Goal: Task Accomplishment & Management: Use online tool/utility

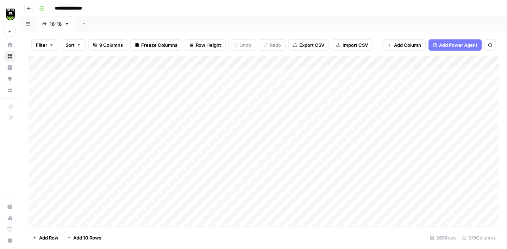
click at [87, 62] on div "Add Column" at bounding box center [264, 141] width 470 height 170
click at [132, 11] on div "**********" at bounding box center [268, 8] width 464 height 11
drag, startPoint x: 87, startPoint y: 58, endPoint x: 152, endPoint y: 64, distance: 64.7
click at [152, 64] on div "Add Column" at bounding box center [264, 141] width 470 height 170
click at [412, 228] on span "Reload" at bounding box center [414, 228] width 14 height 6
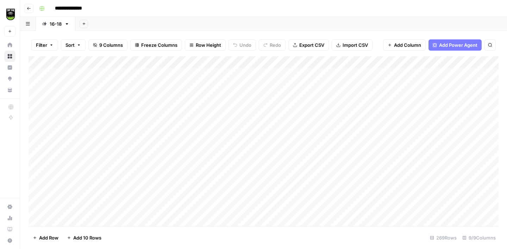
click at [82, 24] on icon "button" at bounding box center [84, 24] width 4 height 4
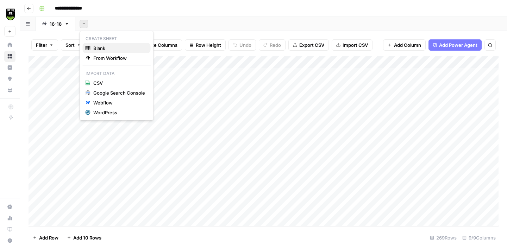
click at [102, 49] on span "Blank" at bounding box center [119, 48] width 52 height 7
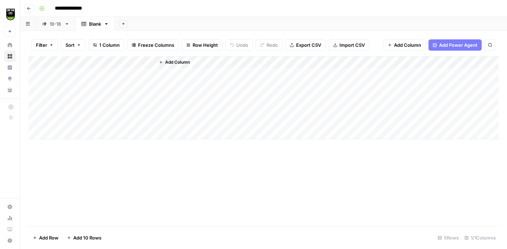
click at [86, 64] on div "Add Column" at bounding box center [264, 97] width 470 height 83
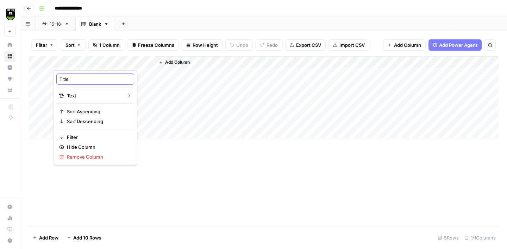
click at [73, 78] on input "Title" at bounding box center [94, 79] width 71 height 7
click at [73, 79] on input "Title" at bounding box center [94, 79] width 71 height 7
type input "Trust Name"
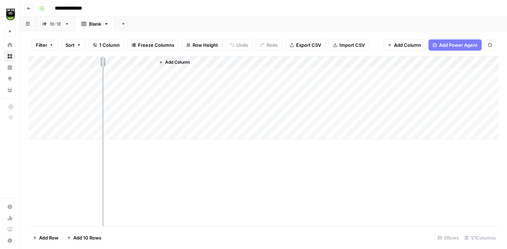
drag, startPoint x: 154, startPoint y: 62, endPoint x: 102, endPoint y: 62, distance: 51.4
click at [102, 62] on div "Add Column" at bounding box center [264, 97] width 470 height 83
click at [132, 61] on span "Add Column" at bounding box center [125, 62] width 25 height 6
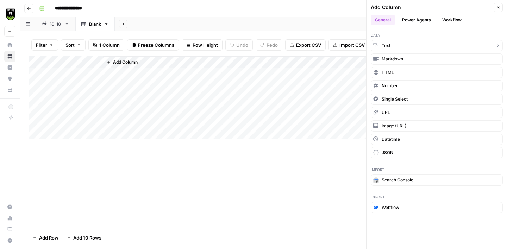
click at [410, 43] on button "Text" at bounding box center [437, 45] width 132 height 11
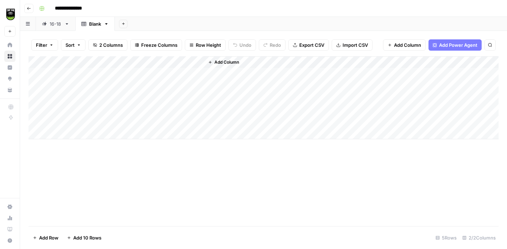
click at [149, 59] on div "Add Column" at bounding box center [264, 97] width 470 height 83
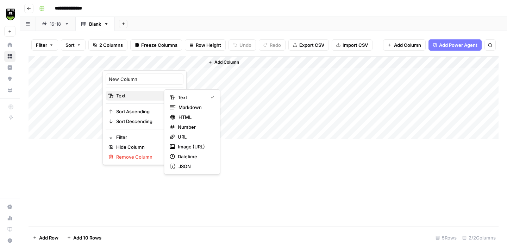
click at [139, 97] on span "Text" at bounding box center [143, 95] width 55 height 7
click at [186, 138] on span "URL" at bounding box center [195, 136] width 34 height 7
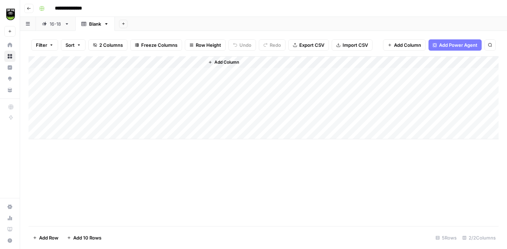
click at [144, 66] on div "Add Column" at bounding box center [264, 97] width 470 height 83
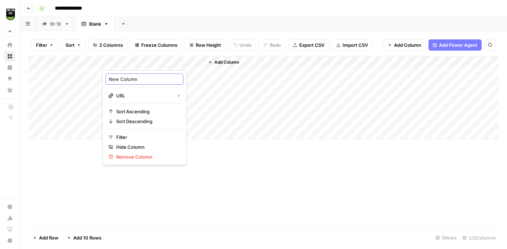
click at [134, 78] on input "New Column" at bounding box center [144, 79] width 71 height 7
type input "Trust Website"
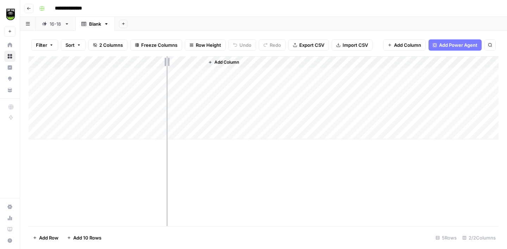
drag, startPoint x: 203, startPoint y: 62, endPoint x: 163, endPoint y: 61, distance: 40.2
click at [163, 61] on div "Add Column" at bounding box center [264, 97] width 470 height 83
click at [171, 61] on button "Add Column" at bounding box center [182, 62] width 37 height 9
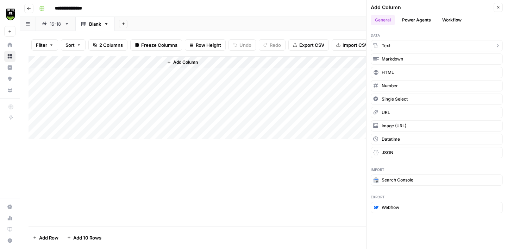
click at [384, 44] on span "Text" at bounding box center [386, 46] width 9 height 6
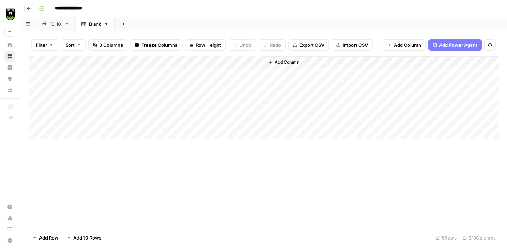
click at [186, 63] on div "Add Column" at bounding box center [264, 97] width 470 height 83
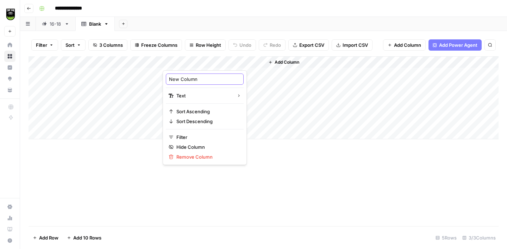
click at [186, 80] on input "New Column" at bounding box center [204, 79] width 71 height 7
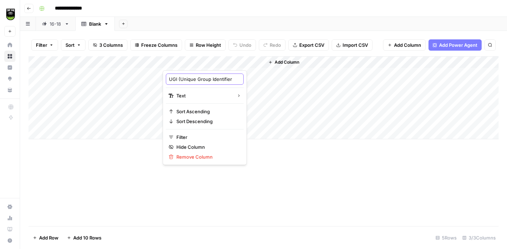
type input "UGI (Unique Group Identifier)"
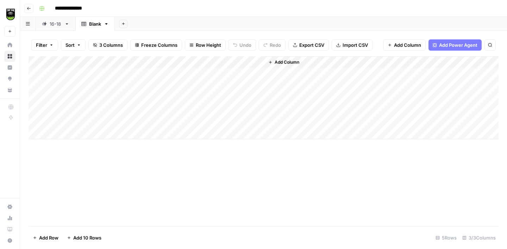
click at [230, 62] on div "Add Column" at bounding box center [264, 97] width 470 height 83
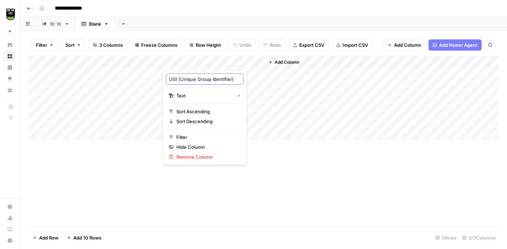
click at [175, 81] on input "UGI (Unique Group Identifier)" at bounding box center [204, 79] width 71 height 7
type input "UID (Unique Group Identifier)"
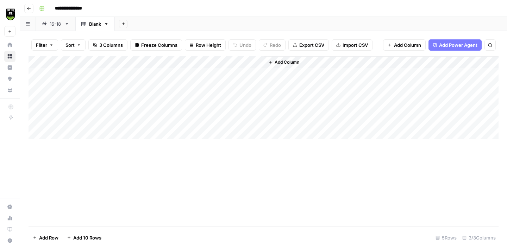
click at [281, 63] on span "Add Column" at bounding box center [287, 62] width 25 height 6
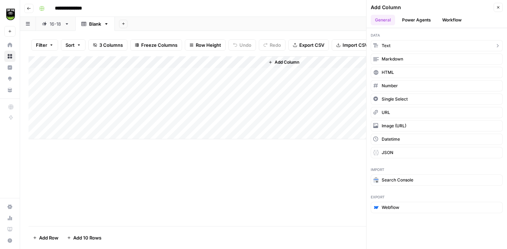
click at [384, 44] on span "Text" at bounding box center [386, 46] width 9 height 6
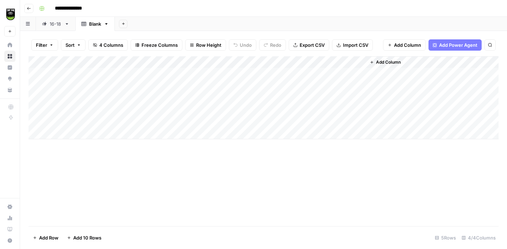
click at [296, 61] on div "Add Column" at bounding box center [264, 97] width 470 height 83
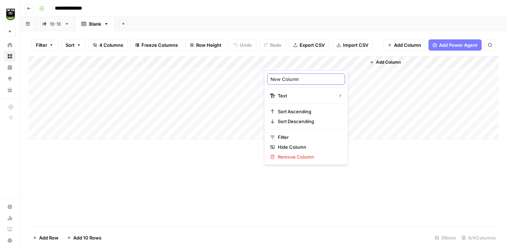
click at [290, 77] on input "New Column" at bounding box center [305, 79] width 71 height 7
type input "Company Number"
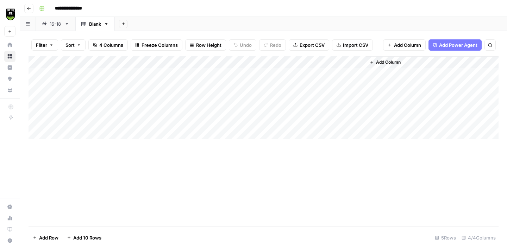
click at [400, 63] on span "Add Column" at bounding box center [388, 62] width 25 height 6
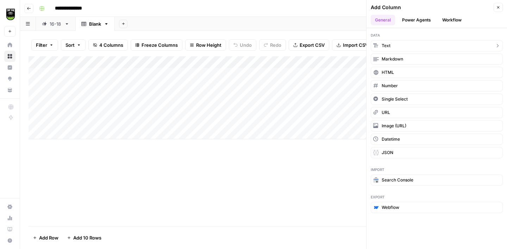
click at [414, 42] on button "Text" at bounding box center [437, 45] width 132 height 11
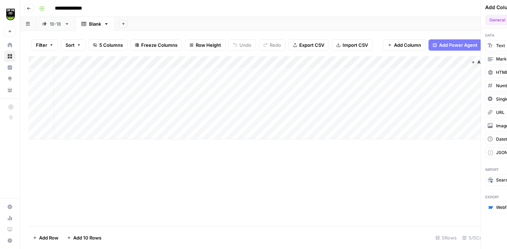
scroll to position [0, 8]
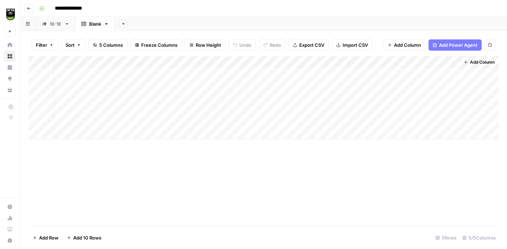
click at [373, 63] on div "Add Column" at bounding box center [264, 97] width 470 height 83
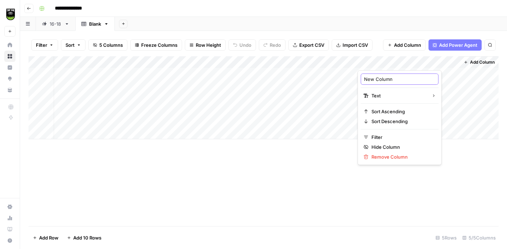
click at [370, 79] on input "New Column" at bounding box center [399, 79] width 71 height 7
paste input "UK provider reference number (UKPRN)"
type input "UK provider reference number (UKPRN)"
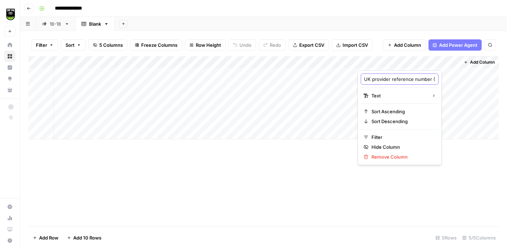
scroll to position [0, 34]
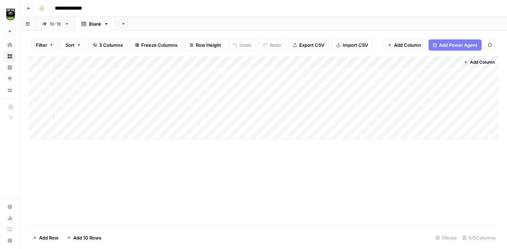
click at [397, 62] on div "Add Column" at bounding box center [264, 97] width 470 height 83
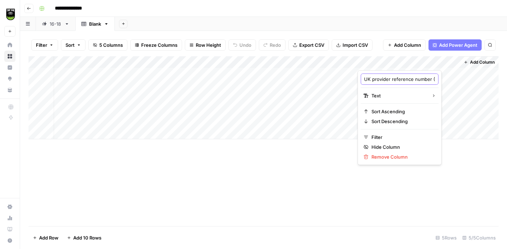
click at [397, 79] on input "UK provider reference number (UKPRN)" at bounding box center [399, 79] width 71 height 7
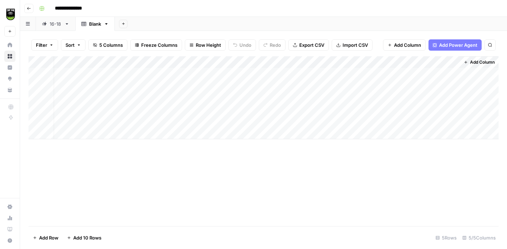
click at [392, 61] on div "Add Column" at bounding box center [264, 97] width 470 height 83
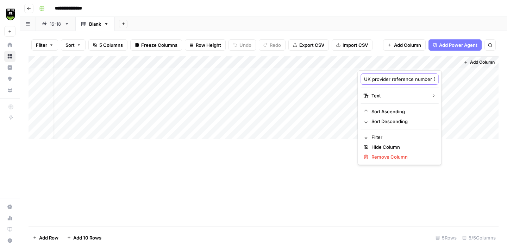
click at [387, 80] on input "UK provider reference number (UKPRN)" at bounding box center [399, 79] width 71 height 7
click at [365, 80] on input "UK provider reference number (UKPRN)" at bounding box center [399, 79] width 71 height 7
type input "(UK provider reference number) UKPRN)"
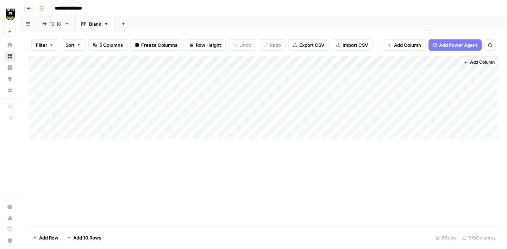
click at [422, 59] on div "Add Column" at bounding box center [264, 97] width 470 height 83
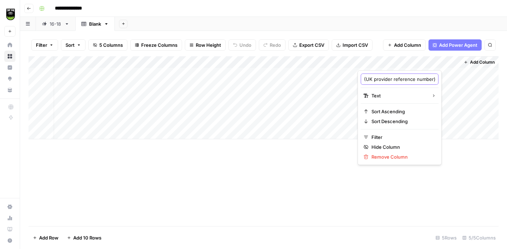
click at [401, 76] on input "(UK provider reference number) UKPRN)" at bounding box center [399, 79] width 71 height 7
paste input "UKPRN"
type input "UKPRN (UK provider reference number)"
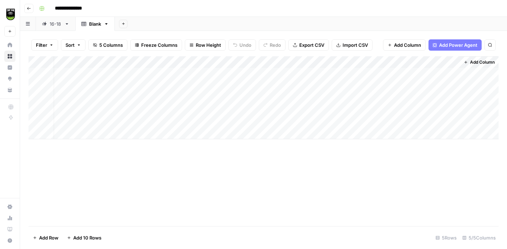
click at [481, 61] on span "Add Column" at bounding box center [482, 62] width 25 height 6
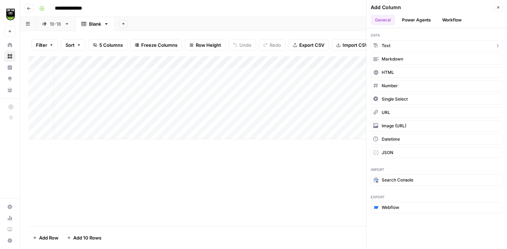
click at [409, 43] on button "Text" at bounding box center [437, 45] width 132 height 11
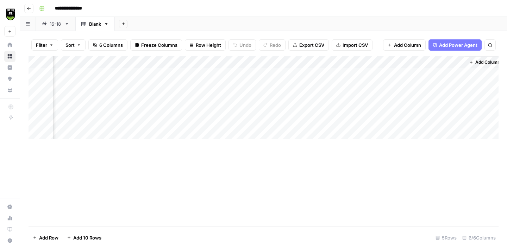
scroll to position [0, 109]
click at [435, 65] on div "Add Column" at bounding box center [264, 97] width 470 height 83
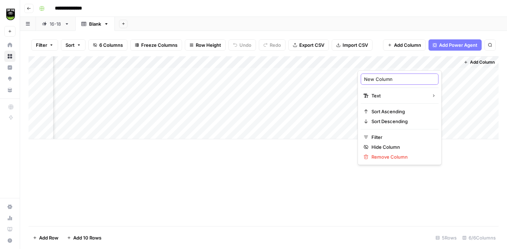
click at [390, 78] on input "New Column" at bounding box center [399, 79] width 71 height 7
type input "H"
type input "Group Type"
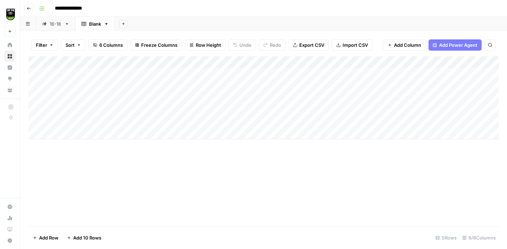
scroll to position [0, 0]
drag, startPoint x: 163, startPoint y: 61, endPoint x: 141, endPoint y: 61, distance: 21.8
click at [142, 61] on div "Add Column" at bounding box center [264, 97] width 470 height 83
drag, startPoint x: 243, startPoint y: 59, endPoint x: 186, endPoint y: 63, distance: 57.5
click at [186, 63] on div "Add Column" at bounding box center [264, 97] width 470 height 83
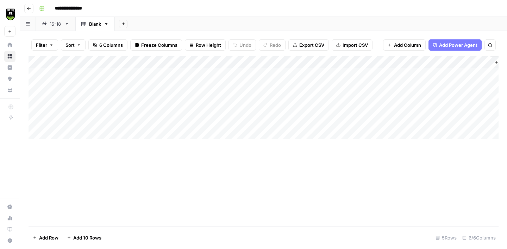
scroll to position [0, 0]
drag, startPoint x: 287, startPoint y: 59, endPoint x: 233, endPoint y: 64, distance: 54.8
click at [233, 64] on div "Add Column" at bounding box center [264, 97] width 470 height 83
drag, startPoint x: 336, startPoint y: 62, endPoint x: 278, endPoint y: 68, distance: 57.7
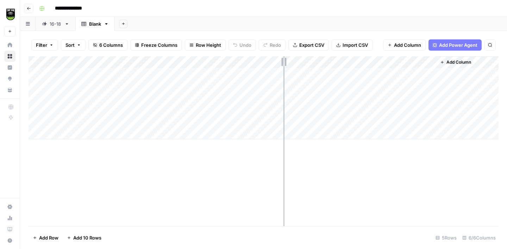
click at [278, 68] on div "Add Column" at bounding box center [264, 97] width 470 height 83
drag, startPoint x: 378, startPoint y: 62, endPoint x: 320, endPoint y: 66, distance: 58.9
click at [320, 66] on div "Add Column" at bounding box center [264, 97] width 470 height 83
click at [182, 62] on div "Add Column" at bounding box center [264, 97] width 470 height 83
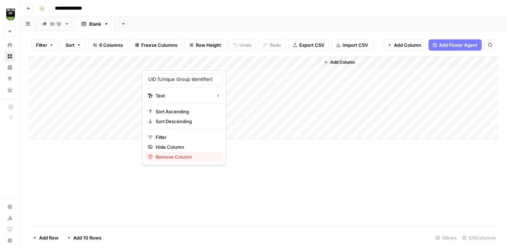
click at [163, 158] on span "Remove Column" at bounding box center [187, 156] width 62 height 7
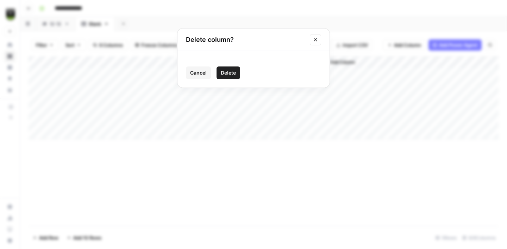
click at [233, 73] on span "Delete" at bounding box center [228, 72] width 15 height 7
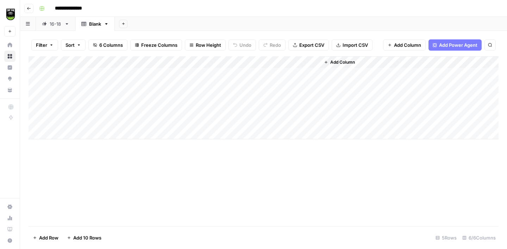
click at [137, 62] on div "Add Column" at bounding box center [264, 97] width 470 height 83
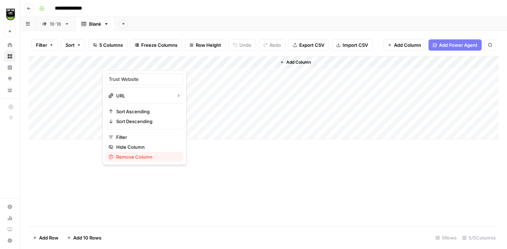
click at [131, 153] on span "Remove Column" at bounding box center [147, 156] width 62 height 7
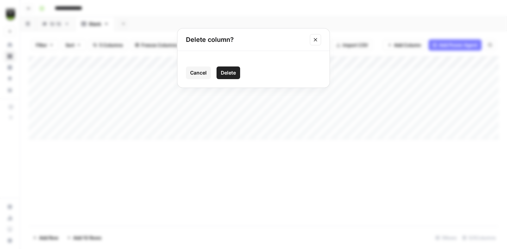
click at [233, 71] on span "Delete" at bounding box center [228, 72] width 15 height 7
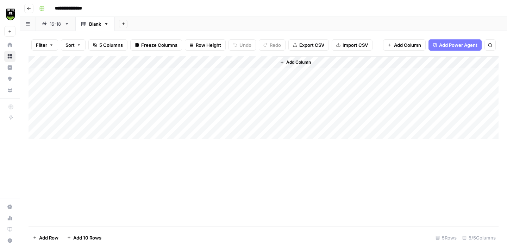
click at [137, 62] on div "Add Column" at bounding box center [264, 97] width 470 height 83
click at [144, 62] on div "Add Column" at bounding box center [264, 97] width 470 height 83
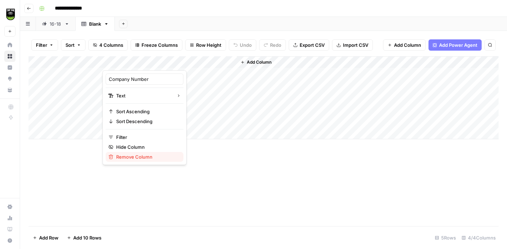
click at [139, 153] on span "Remove Column" at bounding box center [147, 156] width 62 height 7
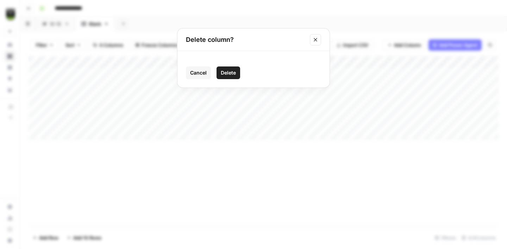
click at [228, 76] on span "Delete" at bounding box center [228, 72] width 15 height 7
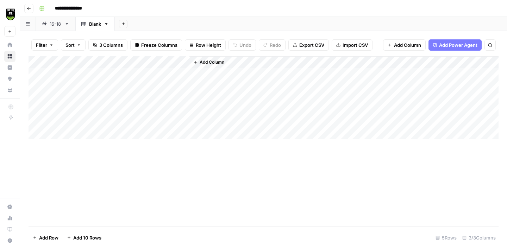
click at [142, 62] on div "Add Column" at bounding box center [264, 97] width 470 height 83
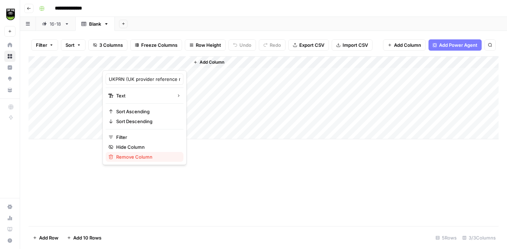
click at [130, 156] on span "Remove Column" at bounding box center [147, 156] width 62 height 7
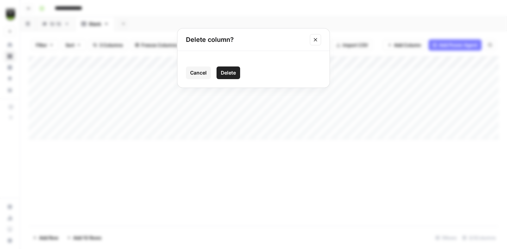
click at [230, 72] on span "Delete" at bounding box center [228, 72] width 15 height 7
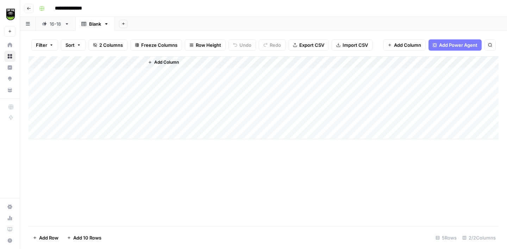
click at [139, 63] on div "Add Column" at bounding box center [264, 97] width 470 height 83
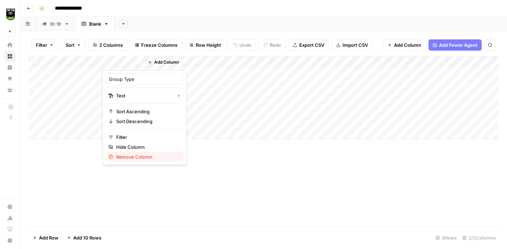
click at [145, 161] on button "Remove Column" at bounding box center [145, 157] width 78 height 10
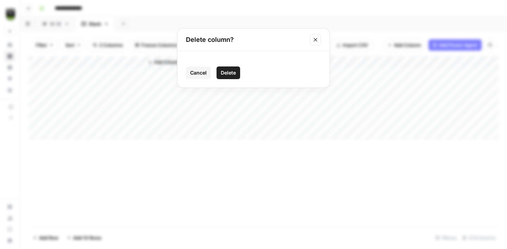
click at [232, 77] on button "Delete" at bounding box center [229, 73] width 24 height 13
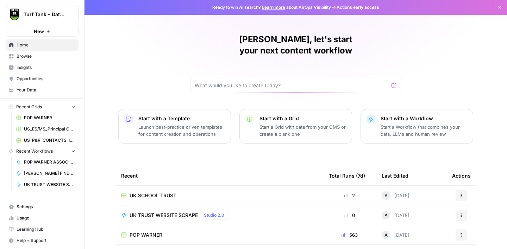
click at [42, 57] on span "Browse" at bounding box center [46, 56] width 59 height 6
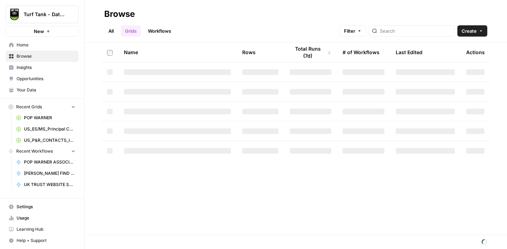
click at [168, 30] on link "Workflows" at bounding box center [160, 30] width 32 height 11
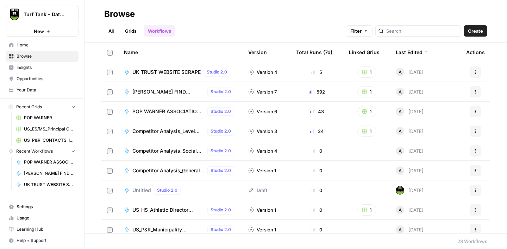
click at [479, 33] on span "Create" at bounding box center [475, 30] width 15 height 7
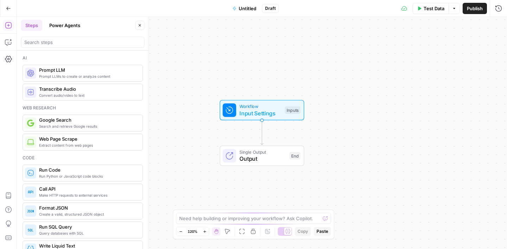
click at [244, 10] on span "Untitled" at bounding box center [248, 8] width 18 height 7
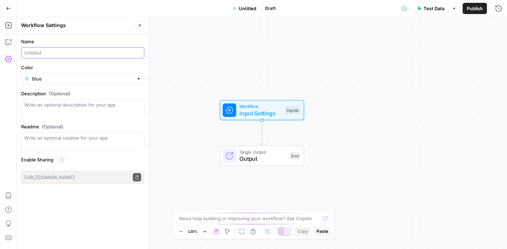
click at [39, 51] on input "Name" at bounding box center [82, 52] width 117 height 7
type input "UK TRUST INFO"
click at [113, 35] on form "Name UK TRUST INFO Color Blue Description (Optional) Readme (Optional) Write an…" at bounding box center [83, 111] width 132 height 154
click at [142, 25] on button "Close" at bounding box center [139, 25] width 9 height 9
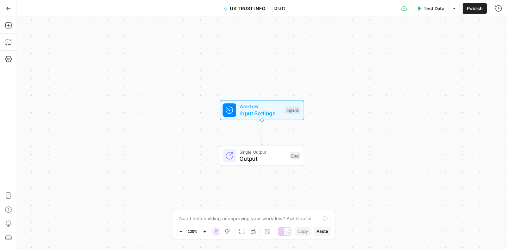
click at [263, 117] on span "Input Settings" at bounding box center [260, 113] width 42 height 8
click at [427, 47] on span "Add Field" at bounding box center [428, 47] width 20 height 7
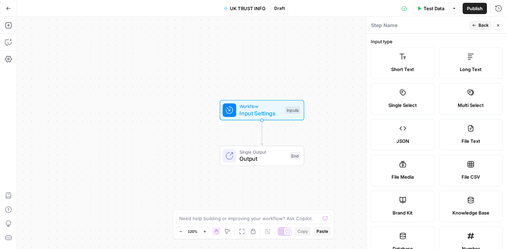
scroll to position [212, 0]
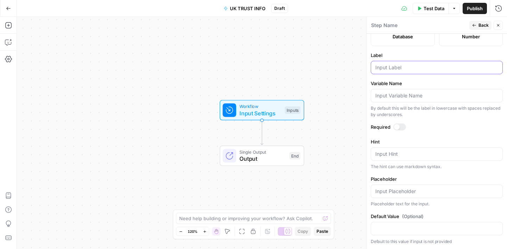
click at [400, 67] on input "Label" at bounding box center [436, 67] width 123 height 7
type input "Trust Name"
click at [474, 24] on icon "button" at bounding box center [474, 25] width 4 height 4
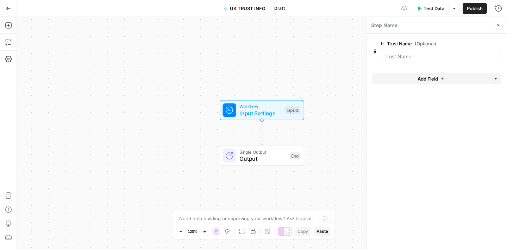
click at [499, 26] on icon "button" at bounding box center [498, 25] width 4 height 4
click at [11, 25] on icon "button" at bounding box center [8, 25] width 6 height 6
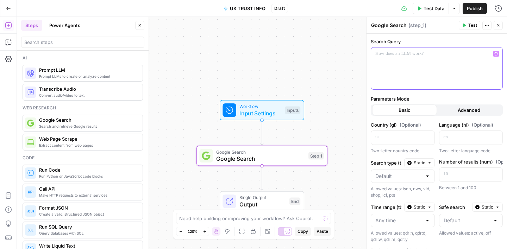
click at [405, 52] on p at bounding box center [436, 53] width 123 height 7
click at [497, 52] on button "Variables Menu" at bounding box center [496, 54] width 6 height 6
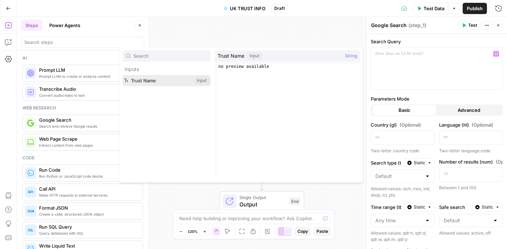
click at [157, 81] on button "Select variable Trust Name" at bounding box center [167, 80] width 88 height 11
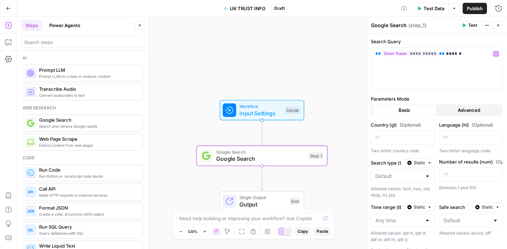
click at [463, 40] on label "Search Query" at bounding box center [437, 41] width 132 height 7
click at [497, 28] on button "Close" at bounding box center [498, 25] width 9 height 9
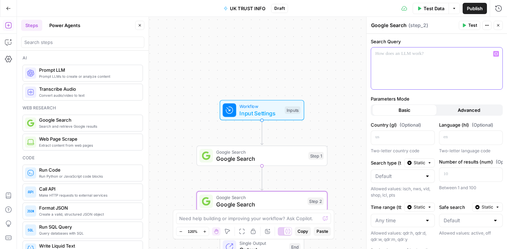
click at [422, 52] on p at bounding box center [436, 53] width 123 height 7
click at [497, 53] on icon "button" at bounding box center [496, 53] width 4 height 3
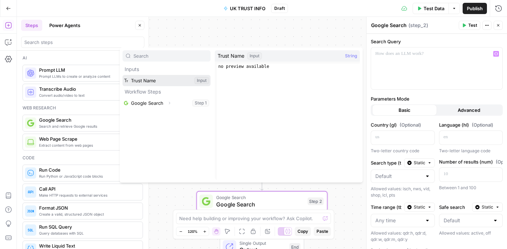
click at [139, 83] on button "Select variable Trust Name" at bounding box center [167, 80] width 88 height 11
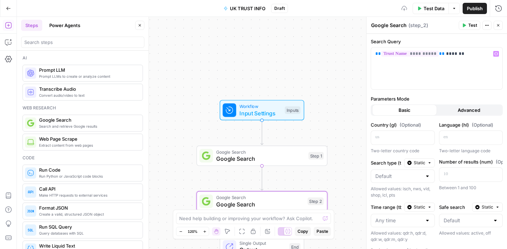
click at [437, 39] on label "Search Query" at bounding box center [437, 41] width 132 height 7
click at [495, 27] on button "Close" at bounding box center [498, 25] width 9 height 9
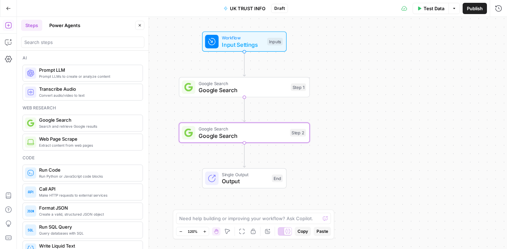
drag, startPoint x: 360, startPoint y: 105, endPoint x: 341, endPoint y: 27, distance: 80.6
click at [341, 27] on div "Workflow Input Settings Inputs Google Search Google Search Step 1 Google Search…" at bounding box center [262, 133] width 490 height 232
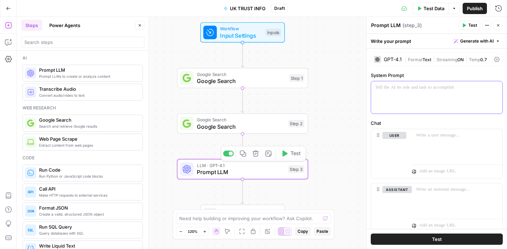
click at [430, 83] on div at bounding box center [436, 97] width 131 height 32
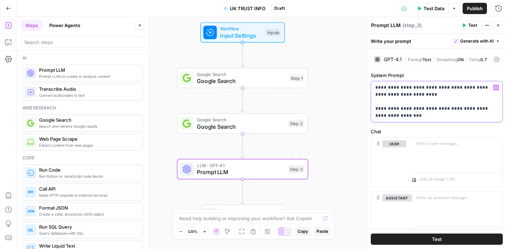
drag, startPoint x: 398, startPoint y: 116, endPoint x: 374, endPoint y: 109, distance: 24.5
click at [374, 110] on div "**********" at bounding box center [436, 101] width 131 height 41
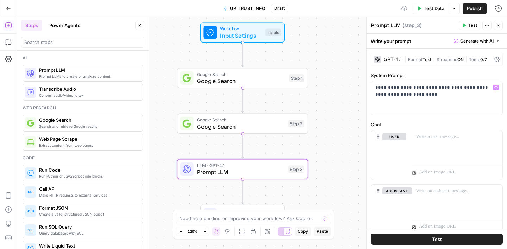
click at [441, 70] on div "**********" at bounding box center [436, 152] width 140 height 206
click at [501, 26] on button "Close" at bounding box center [498, 25] width 9 height 9
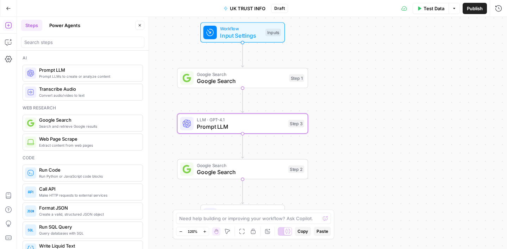
click at [276, 125] on span "Prompt LLM" at bounding box center [241, 127] width 88 height 8
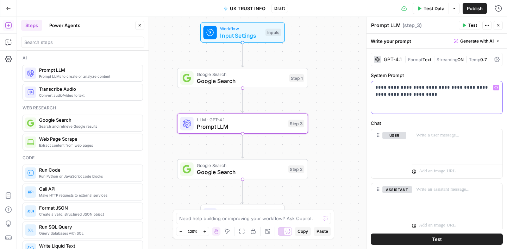
drag, startPoint x: 414, startPoint y: 98, endPoint x: 365, endPoint y: 83, distance: 50.8
click at [366, 83] on div "**********" at bounding box center [436, 133] width 141 height 232
click at [401, 96] on p "**********" at bounding box center [436, 91] width 123 height 14
click at [496, 88] on icon "button" at bounding box center [496, 88] width 4 height 4
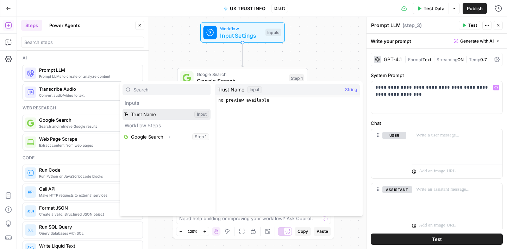
click at [150, 116] on button "Select variable Trust Name" at bounding box center [167, 114] width 88 height 11
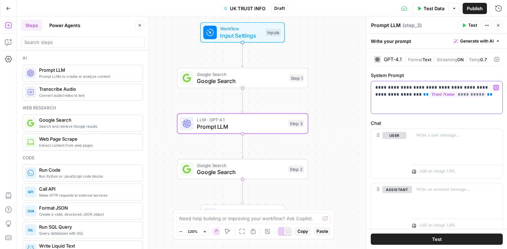
click at [498, 87] on button "Variables Menu" at bounding box center [496, 88] width 6 height 6
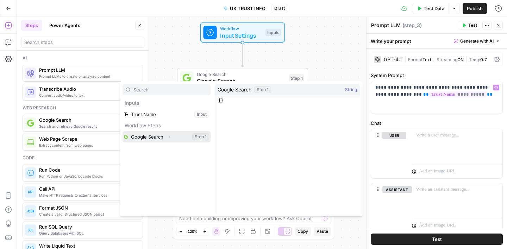
click at [152, 136] on button "Select variable Google Search" at bounding box center [167, 136] width 88 height 11
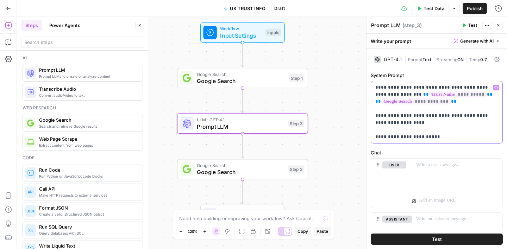
click at [467, 118] on p "**********" at bounding box center [436, 112] width 123 height 56
click at [429, 137] on p "**********" at bounding box center [436, 112] width 123 height 56
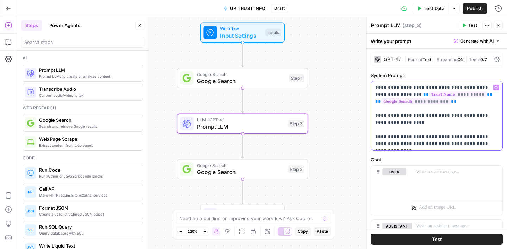
click at [436, 138] on p "**********" at bounding box center [436, 115] width 123 height 63
drag, startPoint x: 427, startPoint y: 144, endPoint x: 486, endPoint y: 145, distance: 58.8
click at [486, 145] on p "**********" at bounding box center [436, 115] width 123 height 63
click at [441, 136] on p "**********" at bounding box center [436, 115] width 123 height 63
click at [436, 144] on p "**********" at bounding box center [436, 115] width 123 height 63
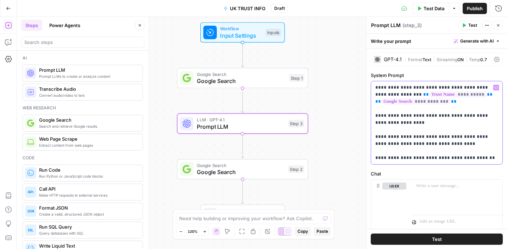
click at [455, 158] on p "**********" at bounding box center [436, 122] width 123 height 77
click at [496, 158] on p "**********" at bounding box center [436, 122] width 123 height 77
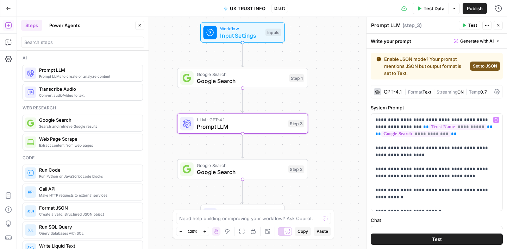
click at [473, 63] on span "Set to JSON" at bounding box center [485, 66] width 24 height 6
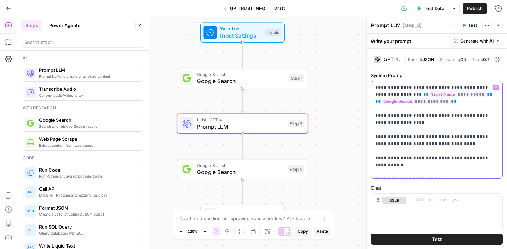
click at [458, 174] on p "**********" at bounding box center [436, 130] width 123 height 92
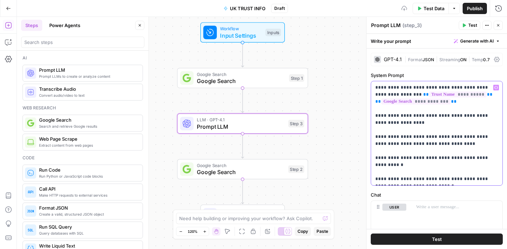
click at [435, 178] on p "**********" at bounding box center [436, 133] width 123 height 99
drag, startPoint x: 409, startPoint y: 180, endPoint x: 390, endPoint y: 180, distance: 19.0
click at [390, 180] on p "**********" at bounding box center [436, 133] width 123 height 99
click at [403, 178] on p "**********" at bounding box center [436, 133] width 123 height 99
click at [433, 181] on p "**********" at bounding box center [436, 133] width 123 height 99
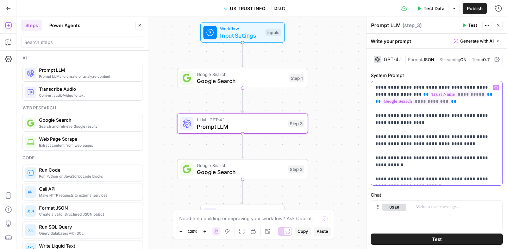
click at [496, 158] on p "**********" at bounding box center [436, 133] width 123 height 99
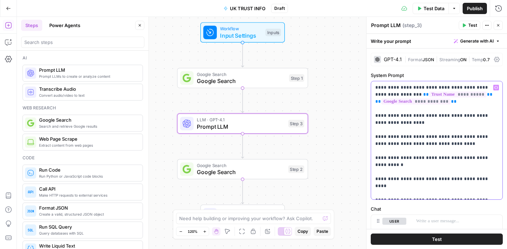
click at [416, 171] on p "**********" at bounding box center [436, 140] width 123 height 113
click at [424, 173] on p "**********" at bounding box center [436, 140] width 123 height 113
click at [483, 172] on p "**********" at bounding box center [436, 140] width 123 height 113
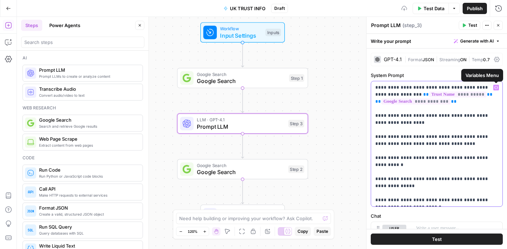
click at [497, 89] on icon "button" at bounding box center [496, 87] width 4 height 3
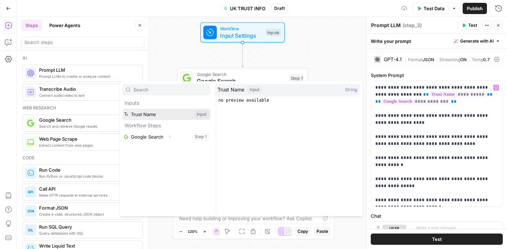
click at [163, 113] on button "Select variable Trust Name" at bounding box center [167, 114] width 88 height 11
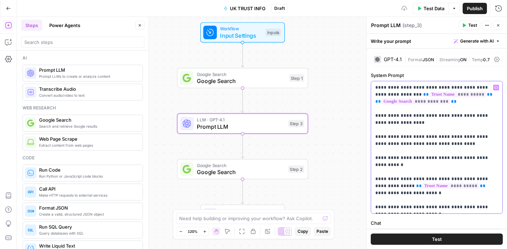
click at [465, 181] on p "**********" at bounding box center [436, 147] width 123 height 127
click at [460, 180] on p "**********" at bounding box center [436, 147] width 123 height 127
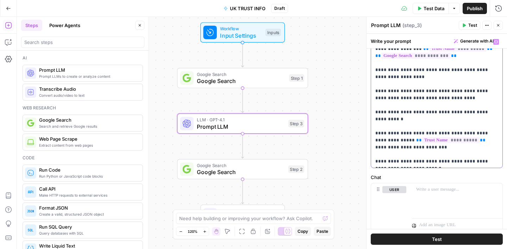
scroll to position [47, 0]
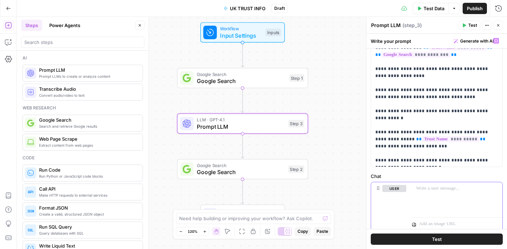
click at [421, 187] on p at bounding box center [457, 188] width 82 height 7
click at [496, 188] on icon "button" at bounding box center [496, 189] width 4 height 4
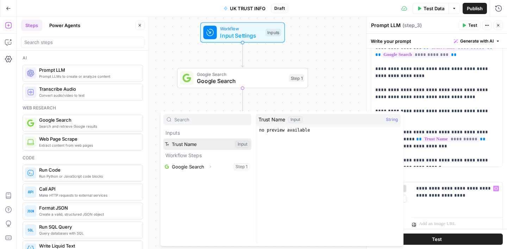
click at [201, 144] on button "Select variable Trust Name" at bounding box center [207, 144] width 88 height 11
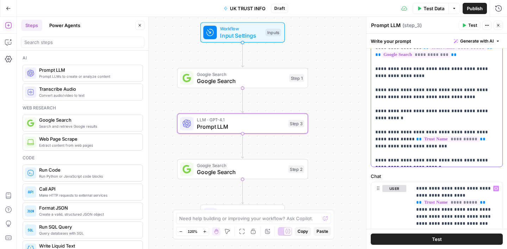
click at [420, 162] on p "**********" at bounding box center [436, 100] width 123 height 127
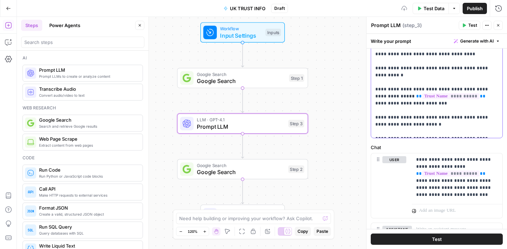
scroll to position [90, 0]
click at [465, 196] on p "**********" at bounding box center [457, 177] width 82 height 42
click at [436, 143] on label "Chat" at bounding box center [437, 146] width 132 height 7
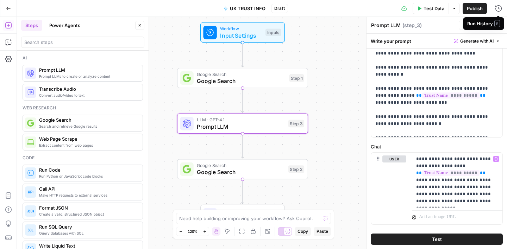
click at [498, 24] on span "E" at bounding box center [497, 23] width 6 height 7
click at [500, 25] on icon "button" at bounding box center [498, 25] width 4 height 4
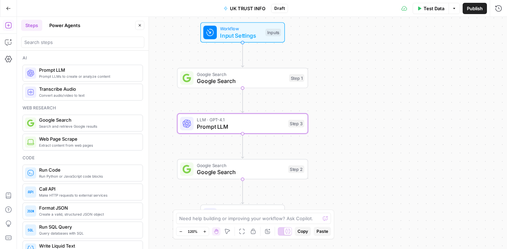
click at [250, 174] on span "Google Search" at bounding box center [241, 172] width 88 height 8
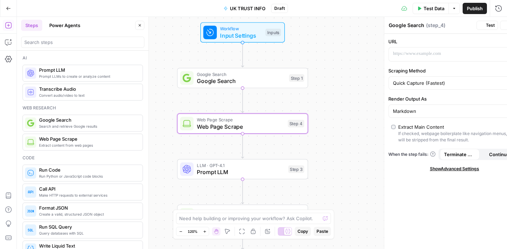
type textarea "Web Page Scrape"
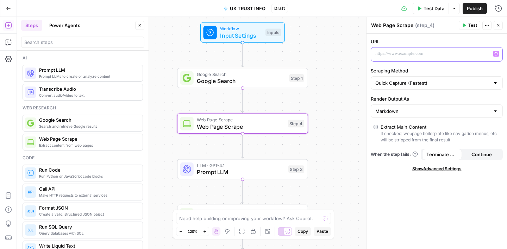
click at [496, 54] on icon "button" at bounding box center [496, 54] width 4 height 4
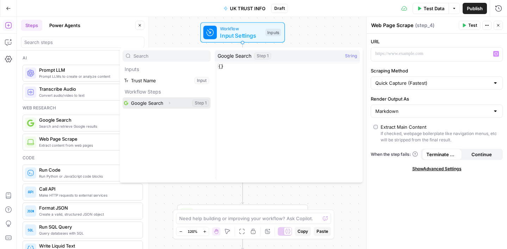
click at [158, 102] on button "Select variable Google Search" at bounding box center [167, 103] width 88 height 11
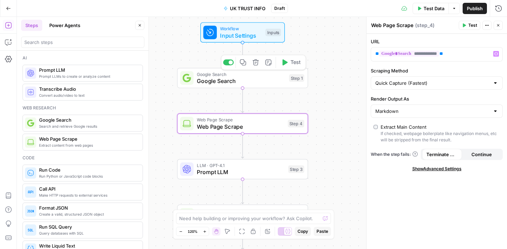
click at [240, 79] on span "Google Search" at bounding box center [241, 81] width 89 height 8
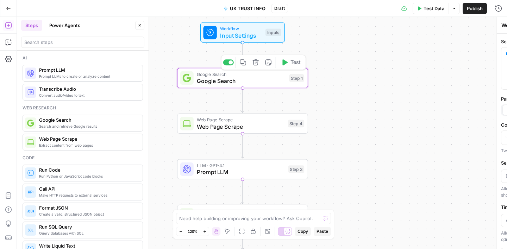
type textarea "Google Search"
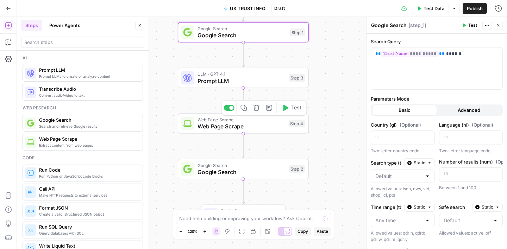
click at [263, 127] on span "Web Page Scrape" at bounding box center [240, 126] width 87 height 8
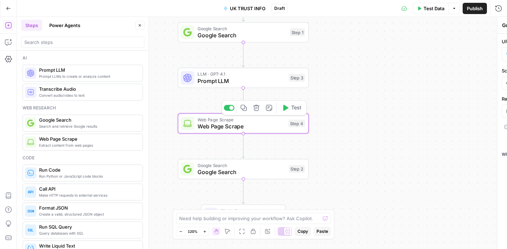
type textarea "Web Page Scrape"
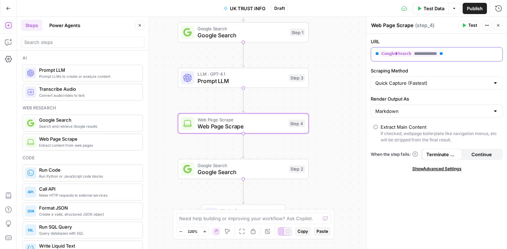
click at [462, 53] on p "**********" at bounding box center [431, 53] width 112 height 7
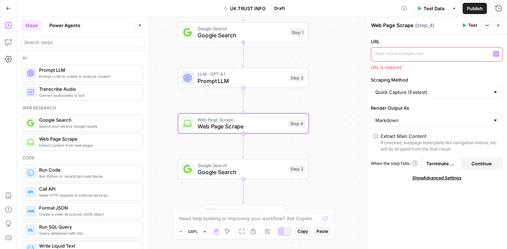
click at [495, 52] on icon "button" at bounding box center [496, 54] width 4 height 4
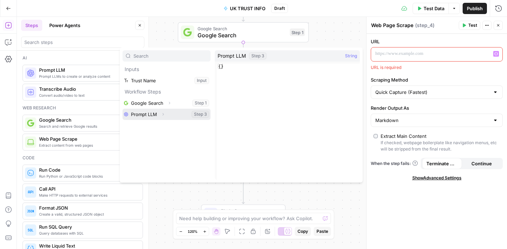
click at [157, 114] on button "Select variable Prompt LLM" at bounding box center [167, 114] width 88 height 11
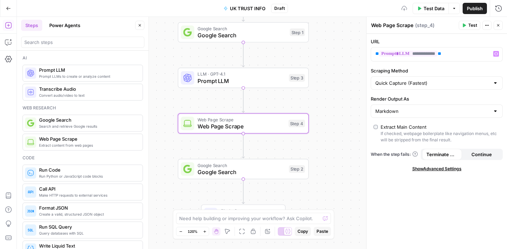
click at [270, 84] on span "Prompt LLM" at bounding box center [241, 81] width 88 height 8
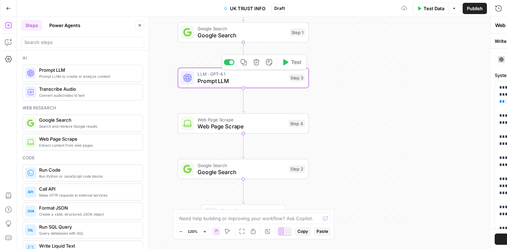
type textarea "Prompt LLM"
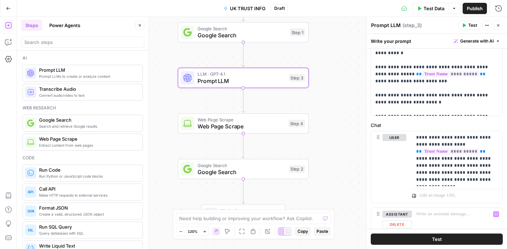
scroll to position [108, 0]
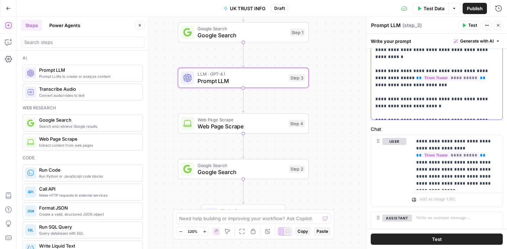
drag, startPoint x: 412, startPoint y: 100, endPoint x: 377, endPoint y: 101, distance: 34.5
click at [377, 101] on p "**********" at bounding box center [436, 46] width 123 height 141
copy p "**********"
click at [244, 128] on span "Web Page Scrape" at bounding box center [240, 126] width 87 height 8
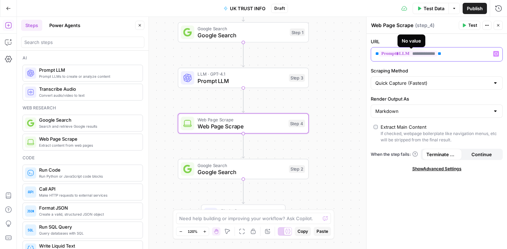
click at [441, 54] on span "**" at bounding box center [440, 53] width 4 height 5
click at [479, 68] on label "Scraping Method" at bounding box center [437, 70] width 132 height 7
click at [479, 80] on input "Quick Capture (Fastest)" at bounding box center [432, 83] width 114 height 7
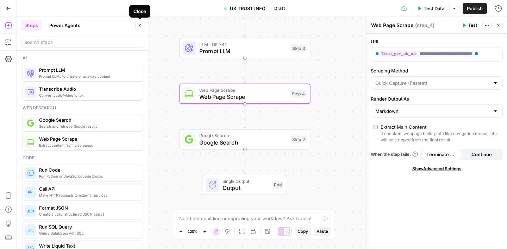
click at [143, 26] on button "Close" at bounding box center [139, 25] width 9 height 9
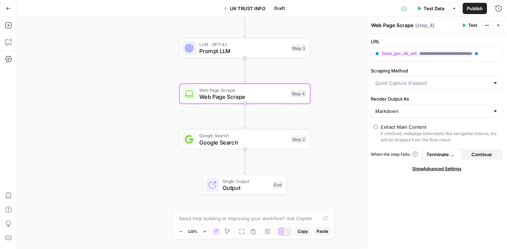
click at [496, 25] on icon "button" at bounding box center [498, 25] width 4 height 4
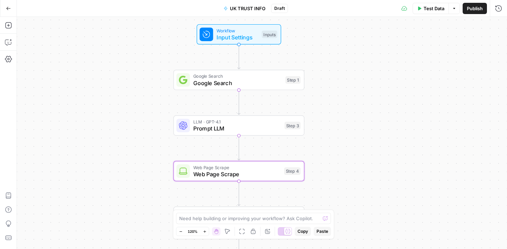
drag, startPoint x: 326, startPoint y: 95, endPoint x: 320, endPoint y: 173, distance: 77.7
click at [320, 173] on div "Workflow Input Settings Inputs Google Search Google Search Step 1 LLM · GPT-4.1…" at bounding box center [262, 133] width 490 height 232
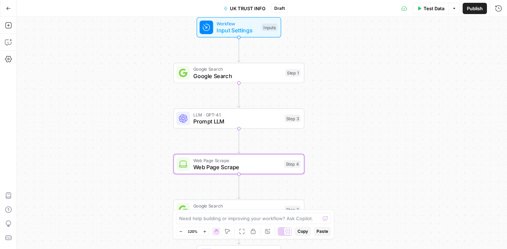
drag, startPoint x: 340, startPoint y: 170, endPoint x: 340, endPoint y: 158, distance: 12.3
click at [340, 158] on div "Workflow Input Settings Inputs Google Search Google Search Step 1 LLM · GPT-4.1…" at bounding box center [262, 133] width 490 height 232
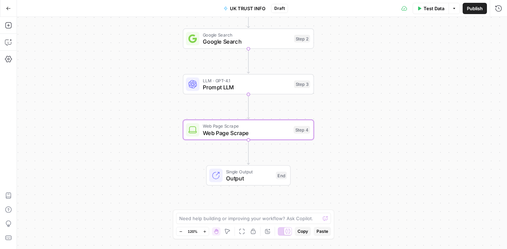
drag, startPoint x: 316, startPoint y: 154, endPoint x: 325, endPoint y: 80, distance: 74.8
click at [325, 80] on div "Workflow Input Settings Inputs Google Search Google Search Step 1 Google Search…" at bounding box center [262, 133] width 490 height 232
click at [7, 28] on icon "button" at bounding box center [8, 25] width 7 height 7
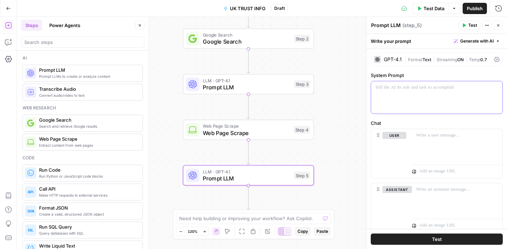
click at [394, 88] on p at bounding box center [436, 87] width 123 height 7
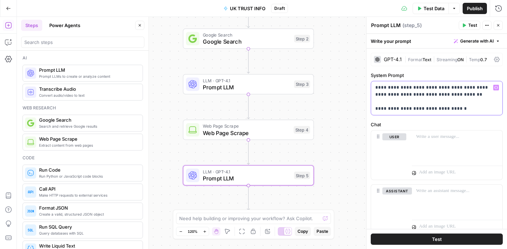
click at [495, 87] on icon "button" at bounding box center [496, 88] width 4 height 4
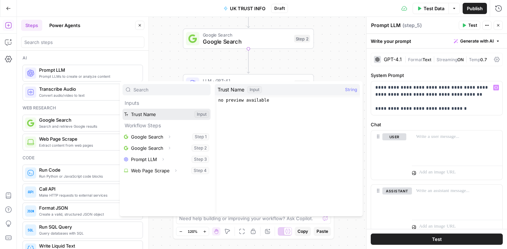
click at [156, 114] on button "Select variable Trust Name" at bounding box center [167, 114] width 88 height 11
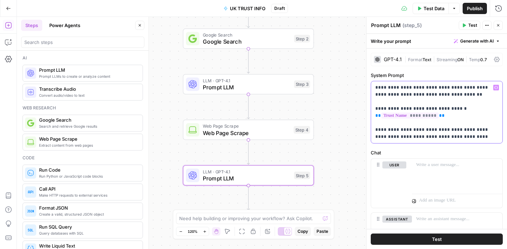
click at [495, 87] on icon "button" at bounding box center [496, 88] width 4 height 4
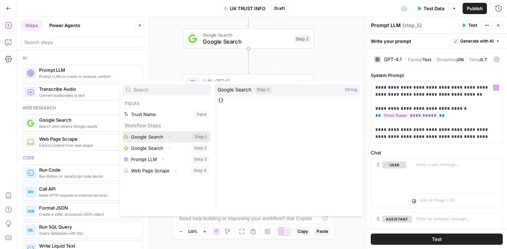
click at [166, 138] on button "Expand" at bounding box center [169, 136] width 9 height 9
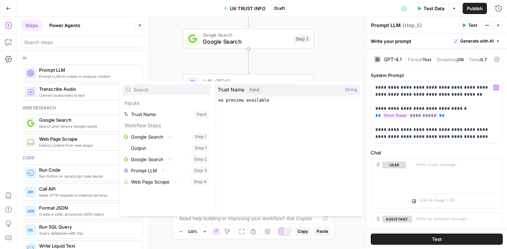
click at [295, 72] on div "Workflow Input Settings Inputs Google Search Google Search Step 1 Google Search…" at bounding box center [262, 133] width 490 height 232
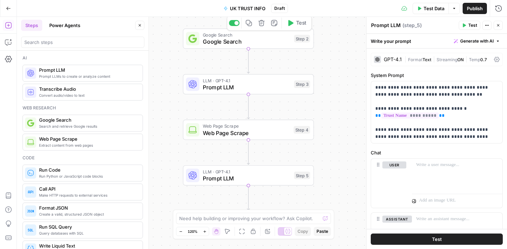
click at [256, 36] on span "Google Search" at bounding box center [247, 35] width 88 height 7
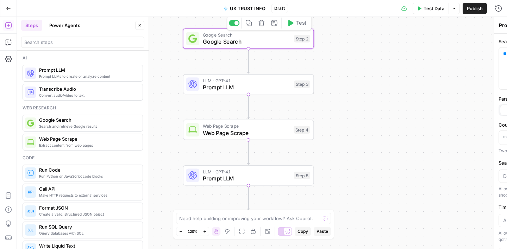
type textarea "Google Search"
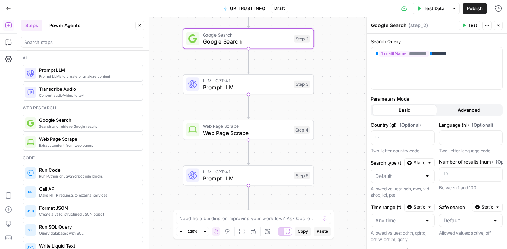
click at [268, 176] on span "Prompt LLM" at bounding box center [247, 178] width 88 height 8
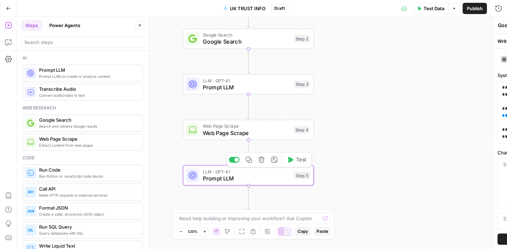
type textarea "Prompt LLM"
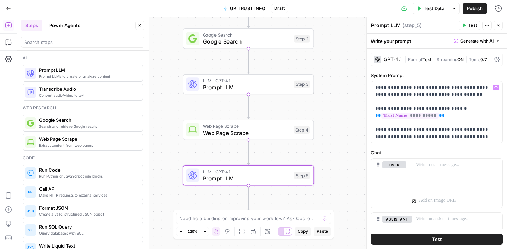
scroll to position [20, 0]
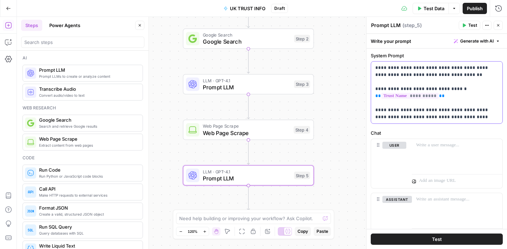
click at [454, 118] on p "**********" at bounding box center [436, 92] width 123 height 56
click at [496, 68] on icon "button" at bounding box center [496, 68] width 4 height 4
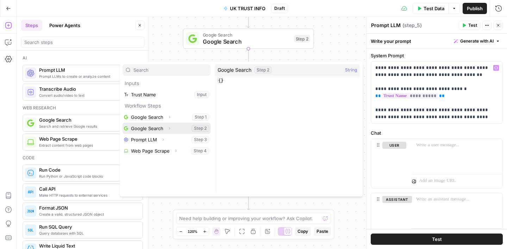
click at [176, 127] on button "Select variable Google Search" at bounding box center [167, 128] width 88 height 11
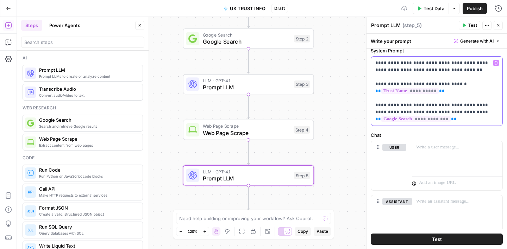
scroll to position [16, 0]
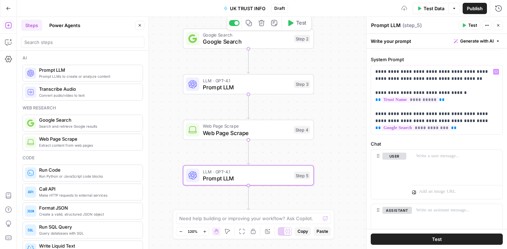
click at [256, 35] on span "Google Search" at bounding box center [247, 35] width 88 height 7
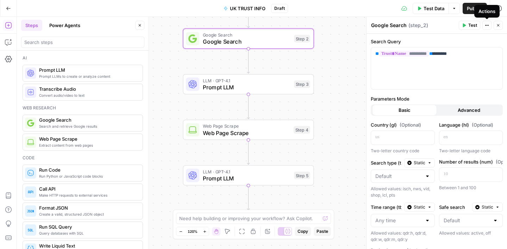
click at [497, 25] on icon "button" at bounding box center [498, 25] width 4 height 4
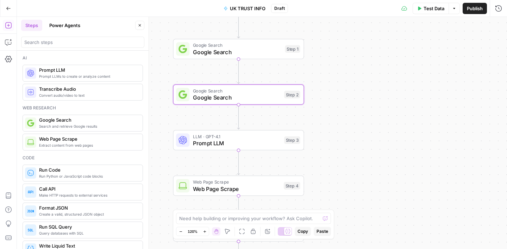
drag, startPoint x: 388, startPoint y: 43, endPoint x: 376, endPoint y: 107, distance: 65.1
click at [376, 107] on div "Workflow Input Settings Inputs Google Search Google Search Step 1 Google Search…" at bounding box center [262, 133] width 490 height 232
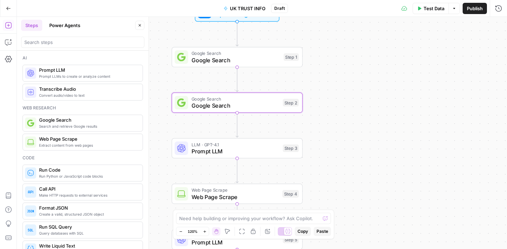
click at [273, 58] on span "Google Search" at bounding box center [236, 60] width 89 height 8
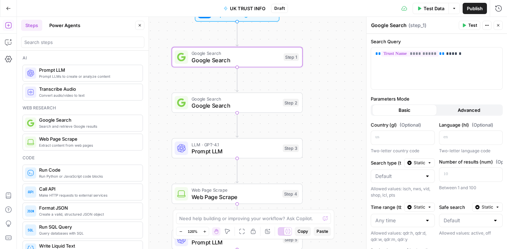
click at [500, 27] on icon "button" at bounding box center [498, 25] width 4 height 4
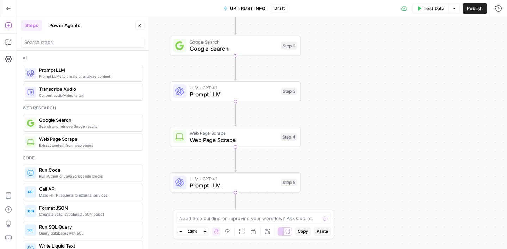
drag, startPoint x: 357, startPoint y: 167, endPoint x: 355, endPoint y: 105, distance: 62.0
click at [355, 105] on div "Workflow Input Settings Inputs Google Search Google Search Step 1 Google Search…" at bounding box center [262, 133] width 490 height 232
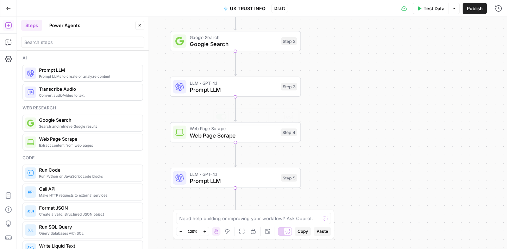
click at [239, 181] on span "Prompt LLM" at bounding box center [234, 181] width 88 height 8
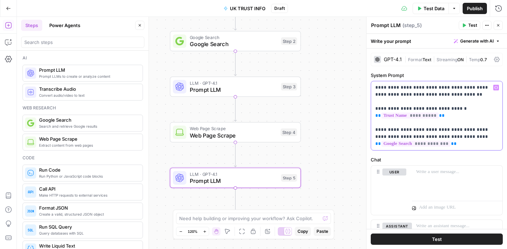
drag, startPoint x: 454, startPoint y: 143, endPoint x: 375, endPoint y: 142, distance: 79.2
click at [375, 142] on div "**********" at bounding box center [436, 115] width 131 height 69
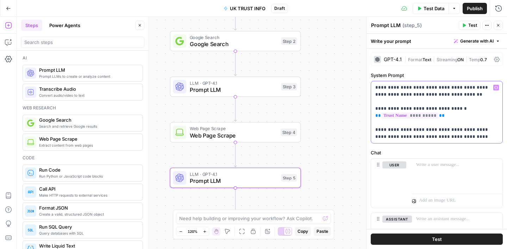
click at [497, 88] on icon "button" at bounding box center [496, 87] width 4 height 3
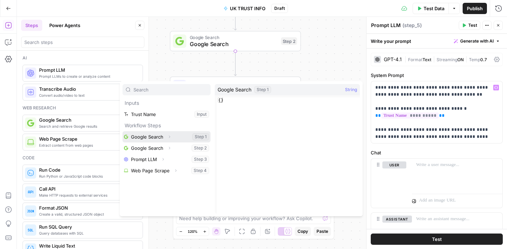
click at [161, 138] on button "Select variable Google Search" at bounding box center [167, 136] width 88 height 11
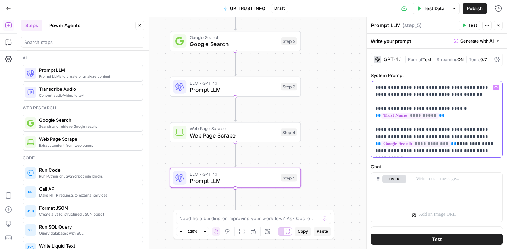
click at [454, 150] on p "**********" at bounding box center [436, 119] width 123 height 70
click at [489, 152] on p "**********" at bounding box center [436, 119] width 123 height 70
click at [495, 86] on icon "button" at bounding box center [496, 88] width 4 height 4
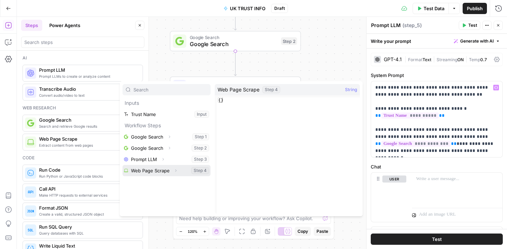
click at [155, 168] on button "Select variable Web Page Scrape" at bounding box center [167, 170] width 88 height 11
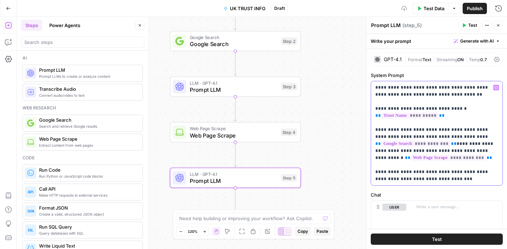
click at [494, 87] on icon "button" at bounding box center [496, 88] width 4 height 4
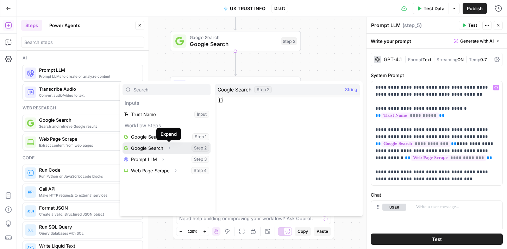
click at [168, 147] on icon "button" at bounding box center [169, 148] width 4 height 4
click at [185, 148] on button "Select variable Google Search" at bounding box center [167, 148] width 88 height 11
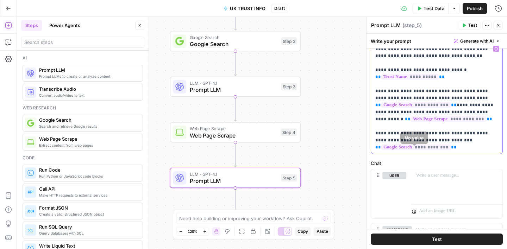
scroll to position [39, 0]
click at [485, 135] on p "**********" at bounding box center [436, 98] width 123 height 106
click at [470, 147] on p "**********" at bounding box center [436, 98] width 123 height 106
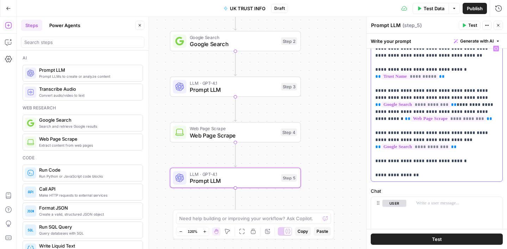
click at [420, 174] on p "**********" at bounding box center [436, 112] width 123 height 134
click at [496, 49] on icon "button" at bounding box center [496, 49] width 4 height 4
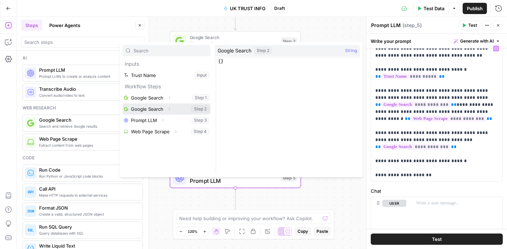
click at [178, 105] on button "Select variable Google Search" at bounding box center [167, 109] width 88 height 11
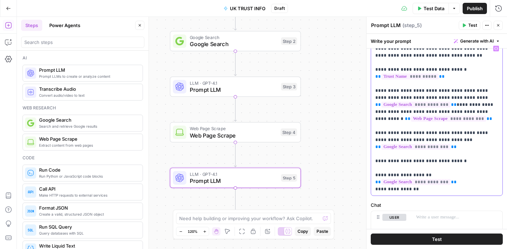
click at [419, 190] on p "**********" at bounding box center [436, 119] width 123 height 148
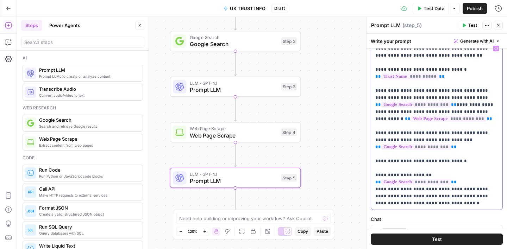
click at [496, 48] on icon "button" at bounding box center [496, 49] width 4 height 4
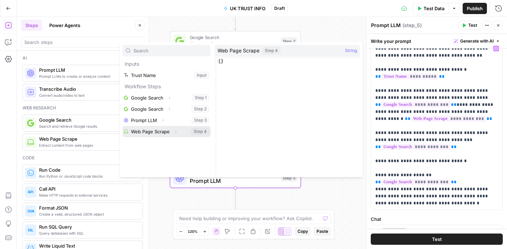
click at [157, 128] on button "Select variable Web Page Scrape" at bounding box center [167, 131] width 88 height 11
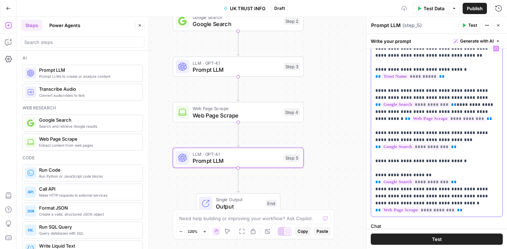
scroll to position [93, 0]
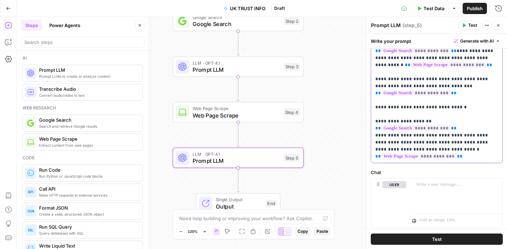
click at [405, 136] on p "**********" at bounding box center [436, 75] width 123 height 169
click at [397, 143] on p "**********" at bounding box center [436, 75] width 123 height 169
drag, startPoint x: 395, startPoint y: 143, endPoint x: 428, endPoint y: 137, distance: 32.9
click at [428, 137] on p "**********" at bounding box center [436, 75] width 123 height 169
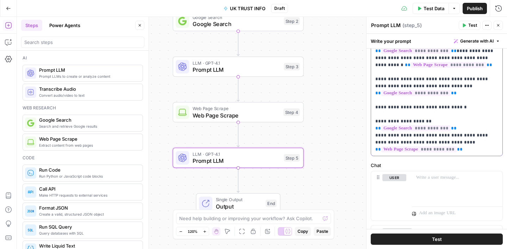
click at [465, 148] on p "**********" at bounding box center [436, 72] width 123 height 162
drag, startPoint x: 376, startPoint y: 121, endPoint x: 389, endPoint y: 121, distance: 13.0
click at [376, 121] on p "**********" at bounding box center [436, 75] width 123 height 169
click at [387, 155] on p "**********" at bounding box center [436, 75] width 123 height 169
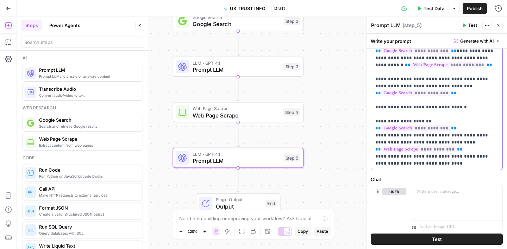
click at [432, 161] on p "**********" at bounding box center [436, 79] width 123 height 176
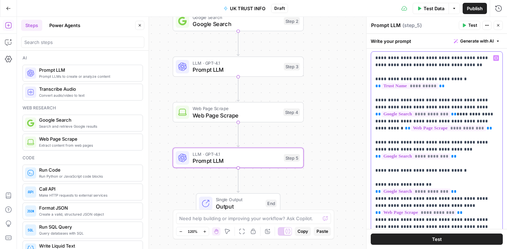
scroll to position [12, 0]
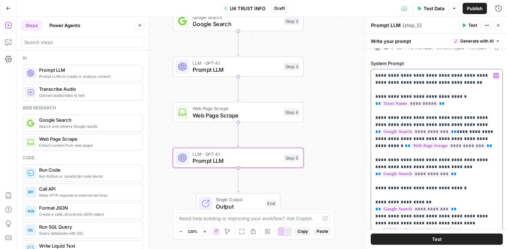
click at [495, 75] on icon "button" at bounding box center [496, 76] width 4 height 4
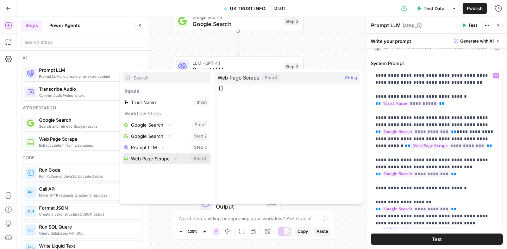
click at [176, 156] on button "Expand" at bounding box center [175, 158] width 9 height 9
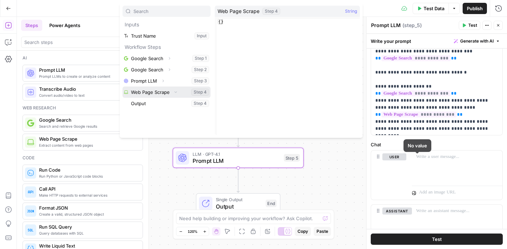
scroll to position [134, 0]
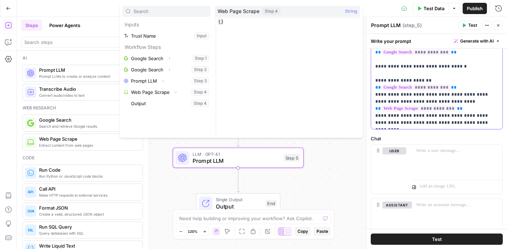
click at [477, 123] on p "**********" at bounding box center [436, 38] width 123 height 176
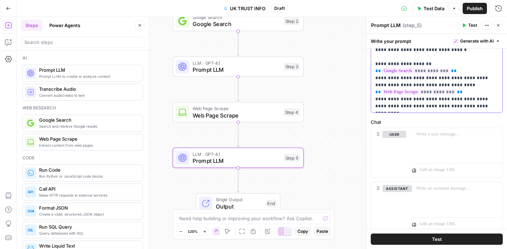
scroll to position [151, 0]
drag, startPoint x: 462, startPoint y: 88, endPoint x: 376, endPoint y: 91, distance: 86.6
click at [376, 91] on p "**********" at bounding box center [436, 21] width 123 height 176
copy p "**********"
click at [474, 107] on p "**********" at bounding box center [436, 21] width 123 height 176
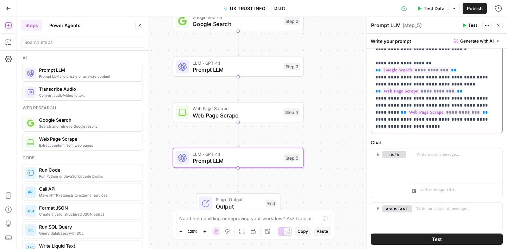
drag, startPoint x: 465, startPoint y: 113, endPoint x: 425, endPoint y: 106, distance: 40.3
click at [425, 106] on p "**********" at bounding box center [436, 31] width 123 height 197
copy p "**********"
click at [427, 125] on p "**********" at bounding box center [436, 31] width 123 height 197
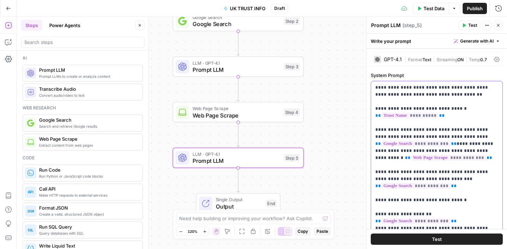
scroll to position [151, 0]
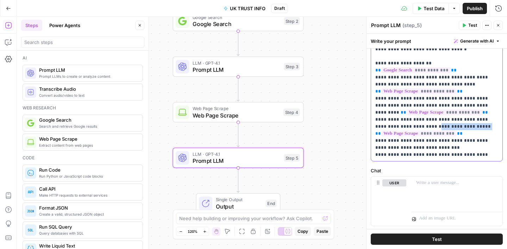
drag, startPoint x: 462, startPoint y: 129, endPoint x: 408, endPoint y: 126, distance: 54.0
click at [408, 126] on p "**********" at bounding box center [436, 45] width 123 height 225
drag, startPoint x: 464, startPoint y: 133, endPoint x: 407, endPoint y: 125, distance: 57.2
click at [407, 125] on p "**********" at bounding box center [436, 45] width 123 height 225
copy p "**********"
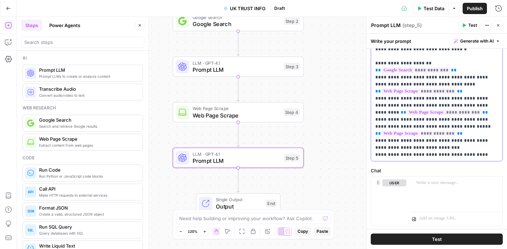
click at [490, 153] on p "**********" at bounding box center [436, 45] width 123 height 225
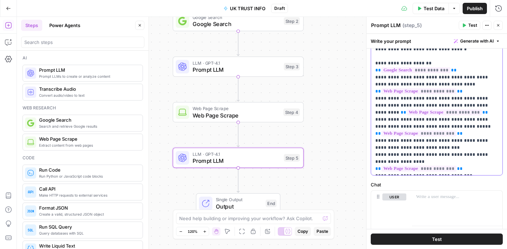
click at [379, 169] on p "**********" at bounding box center [436, 52] width 123 height 239
drag, startPoint x: 465, startPoint y: 169, endPoint x: 446, endPoint y: 169, distance: 19.0
click at [446, 169] on p "**********" at bounding box center [436, 52] width 123 height 239
copy p "*******"
click at [379, 167] on p "**********" at bounding box center [436, 52] width 123 height 239
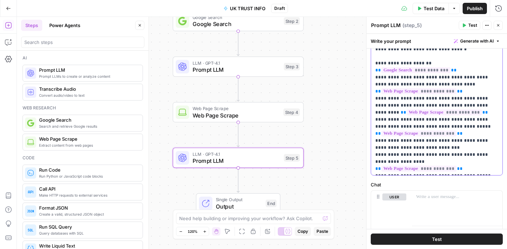
click at [381, 169] on p "**********" at bounding box center [436, 52] width 123 height 239
click at [398, 169] on p "**********" at bounding box center [436, 52] width 123 height 239
click at [387, 169] on p "**********" at bounding box center [436, 52] width 123 height 239
click at [392, 168] on p "**********" at bounding box center [436, 52] width 123 height 239
click at [393, 169] on p "**********" at bounding box center [436, 52] width 123 height 239
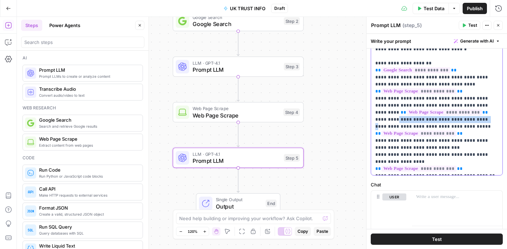
drag, startPoint x: 390, startPoint y: 120, endPoint x: 474, endPoint y: 121, distance: 83.8
click at [474, 121] on p "**********" at bounding box center [436, 52] width 123 height 239
copy p "**********"
click at [399, 169] on p "**********" at bounding box center [436, 52] width 123 height 239
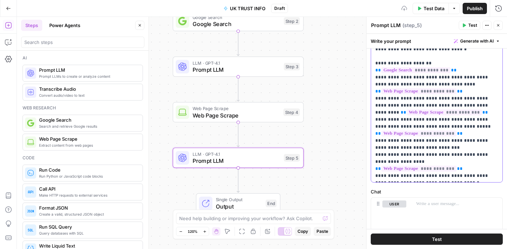
click at [463, 176] on p "**********" at bounding box center [436, 56] width 123 height 246
drag, startPoint x: 484, startPoint y: 156, endPoint x: 494, endPoint y: 159, distance: 10.3
click at [494, 159] on p "**********" at bounding box center [436, 56] width 123 height 246
copy p "**********"
click at [472, 178] on p "**********" at bounding box center [436, 56] width 123 height 246
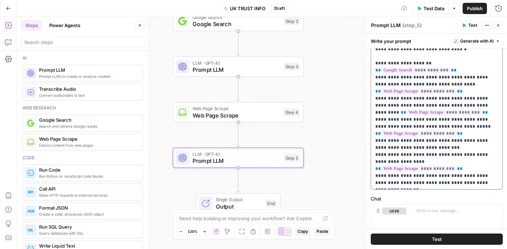
scroll to position [164, 0]
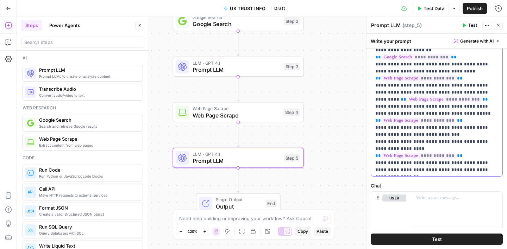
click at [399, 155] on p "**********" at bounding box center [436, 46] width 123 height 253
click at [488, 169] on p "**********" at bounding box center [436, 46] width 123 height 253
click at [384, 177] on p "**********" at bounding box center [436, 50] width 123 height 261
click at [395, 178] on p "**********" at bounding box center [436, 50] width 123 height 261
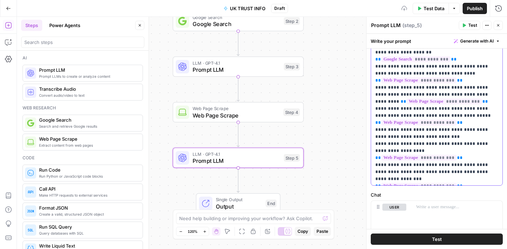
scroll to position [165, 0]
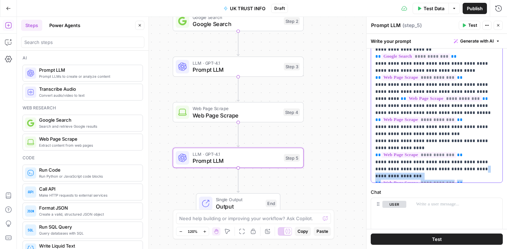
drag, startPoint x: 458, startPoint y: 161, endPoint x: 477, endPoint y: 167, distance: 20.1
click at [477, 167] on p "**********" at bounding box center [436, 49] width 123 height 261
copy p "**********"
click at [486, 174] on p "**********" at bounding box center [436, 49] width 123 height 261
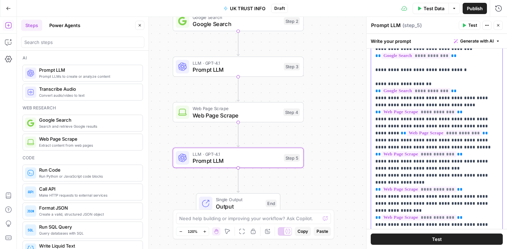
scroll to position [130, 0]
click at [378, 84] on p "**********" at bounding box center [436, 92] width 123 height 275
click at [377, 99] on p "**********" at bounding box center [436, 92] width 123 height 275
click at [377, 119] on p "**********" at bounding box center [436, 92] width 123 height 275
click at [377, 143] on p "**********" at bounding box center [436, 92] width 123 height 275
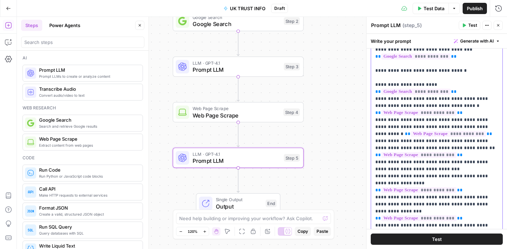
click at [377, 163] on p "**********" at bounding box center [436, 92] width 123 height 275
click at [377, 190] on p "**********" at bounding box center [436, 92] width 123 height 275
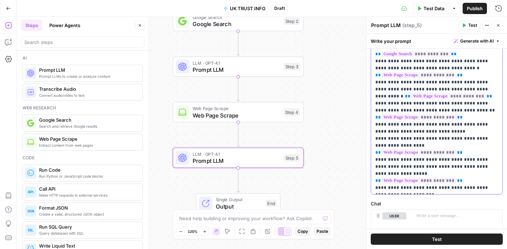
scroll to position [168, 0]
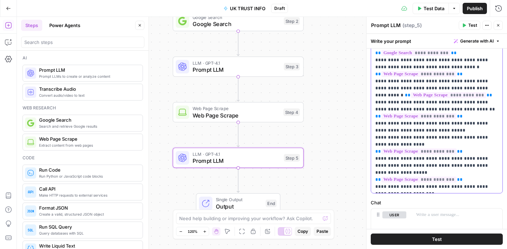
click at [377, 173] on p "**********" at bounding box center [436, 53] width 123 height 275
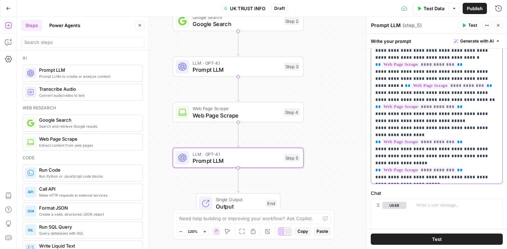
scroll to position [272, 0]
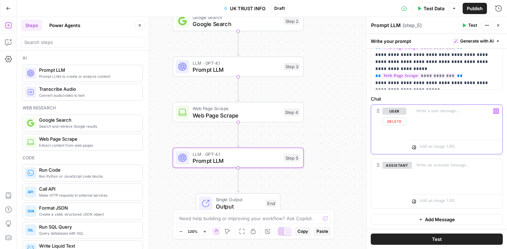
click at [432, 109] on p at bounding box center [457, 111] width 82 height 7
click at [431, 113] on p "**********" at bounding box center [457, 115] width 82 height 14
click at [489, 112] on p "**********" at bounding box center [457, 115] width 82 height 14
click at [492, 119] on p "**********" at bounding box center [457, 115] width 82 height 14
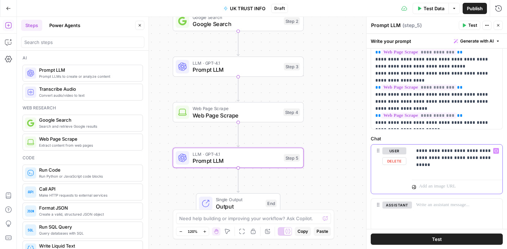
scroll to position [232, 0]
drag, startPoint x: 485, startPoint y: 151, endPoint x: 426, endPoint y: 148, distance: 59.2
click at [426, 148] on p "**********" at bounding box center [457, 155] width 82 height 14
click at [441, 156] on p "**********" at bounding box center [457, 155] width 82 height 14
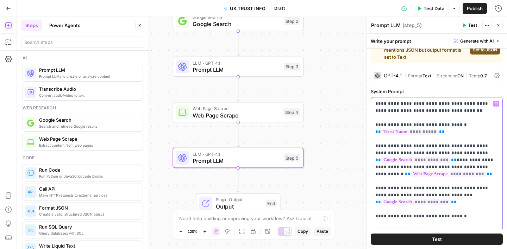
scroll to position [0, 0]
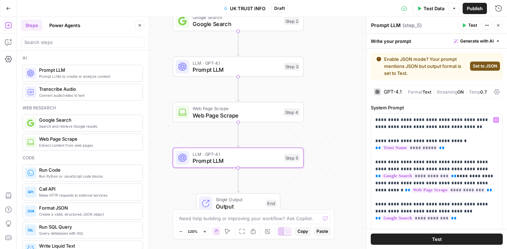
click at [491, 68] on span "Set to JSON" at bounding box center [485, 66] width 24 height 6
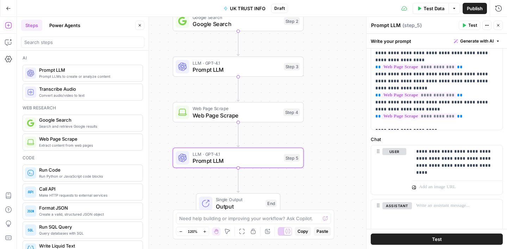
scroll to position [239, 0]
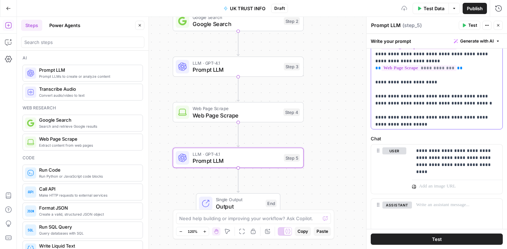
scroll to position [69, 0]
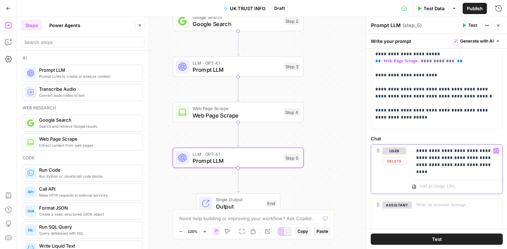
click at [469, 158] on p "**********" at bounding box center [457, 158] width 82 height 21
click at [489, 167] on p "**********" at bounding box center [457, 158] width 82 height 21
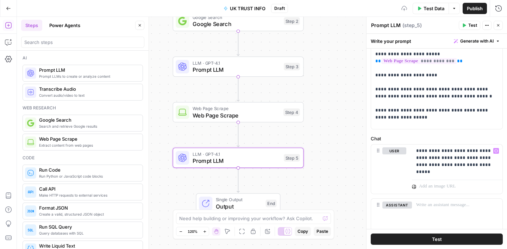
click at [471, 138] on label "Chat" at bounding box center [437, 138] width 132 height 7
click at [140, 25] on icon "button" at bounding box center [140, 25] width 2 height 2
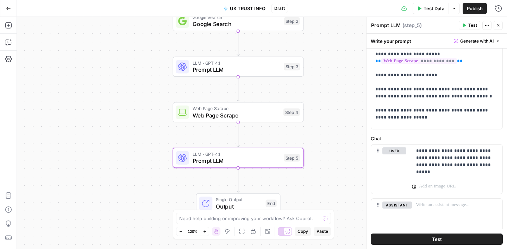
click at [498, 23] on icon "button" at bounding box center [498, 25] width 4 height 4
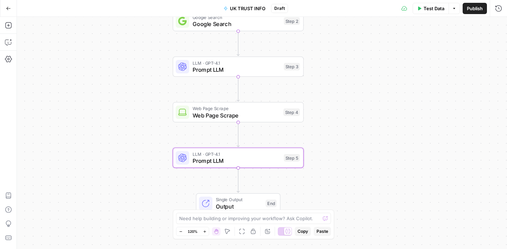
click at [424, 8] on span "Test Data" at bounding box center [434, 8] width 21 height 7
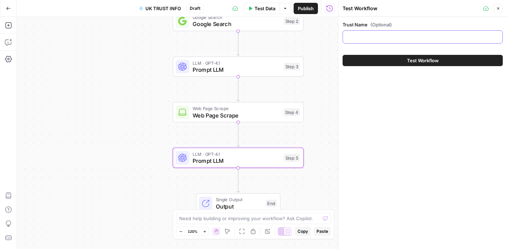
click at [371, 37] on input "Trust Name (Optional)" at bounding box center [422, 36] width 151 height 7
paste input "[UK] Abbey Academies Trust"
drag, startPoint x: 359, startPoint y: 38, endPoint x: 338, endPoint y: 38, distance: 21.5
click at [338, 38] on div "Test Workflow Close Trust Name (Optional) [UK] Abbey Academies Trust Test Workf…" at bounding box center [422, 124] width 169 height 249
type input "Abbey Academies Trust"
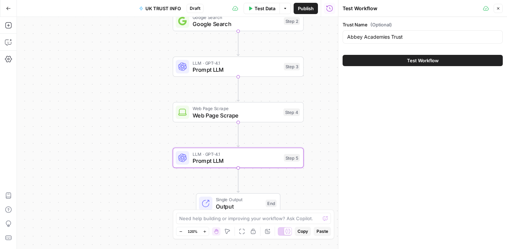
click at [463, 23] on label "Trust Name (Optional)" at bounding box center [423, 24] width 160 height 7
click at [463, 33] on input "Abbey Academies Trust" at bounding box center [422, 36] width 151 height 7
click at [499, 11] on button "Close" at bounding box center [498, 8] width 9 height 9
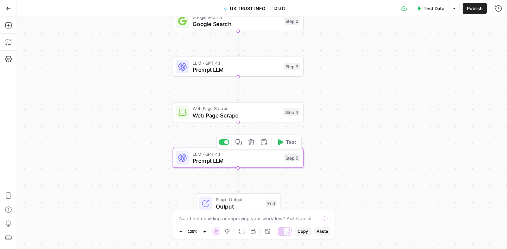
click at [260, 162] on span "Prompt LLM" at bounding box center [237, 161] width 88 height 8
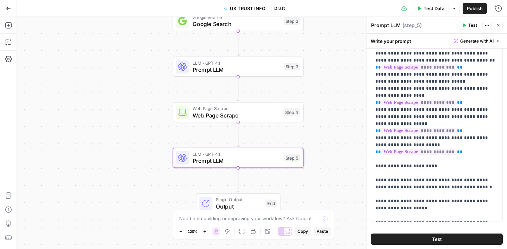
scroll to position [248, 0]
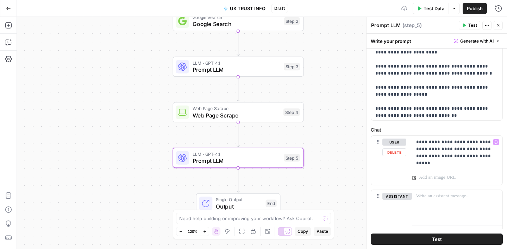
click at [421, 127] on label "Chat" at bounding box center [437, 129] width 132 height 7
click at [432, 10] on span "Test Data" at bounding box center [434, 8] width 21 height 7
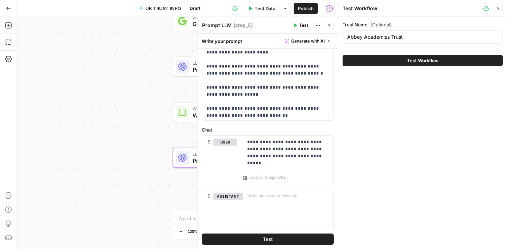
click at [411, 61] on span "Test Workflow" at bounding box center [423, 60] width 32 height 7
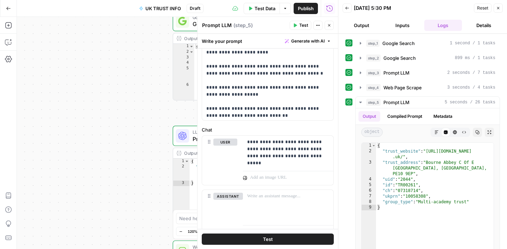
click at [441, 8] on div "10/10/25 at 5:30 PM" at bounding box center [413, 8] width 118 height 7
click at [7, 46] on button "Copilot" at bounding box center [8, 42] width 11 height 11
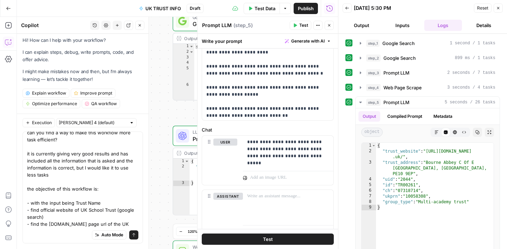
scroll to position [13, 0]
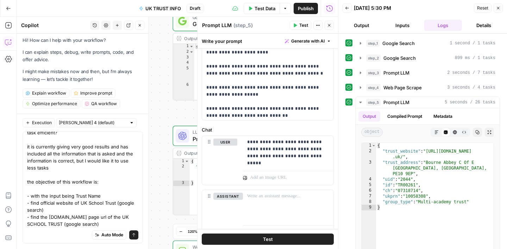
drag, startPoint x: 83, startPoint y: 224, endPoint x: 44, endPoint y: 227, distance: 39.2
click at [44, 227] on div "can you find a way to make this workflow more task efficient? it is currently g…" at bounding box center [83, 188] width 120 height 112
drag, startPoint x: 50, startPoint y: 213, endPoint x: 116, endPoint y: 205, distance: 66.6
click at [116, 205] on textarea "can you find a way to make this workflow more task efficient? it is currently g…" at bounding box center [82, 175] width 111 height 106
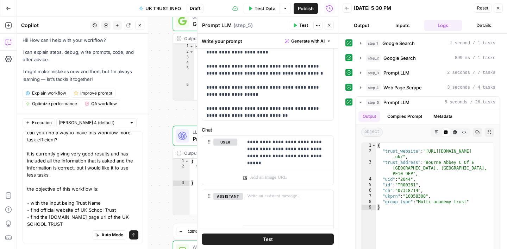
click at [29, 211] on textarea "can you find a way to make this workflow more task efficient? it is currently g…" at bounding box center [82, 178] width 111 height 99
click at [29, 218] on textarea "can you find a way to make this workflow more task efficient? it is currently g…" at bounding box center [82, 178] width 111 height 99
click at [104, 204] on textarea "can you find a way to make this workflow more task efficient? it is currently g…" at bounding box center [82, 178] width 111 height 99
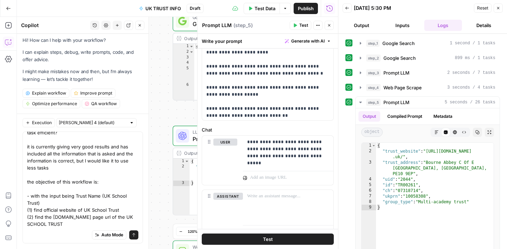
click at [54, 226] on textarea "can you find a way to make this workflow more task efficient? it is currently g…" at bounding box center [82, 175] width 111 height 106
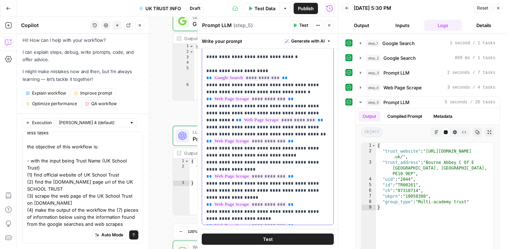
scroll to position [0, 0]
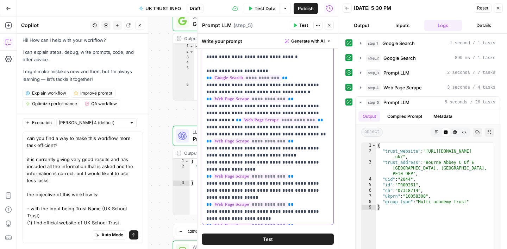
drag, startPoint x: 206, startPoint y: 70, endPoint x: 306, endPoint y: 210, distance: 171.7
click at [306, 210] on p "**********" at bounding box center [267, 124] width 123 height 366
copy p "**********"
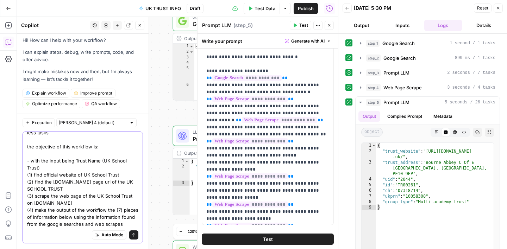
click at [128, 223] on textarea "can you find a way to make this workflow more task efficient? it is currently g…" at bounding box center [82, 157] width 111 height 141
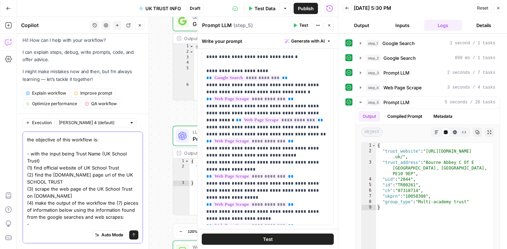
paste textarea "(1) "trust_website" from {{step_2.output}} (2) "trust_address" which can be fou…"
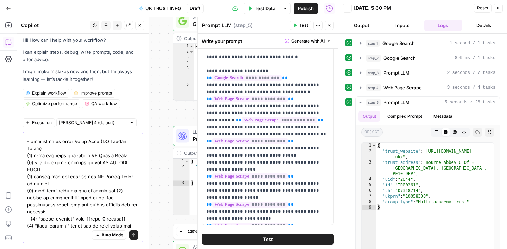
scroll to position [95, 0]
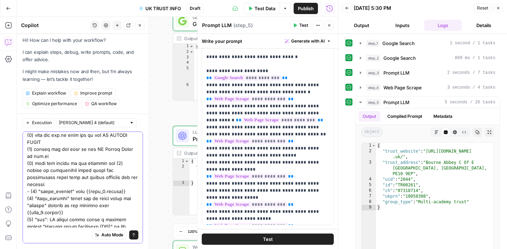
click at [37, 185] on textarea at bounding box center [82, 181] width 111 height 282
drag, startPoint x: 76, startPoint y: 186, endPoint x: 113, endPoint y: 185, distance: 37.3
click at [113, 185] on textarea at bounding box center [82, 181] width 111 height 282
drag, startPoint x: 35, startPoint y: 193, endPoint x: 27, endPoint y: 192, distance: 8.1
click at [27, 192] on textarea at bounding box center [82, 181] width 111 height 282
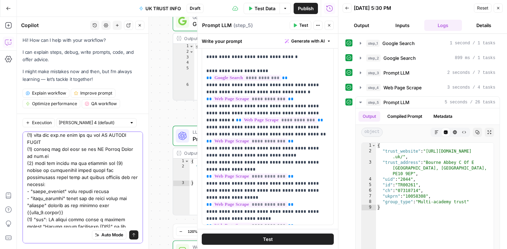
drag, startPoint x: 83, startPoint y: 199, endPoint x: 67, endPoint y: 193, distance: 17.2
click at [67, 193] on textarea at bounding box center [82, 181] width 111 height 282
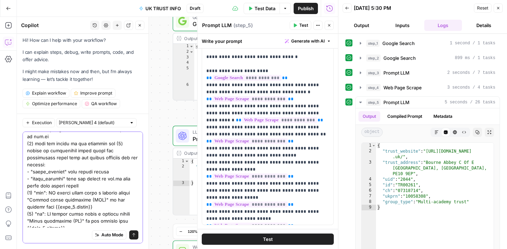
scroll to position [115, 0]
drag, startPoint x: 65, startPoint y: 171, endPoint x: 84, endPoint y: 176, distance: 20.0
click at [84, 176] on textarea at bounding box center [82, 157] width 111 height 275
click at [87, 178] on textarea at bounding box center [82, 157] width 111 height 275
drag, startPoint x: 86, startPoint y: 178, endPoint x: 64, endPoint y: 173, distance: 22.2
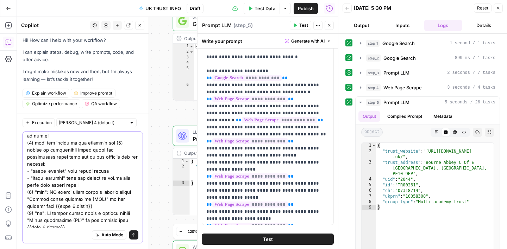
click at [64, 173] on textarea at bounding box center [82, 157] width 111 height 275
click at [34, 186] on textarea at bounding box center [82, 157] width 111 height 275
drag, startPoint x: 45, startPoint y: 186, endPoint x: 79, endPoint y: 196, distance: 35.2
click at [79, 196] on textarea at bounding box center [82, 157] width 111 height 275
paste textarea "from web scrape of gov.uk page found from google search"
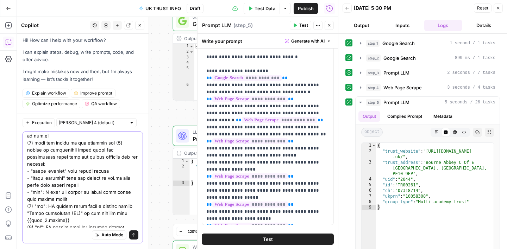
click at [46, 185] on textarea at bounding box center [82, 154] width 111 height 268
click at [43, 186] on textarea at bounding box center [82, 154] width 111 height 268
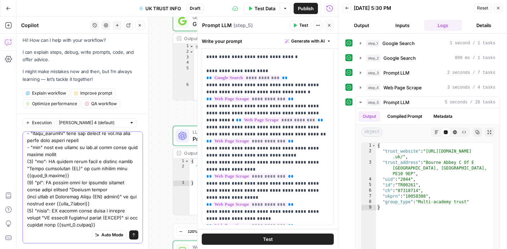
scroll to position [153, 0]
drag, startPoint x: 67, startPoint y: 156, endPoint x: 43, endPoint y: 148, distance: 24.5
click at [43, 148] on textarea at bounding box center [82, 112] width 111 height 261
drag, startPoint x: 67, startPoint y: 176, endPoint x: 43, endPoint y: 162, distance: 27.4
click at [43, 162] on textarea at bounding box center [82, 112] width 111 height 261
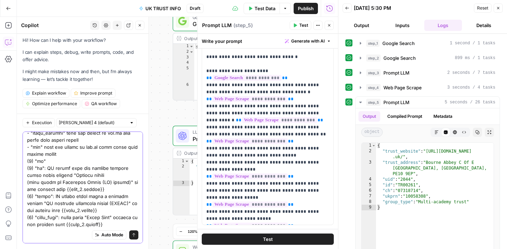
paste textarea "from web scrape of gov.uk page found from google search"
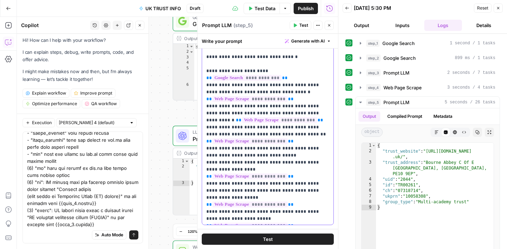
scroll to position [0, 0]
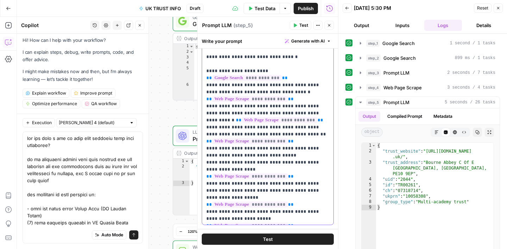
drag, startPoint x: 206, startPoint y: 71, endPoint x: 292, endPoint y: 209, distance: 162.6
click at [292, 209] on div "**********" at bounding box center [267, 81] width 131 height 287
copy p "**********"
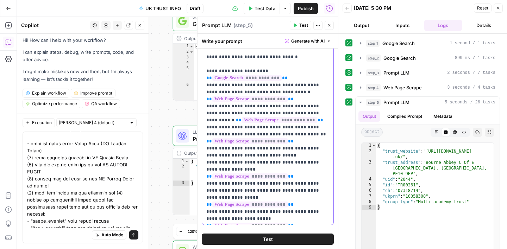
scroll to position [110, 0]
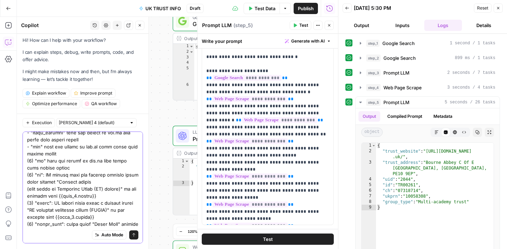
drag, startPoint x: 28, startPoint y: 168, endPoint x: 112, endPoint y: 271, distance: 133.4
click at [112, 249] on html "Turf Tank - Data Team New Home Browse Insights Opportunities Your Data Recent G…" at bounding box center [253, 124] width 507 height 249
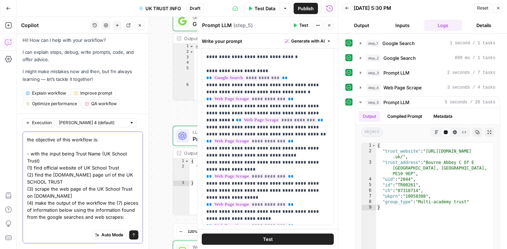
scroll to position [48, 0]
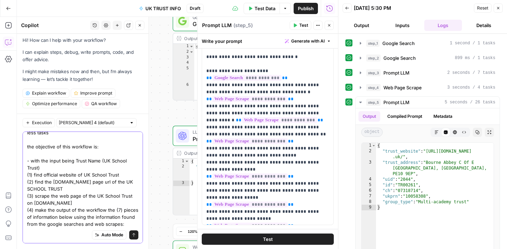
paste textarea "(1) "trust_website" from {{step_2.output}} (2) "trust_address" which can be fou…"
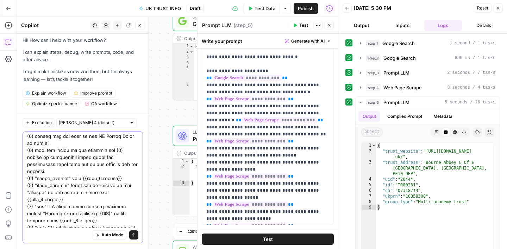
scroll to position [113, 0]
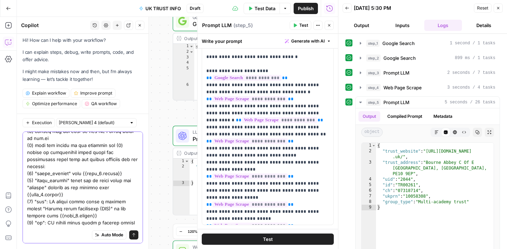
click at [32, 165] on textarea at bounding box center [82, 163] width 111 height 282
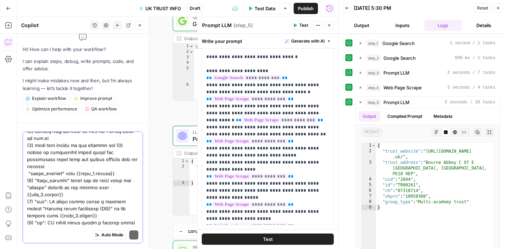
scroll to position [15, 0]
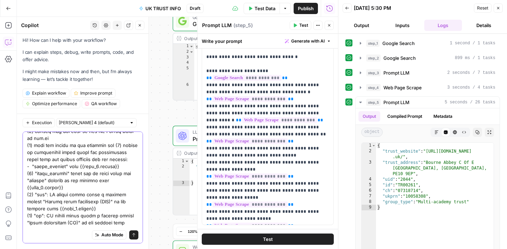
drag, startPoint x: 120, startPoint y: 166, endPoint x: 77, endPoint y: 167, distance: 42.6
click at [77, 167] on textarea at bounding box center [82, 159] width 111 height 275
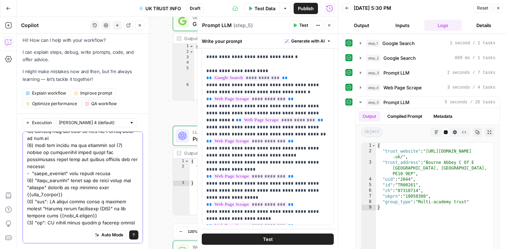
click at [32, 174] on textarea at bounding box center [82, 163] width 111 height 282
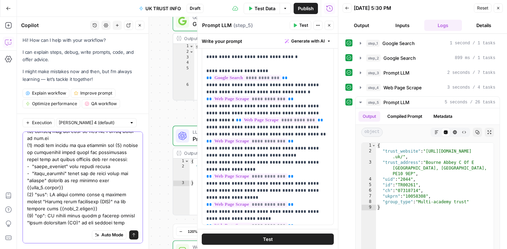
drag, startPoint x: 66, startPoint y: 189, endPoint x: 27, endPoint y: 188, distance: 39.1
click at [27, 188] on div "Auto Mode Send" at bounding box center [83, 188] width 120 height 112
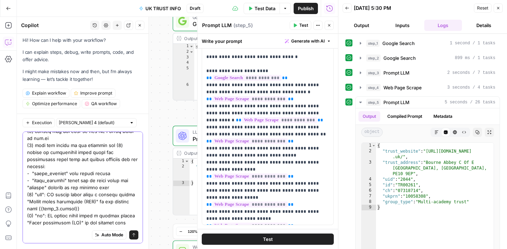
click at [33, 189] on textarea at bounding box center [82, 159] width 111 height 275
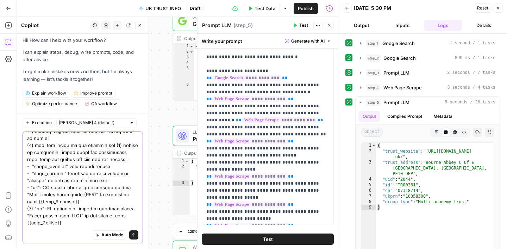
drag, startPoint x: 81, startPoint y: 203, endPoint x: 40, endPoint y: 203, distance: 41.2
click at [40, 203] on textarea at bounding box center [82, 156] width 111 height 268
click at [33, 211] on textarea at bounding box center [82, 156] width 111 height 268
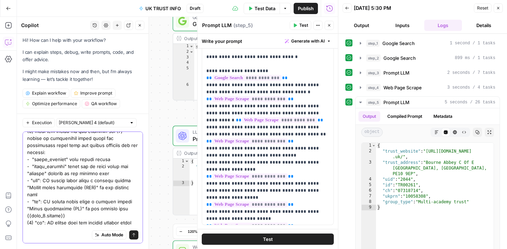
scroll to position [130, 0]
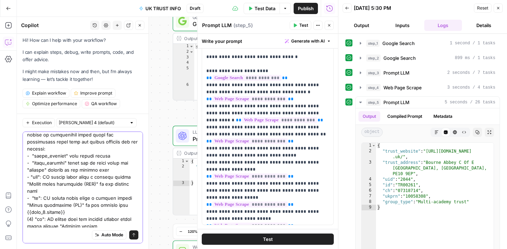
drag, startPoint x: 67, startPoint y: 203, endPoint x: 27, endPoint y: 203, distance: 40.1
click at [27, 203] on textarea at bounding box center [82, 142] width 111 height 275
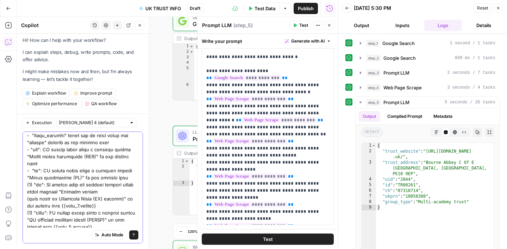
scroll to position [157, 0]
click at [32, 179] on textarea at bounding box center [82, 111] width 111 height 268
drag, startPoint x: 114, startPoint y: 197, endPoint x: 82, endPoint y: 196, distance: 32.4
click at [82, 197] on textarea at bounding box center [82, 111] width 111 height 268
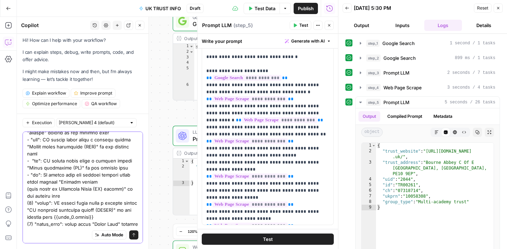
click at [33, 196] on textarea at bounding box center [82, 101] width 111 height 268
drag, startPoint x: 98, startPoint y: 211, endPoint x: 67, endPoint y: 209, distance: 31.8
click at [66, 211] on textarea at bounding box center [82, 101] width 111 height 268
click at [33, 216] on textarea at bounding box center [82, 101] width 111 height 268
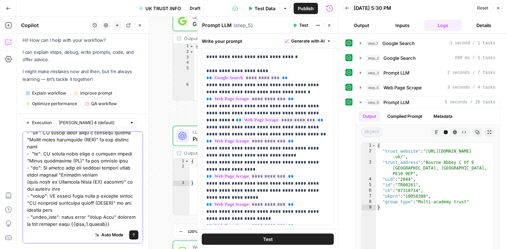
click at [113, 225] on textarea at bounding box center [82, 97] width 111 height 261
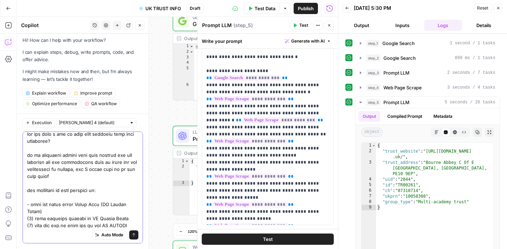
scroll to position [0, 0]
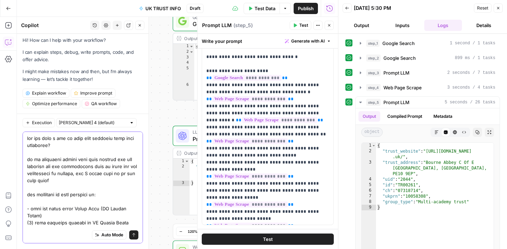
type textarea "can you find a way to make this workflow more task efficient? it is currently g…"
click at [134, 237] on icon "submit" at bounding box center [134, 235] width 4 height 4
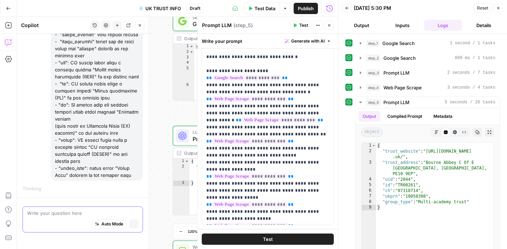
scroll to position [212, 0]
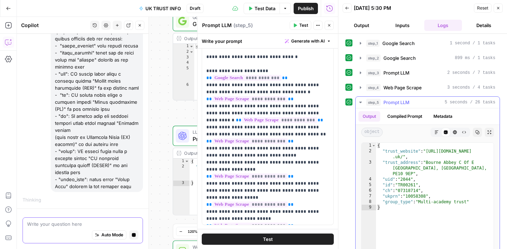
click at [364, 104] on button "step_5 Prompt LLM 5 seconds / 26 tasks" at bounding box center [428, 102] width 144 height 11
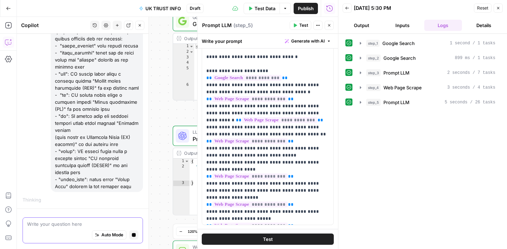
click at [500, 8] on span "Close" at bounding box center [500, 8] width 0 height 0
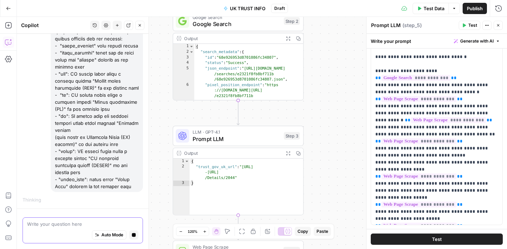
click at [498, 27] on icon "button" at bounding box center [498, 25] width 4 height 4
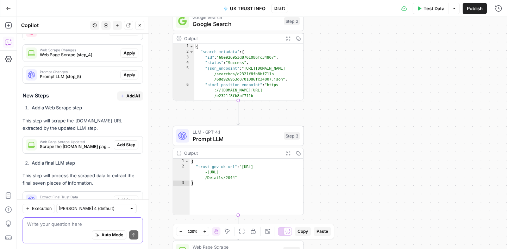
scroll to position [416, 0]
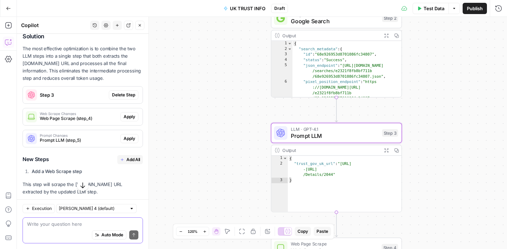
click at [122, 96] on span "Delete Step" at bounding box center [123, 95] width 23 height 6
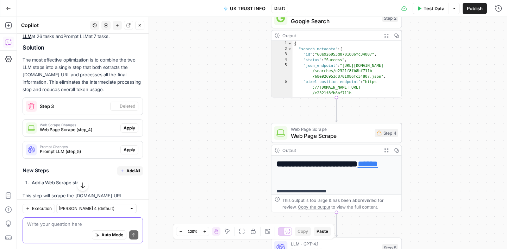
scroll to position [428, 0]
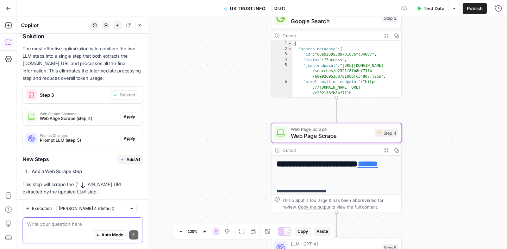
click at [131, 121] on div "Web Scrape Changes Web Page Scrape (step_4) Apply" at bounding box center [83, 116] width 120 height 11
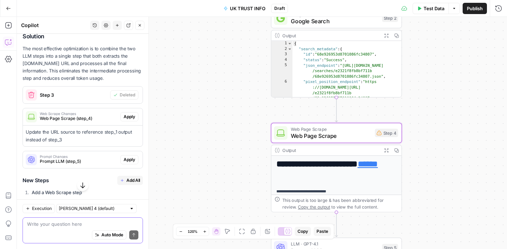
click at [131, 117] on span "Apply" at bounding box center [130, 117] width 12 height 6
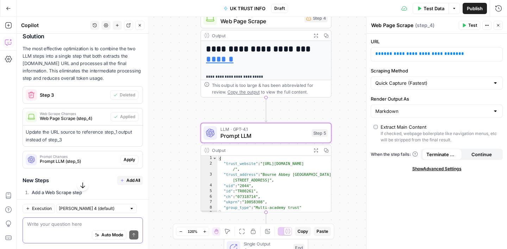
click at [129, 160] on span "Apply" at bounding box center [130, 160] width 12 height 6
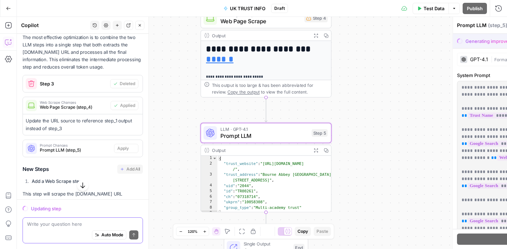
scroll to position [416, 0]
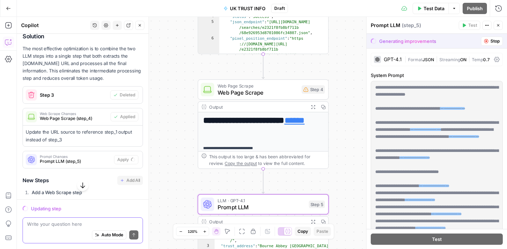
drag, startPoint x: 353, startPoint y: 68, endPoint x: 350, endPoint y: 139, distance: 71.5
click at [350, 139] on div "Workflow Input Settings Inputs Google Search Google Search Step 1 Output Expand…" at bounding box center [262, 133] width 490 height 232
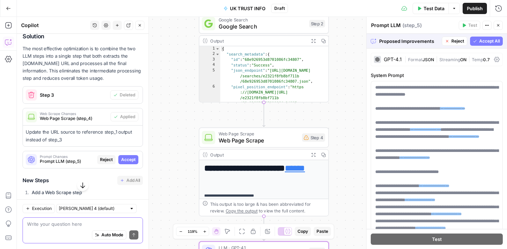
drag, startPoint x: 337, startPoint y: 70, endPoint x: 337, endPoint y: 135, distance: 65.1
click at [337, 135] on div "Workflow Input Settings Inputs Google Search Google Search Step 1 Output Expand…" at bounding box center [262, 133] width 490 height 232
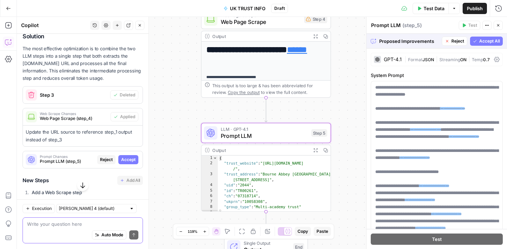
click at [127, 160] on span "Accept" at bounding box center [128, 160] width 14 height 6
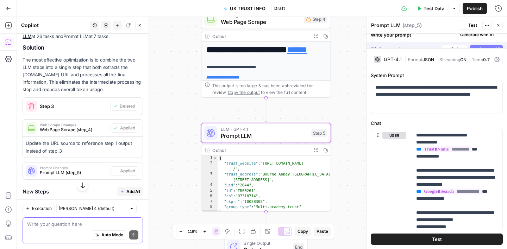
scroll to position [428, 0]
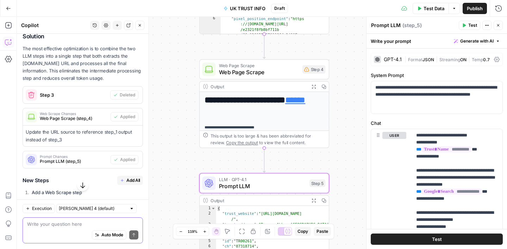
drag, startPoint x: 350, startPoint y: 73, endPoint x: 348, endPoint y: 123, distance: 50.4
click at [348, 123] on div "Workflow Input Settings Inputs Google Search Google Search Step 1 Output Expand…" at bounding box center [262, 133] width 490 height 232
click at [287, 67] on span "Web Page Scrape" at bounding box center [259, 65] width 80 height 7
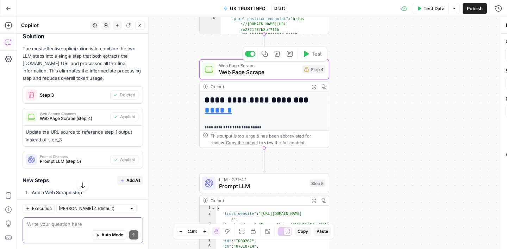
type textarea "Web Page Scrape"
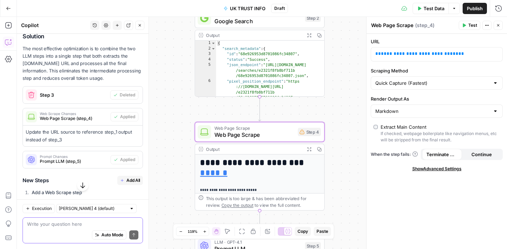
drag, startPoint x: 360, startPoint y: 78, endPoint x: 356, endPoint y: 140, distance: 62.8
click at [356, 140] on div "Workflow Input Settings Inputs Google Search Google Search Step 1 Output Expand…" at bounding box center [262, 133] width 490 height 232
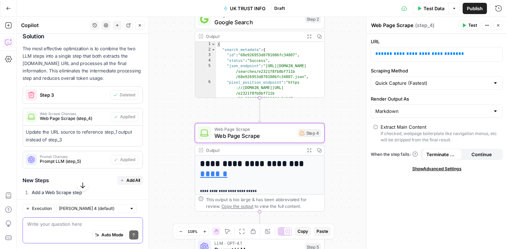
drag, startPoint x: 360, startPoint y: 86, endPoint x: 360, endPoint y: 124, distance: 38.4
click at [360, 124] on div "Workflow Input Settings Inputs Google Search Google Search Step 1 Output Expand…" at bounding box center [262, 133] width 490 height 232
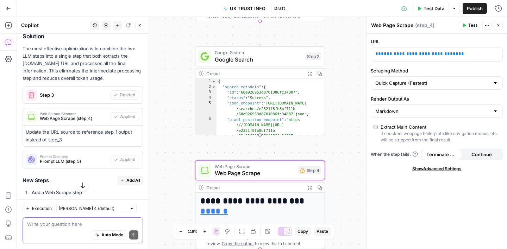
click at [276, 53] on span "Google Search" at bounding box center [258, 52] width 87 height 7
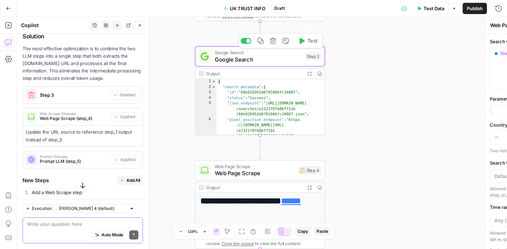
type textarea "Google Search"
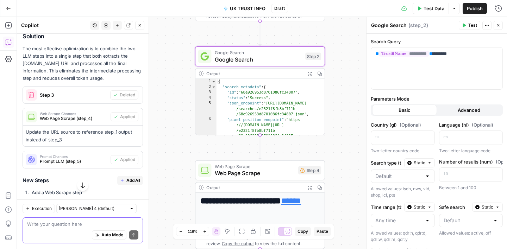
click at [284, 169] on span "Web Page Scrape" at bounding box center [255, 173] width 80 height 8
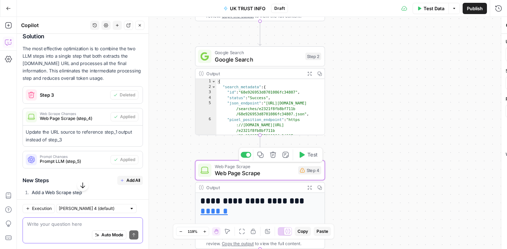
type textarea "Web Page Scrape"
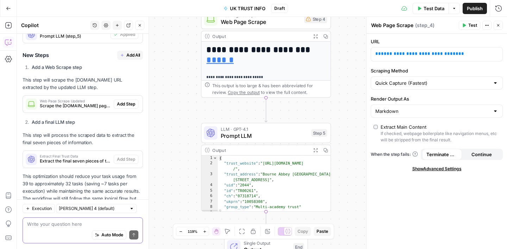
scroll to position [549, 0]
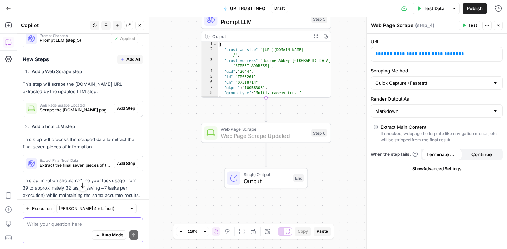
click at [123, 107] on span "Add Step" at bounding box center [126, 108] width 18 height 6
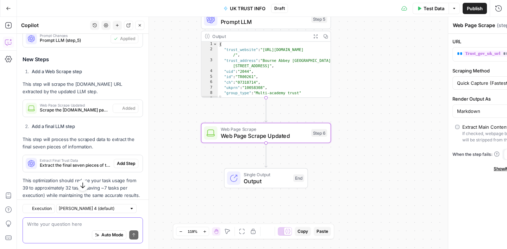
type textarea "Web Page Scrape Updated"
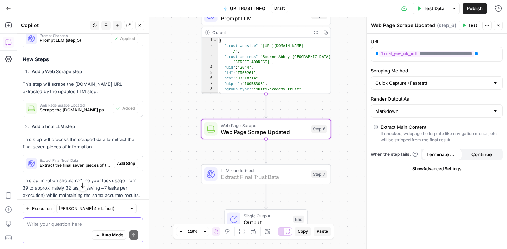
click at [127, 163] on span "Add Step" at bounding box center [126, 164] width 18 height 6
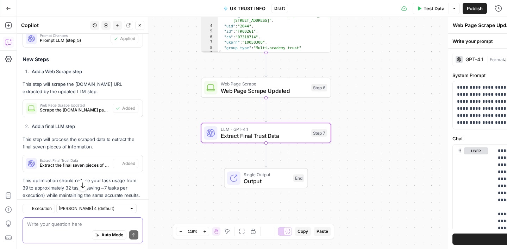
type textarea "Extract Final Trust Data"
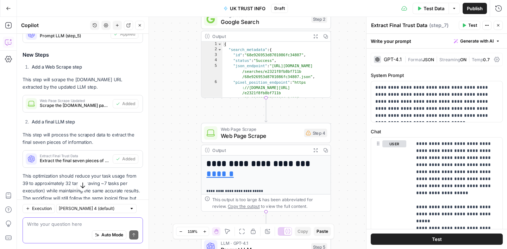
scroll to position [554, 0]
click at [499, 29] on button "Close" at bounding box center [498, 25] width 9 height 9
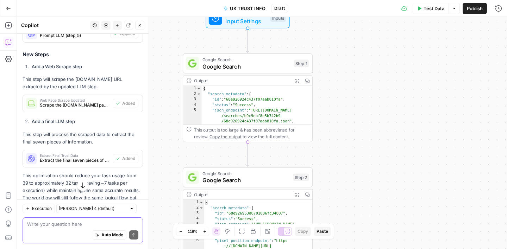
drag, startPoint x: 432, startPoint y: 61, endPoint x: 414, endPoint y: 220, distance: 159.8
click at [414, 220] on div "Workflow Input Settings Inputs Google Search Google Search Step 1 Output Expand…" at bounding box center [262, 133] width 490 height 232
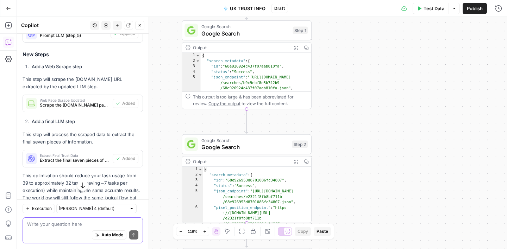
drag, startPoint x: 369, startPoint y: 232, endPoint x: 367, endPoint y: 192, distance: 40.9
click at [367, 192] on div "Workflow Input Settings Inputs Google Search Google Search Step 1 Output Expand…" at bounding box center [262, 133] width 490 height 232
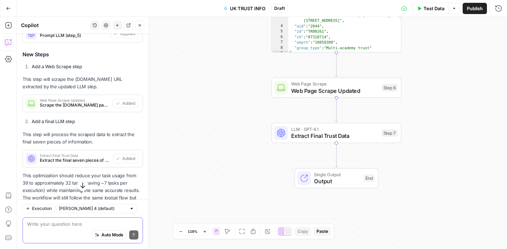
click at [344, 133] on span "Extract Final Trust Data" at bounding box center [334, 136] width 87 height 8
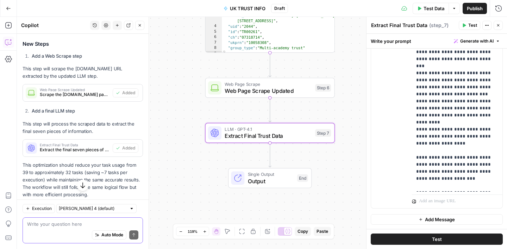
scroll to position [580, 0]
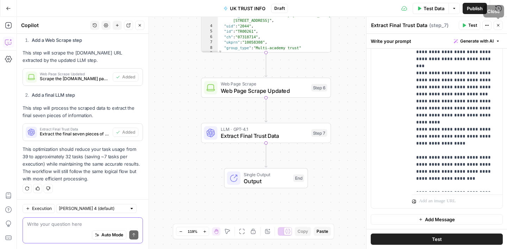
click at [497, 24] on icon "button" at bounding box center [498, 25] width 4 height 4
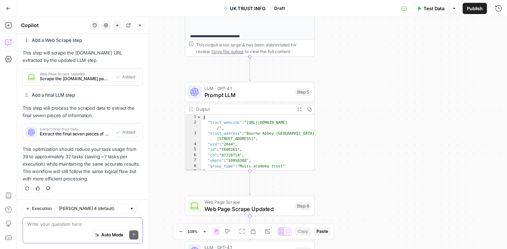
drag, startPoint x: 398, startPoint y: 73, endPoint x: 382, endPoint y: 191, distance: 119.7
click at [382, 191] on div "Workflow Input Settings Inputs Google Search Google Search Step 1 Output Expand…" at bounding box center [262, 133] width 490 height 232
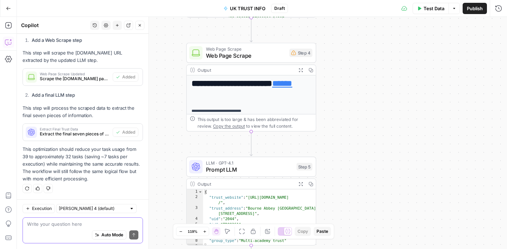
drag, startPoint x: 372, startPoint y: 99, endPoint x: 375, endPoint y: 215, distance: 115.5
click at [375, 215] on div "Workflow Input Settings Inputs Google Search Google Search Step 1 Output Expand…" at bounding box center [262, 133] width 490 height 232
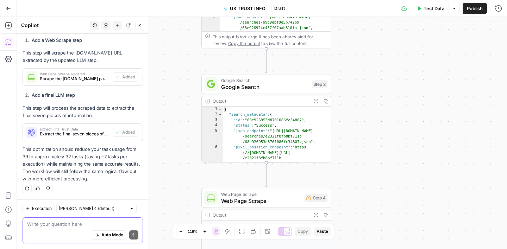
drag, startPoint x: 375, startPoint y: 111, endPoint x: 389, endPoint y: 214, distance: 104.7
click at [389, 214] on div "Workflow Input Settings Inputs Google Search Google Search Step 1 Output Expand…" at bounding box center [262, 133] width 490 height 232
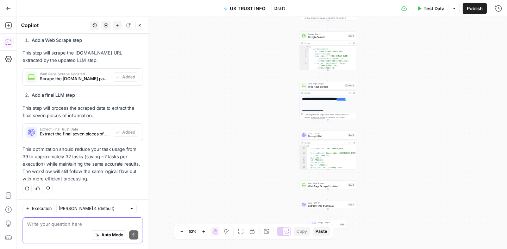
click at [51, 224] on textarea at bounding box center [82, 224] width 111 height 7
type textarea "there a variable in step_4 that is not ok"
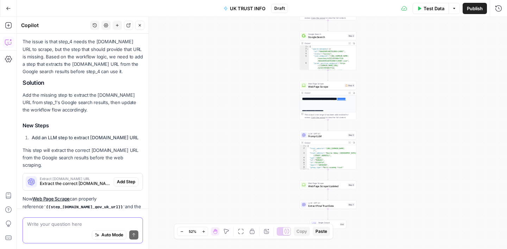
scroll to position [814, 0]
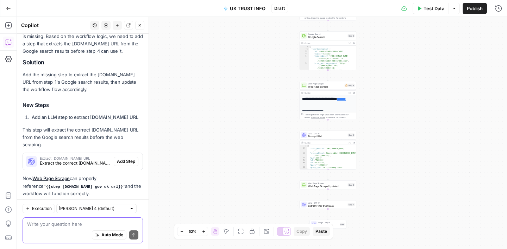
click at [51, 224] on textarea at bounding box center [82, 224] width 111 height 7
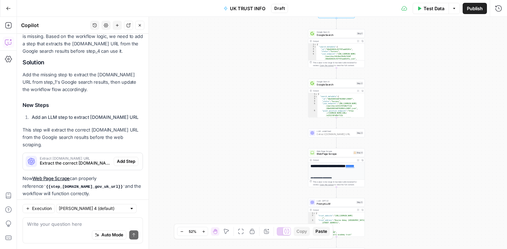
click at [117, 158] on span "Add Step" at bounding box center [126, 161] width 18 height 6
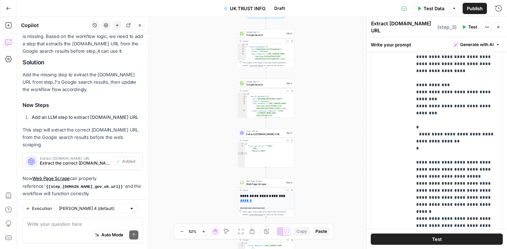
scroll to position [134, 0]
click at [435, 41] on div "Write your prompt Generate with AI" at bounding box center [436, 44] width 140 height 14
click at [500, 26] on button "Close" at bounding box center [498, 27] width 9 height 9
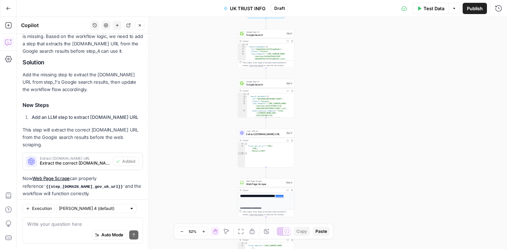
click at [139, 26] on icon "button" at bounding box center [140, 25] width 4 height 4
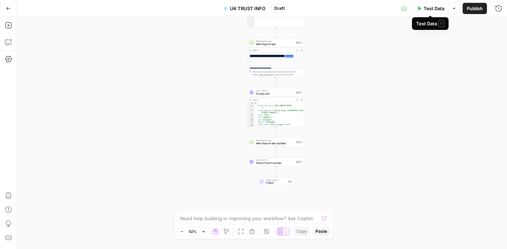
click at [433, 10] on span "Test Data" at bounding box center [434, 8] width 21 height 7
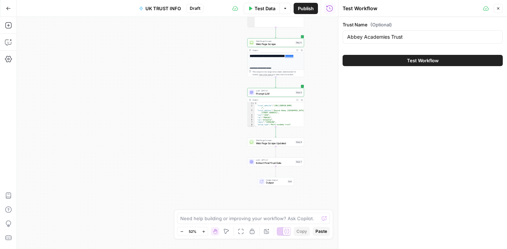
click at [426, 59] on span "Test Workflow" at bounding box center [423, 60] width 32 height 7
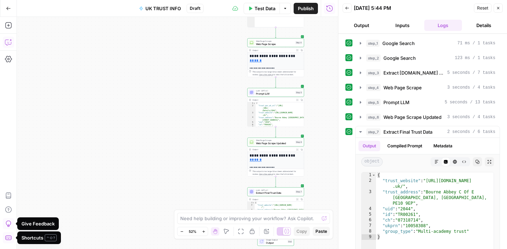
click at [7, 40] on icon "button" at bounding box center [8, 42] width 7 height 7
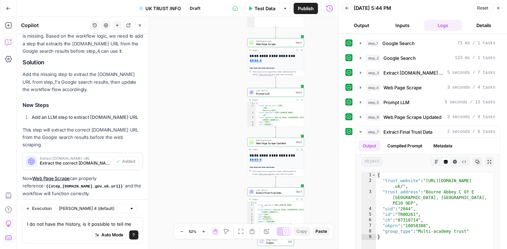
scroll to position [811, 0]
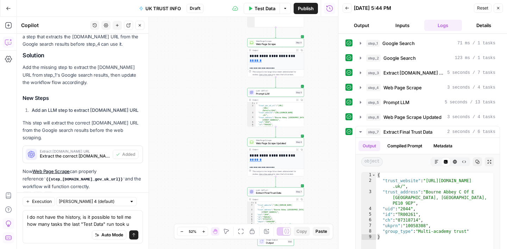
type textarea "I do not have the history, is it possible to tell me how many tasks the last "T…"
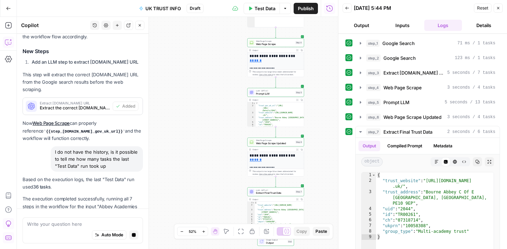
scroll to position [880, 0]
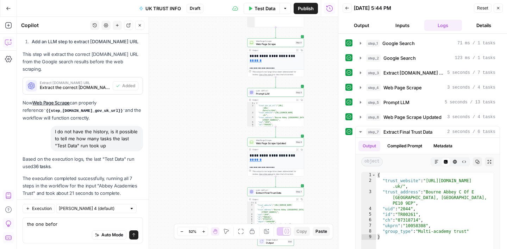
type textarea "the one before"
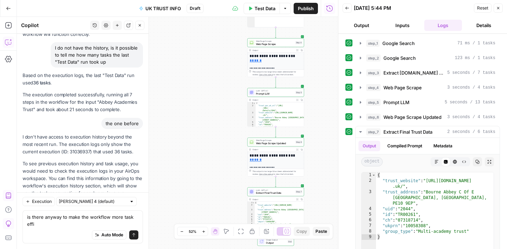
scroll to position [971, 0]
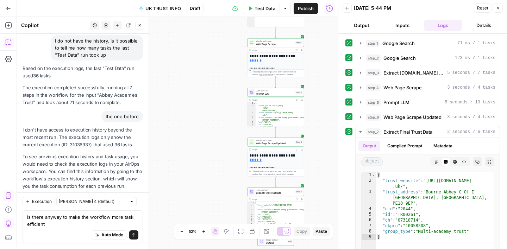
type textarea "is there anyway to make the workflow more task efficient?"
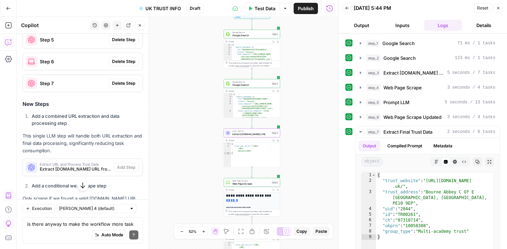
scroll to position [1244, 0]
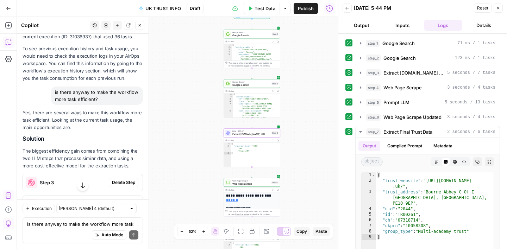
click at [117, 180] on span "Delete Step" at bounding box center [123, 183] width 23 height 6
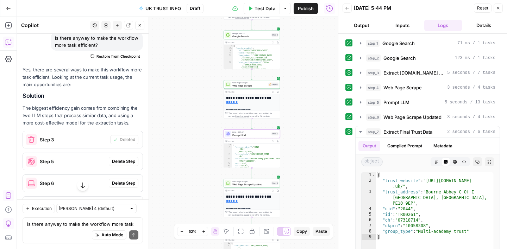
click at [121, 158] on span "Delete Step" at bounding box center [123, 161] width 23 height 6
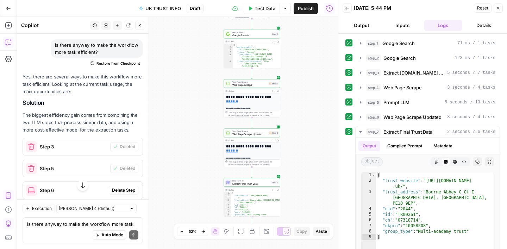
scroll to position [1152, 0]
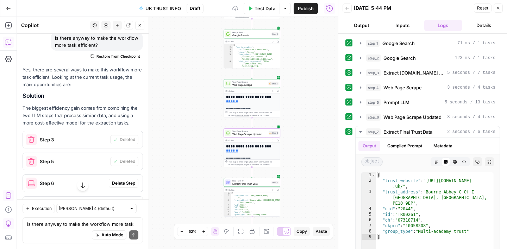
click at [121, 180] on span "Delete Step" at bounding box center [123, 183] width 23 height 6
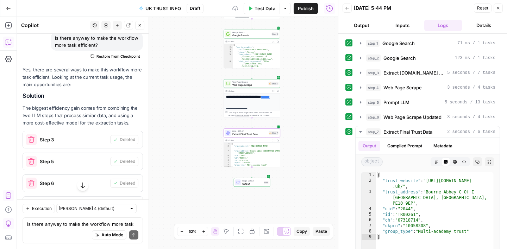
click at [125, 202] on span "Delete Step" at bounding box center [123, 205] width 23 height 6
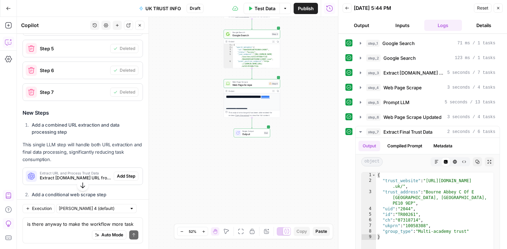
scroll to position [1295, 0]
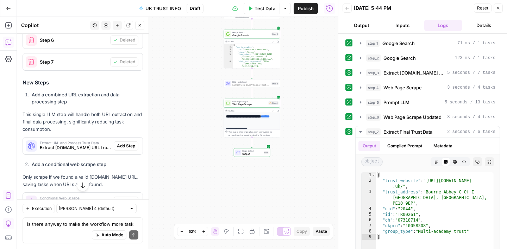
click at [126, 143] on span "Add Step" at bounding box center [126, 146] width 18 height 6
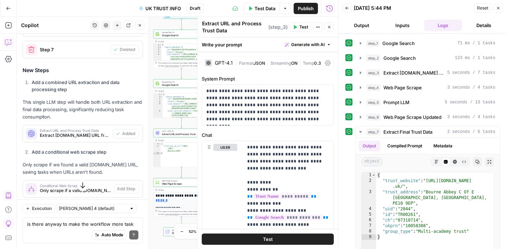
scroll to position [1292, 0]
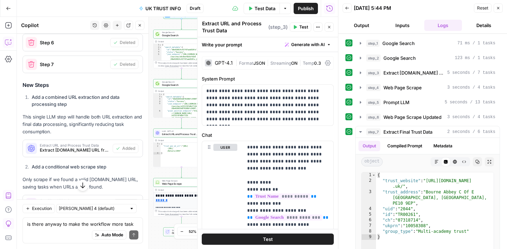
click at [331, 26] on icon "button" at bounding box center [329, 27] width 4 height 4
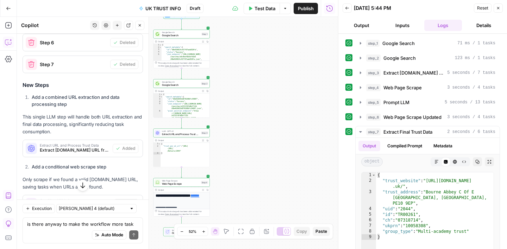
click at [498, 9] on icon "button" at bounding box center [498, 8] width 4 height 4
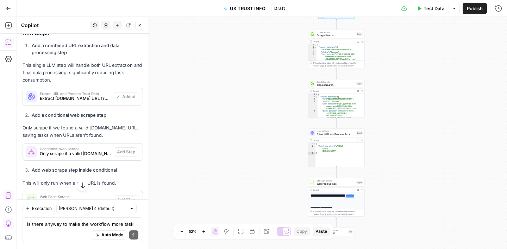
scroll to position [1346, 0]
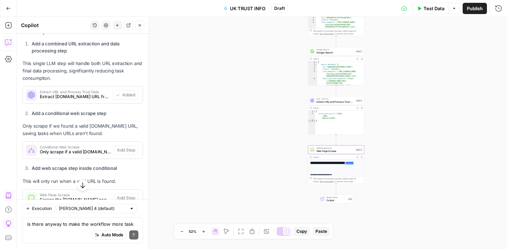
click at [105, 149] on span "Only scrape if a valid [DOMAIN_NAME] URL was found" at bounding box center [75, 152] width 71 height 6
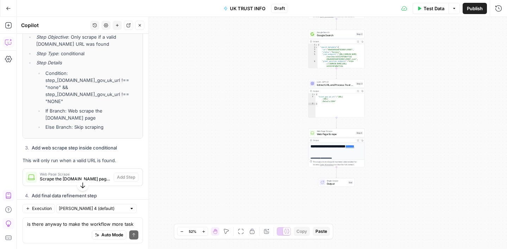
scroll to position [1602, 0]
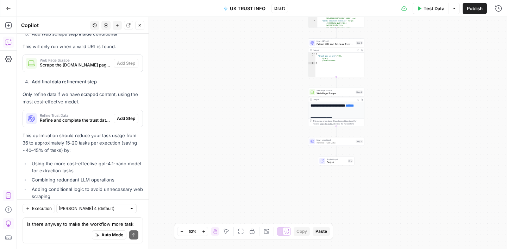
click at [123, 115] on span "Add Step" at bounding box center [126, 118] width 18 height 6
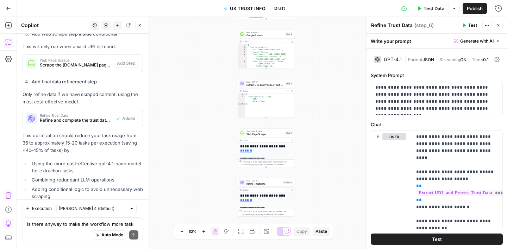
click at [499, 25] on icon "button" at bounding box center [498, 25] width 4 height 4
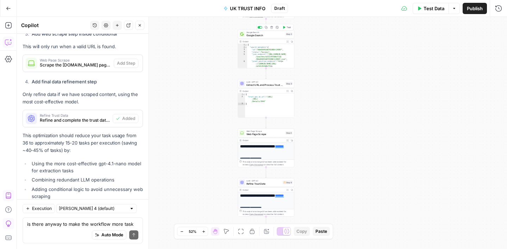
click at [271, 29] on icon "button" at bounding box center [271, 27] width 3 height 3
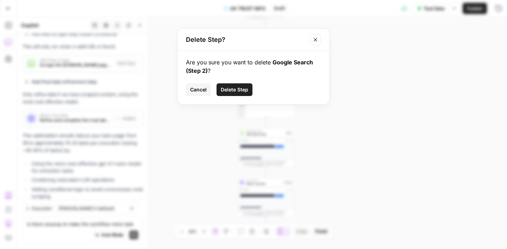
click at [244, 90] on span "Delete Step" at bounding box center [234, 89] width 27 height 7
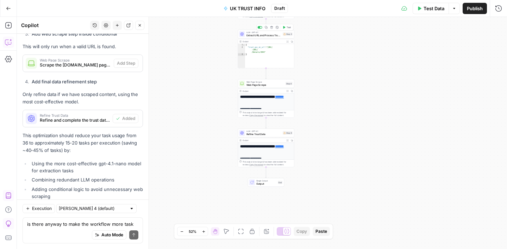
click at [273, 29] on button "Delete step" at bounding box center [271, 27] width 5 height 5
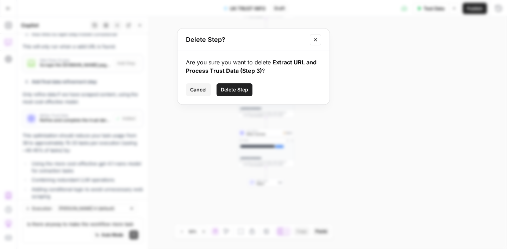
click at [316, 36] on button "Close modal" at bounding box center [315, 39] width 11 height 11
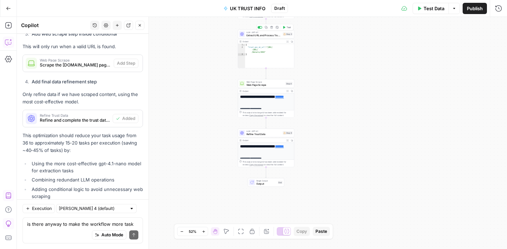
click at [272, 29] on button "Delete step" at bounding box center [271, 27] width 5 height 5
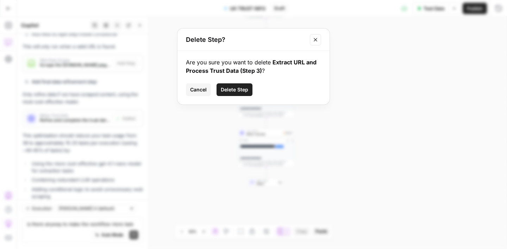
click at [245, 92] on span "Delete Step" at bounding box center [234, 89] width 27 height 7
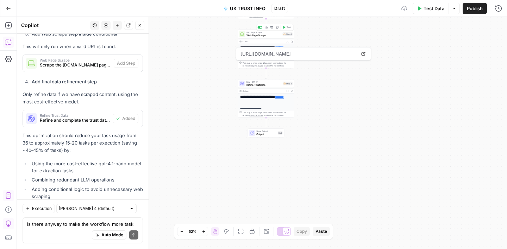
click at [271, 29] on button "Delete step" at bounding box center [271, 27] width 5 height 5
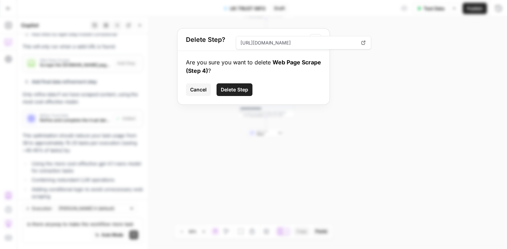
click at [242, 88] on span "Delete Step" at bounding box center [234, 89] width 27 height 7
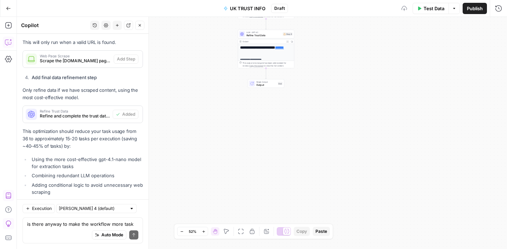
scroll to position [1598, 0]
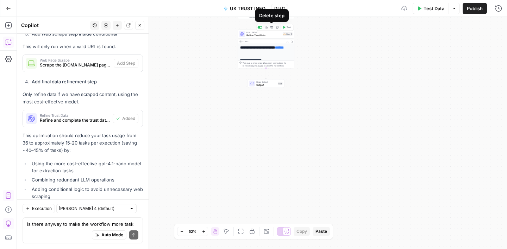
click at [273, 30] on div "Copy step Delete step Add Note Test" at bounding box center [275, 27] width 37 height 7
click at [272, 29] on button "Delete step" at bounding box center [271, 27] width 5 height 5
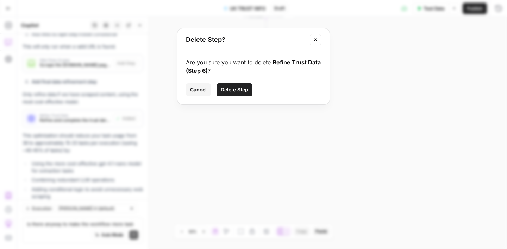
click at [241, 90] on span "Delete Step" at bounding box center [234, 89] width 27 height 7
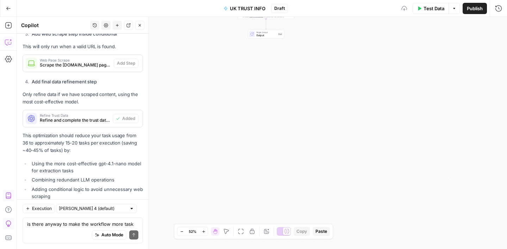
click at [140, 25] on icon "button" at bounding box center [140, 25] width 2 height 2
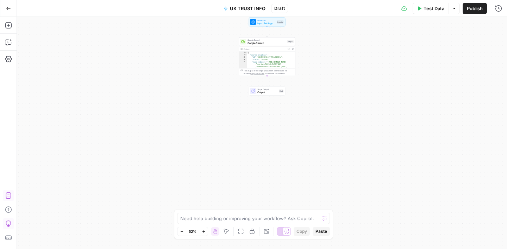
drag, startPoint x: 239, startPoint y: 73, endPoint x: 239, endPoint y: 146, distance: 72.5
click at [239, 146] on div "Workflow Input Settings Inputs Google Search Google Search Step 1 Output Expand…" at bounding box center [262, 133] width 490 height 232
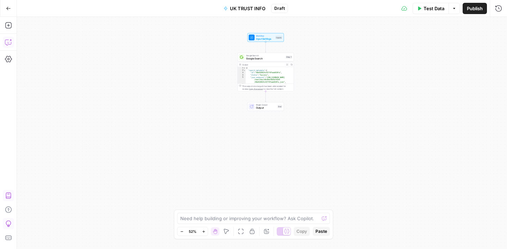
click at [10, 40] on icon "button" at bounding box center [11, 40] width 2 height 2
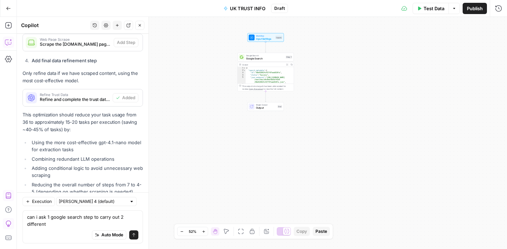
scroll to position [1504, 0]
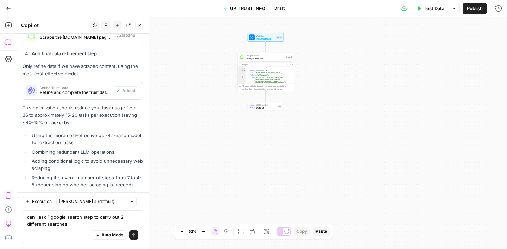
type textarea "can i ask 1 google search step to carry out 2 different searches?"
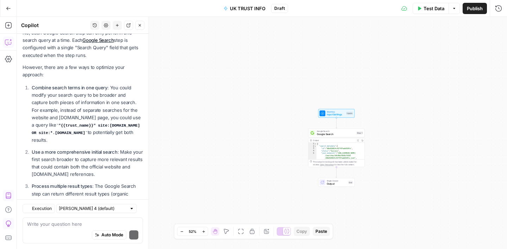
scroll to position [1777, 0]
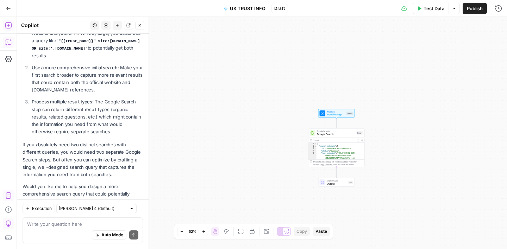
click at [8, 25] on icon "button" at bounding box center [8, 25] width 6 height 6
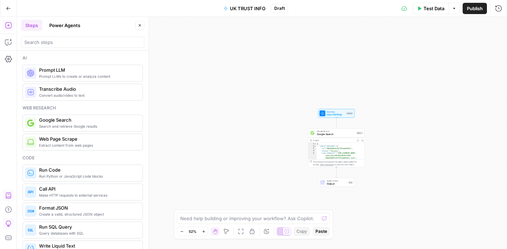
click at [338, 134] on span "Google Search" at bounding box center [336, 134] width 38 height 4
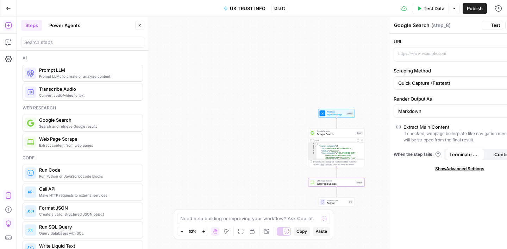
type textarea "Web Page Scrape"
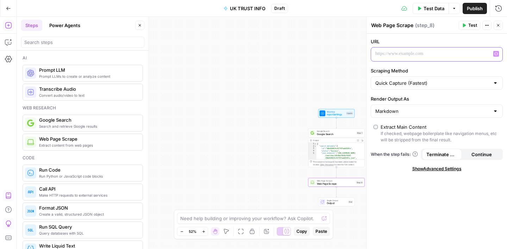
click at [495, 54] on icon "button" at bounding box center [496, 54] width 4 height 4
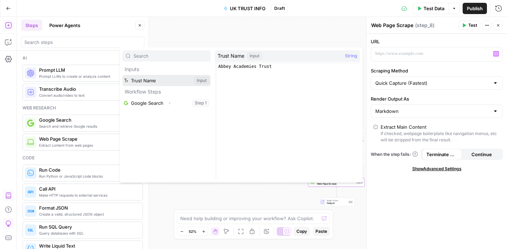
click at [164, 78] on button "Select variable Trust Name" at bounding box center [167, 80] width 88 height 11
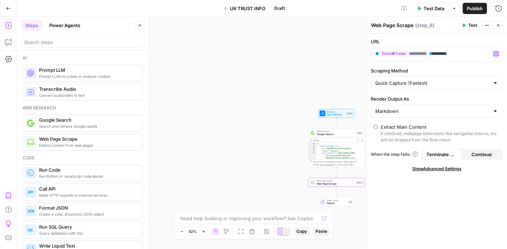
click at [438, 74] on div "Scraping Method Quick Capture (Fastest)" at bounding box center [437, 78] width 132 height 23
click at [500, 26] on button "Close" at bounding box center [498, 25] width 9 height 9
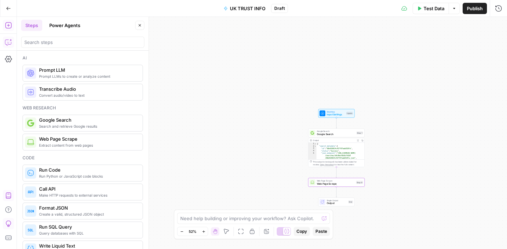
click at [8, 44] on icon "button" at bounding box center [8, 43] width 6 height 6
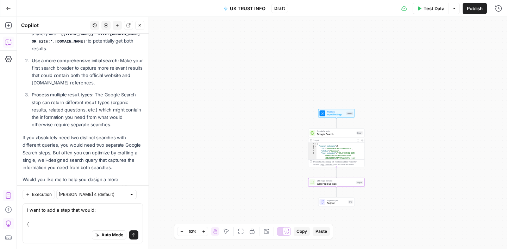
scroll to position [1802, 0]
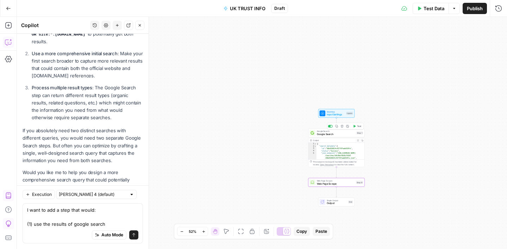
click at [340, 135] on span "Google Search" at bounding box center [336, 134] width 38 height 4
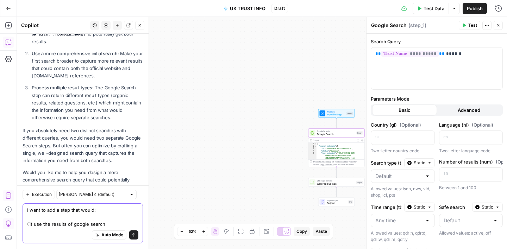
click at [109, 223] on textarea "I want to add a step that would: (1) use the results of google search" at bounding box center [82, 217] width 111 height 21
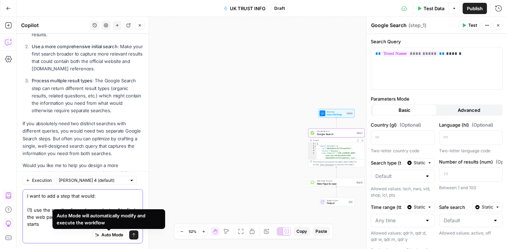
scroll to position [1816, 0]
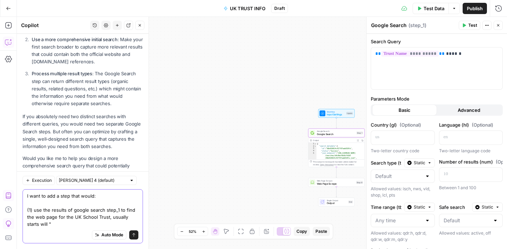
paste textarea "https://get-information-schools.service.gov.uk/Groups/Group/Details/2044"
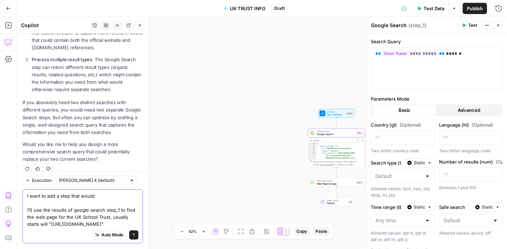
drag, startPoint x: 31, startPoint y: 225, endPoint x: 79, endPoint y: 219, distance: 48.3
click at [79, 219] on textarea "I want to add a step that would: (1) use the results of google search step_1 to…" at bounding box center [82, 210] width 111 height 35
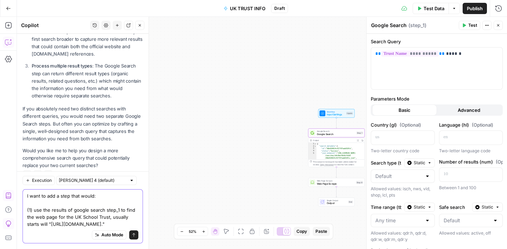
scroll to position [1823, 0]
click at [124, 204] on textarea "I want to add a step that would: (1) use the results of google search step_1 to…" at bounding box center [82, 210] width 111 height 35
click at [125, 211] on textarea "I want to add a step that would: (1) use the results of google search step_1 (2…" at bounding box center [82, 210] width 111 height 35
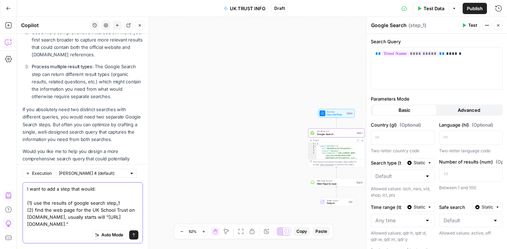
click at [84, 222] on textarea "I want to add a step that would: (1) use the results of google search step_1 (2…" at bounding box center [82, 207] width 111 height 42
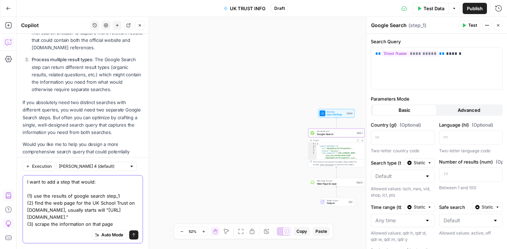
click at [41, 212] on textarea "I want to add a step that would: (1) use the results of google search step_1 (2…" at bounding box center [82, 202] width 111 height 49
type textarea "I want to add a step that would: (1) use the results of google search step_1 (2…"
click at [135, 239] on button "Send" at bounding box center [133, 235] width 9 height 9
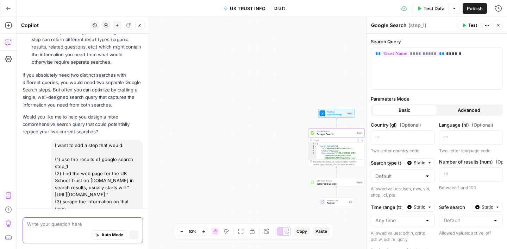
scroll to position [1782, 0]
click at [488, 38] on div "**********" at bounding box center [436, 185] width 140 height 302
click at [500, 27] on button "Close" at bounding box center [498, 25] width 9 height 9
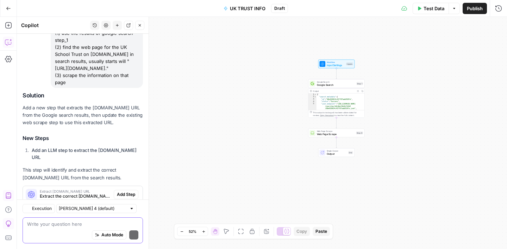
scroll to position [2083, 0]
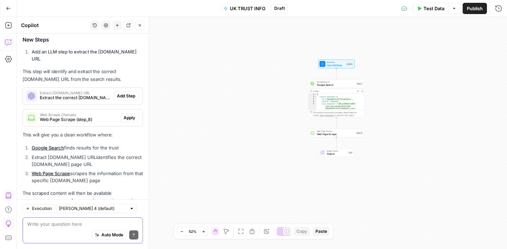
click at [59, 231] on div "Auto Mode Send" at bounding box center [82, 235] width 111 height 15
type textarea "is there no coding step that could combine both?"
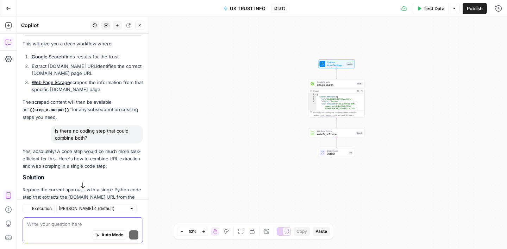
scroll to position [2252, 0]
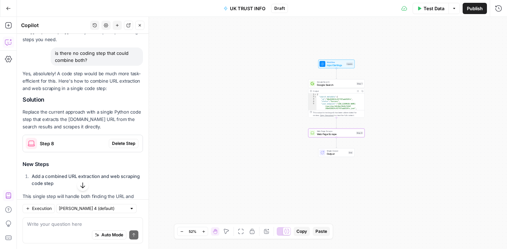
click at [124, 140] on span "Delete Step" at bounding box center [123, 143] width 23 height 6
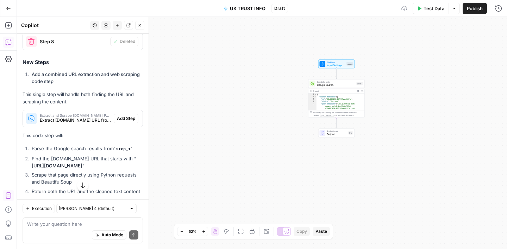
scroll to position [2393, 0]
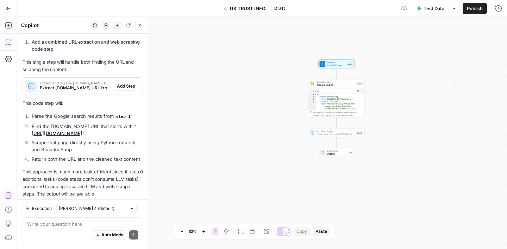
click at [132, 83] on span "Add Step" at bounding box center [126, 86] width 18 height 6
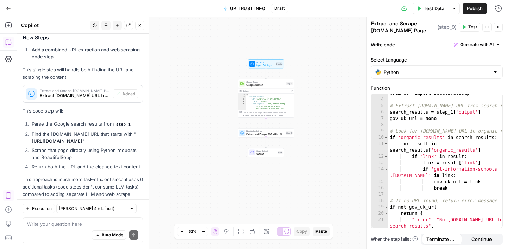
scroll to position [2391, 0]
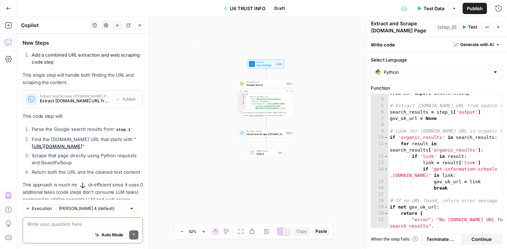
click at [53, 223] on textarea at bounding box center [82, 224] width 111 height 7
click at [57, 226] on textarea "so the output of step_9 will be just the url?" at bounding box center [82, 224] width 111 height 7
type textarea "so the output results of step_9 will be just the url?"
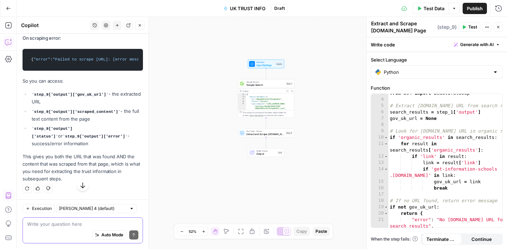
scroll to position [2784, 0]
click at [142, 25] on button "Close" at bounding box center [139, 25] width 9 height 9
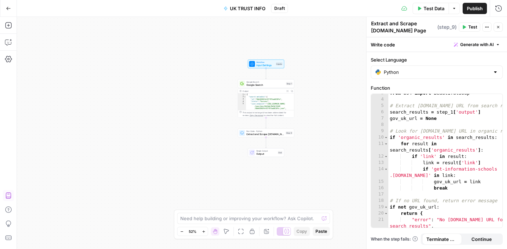
click at [497, 28] on icon "button" at bounding box center [498, 27] width 4 height 4
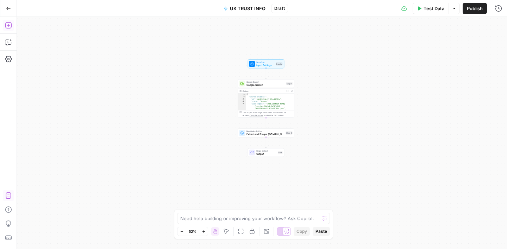
click at [10, 25] on icon "button" at bounding box center [8, 25] width 7 height 7
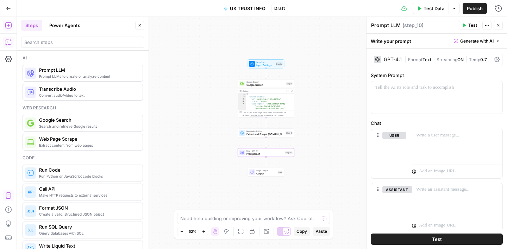
click at [6, 39] on icon "button" at bounding box center [8, 42] width 7 height 7
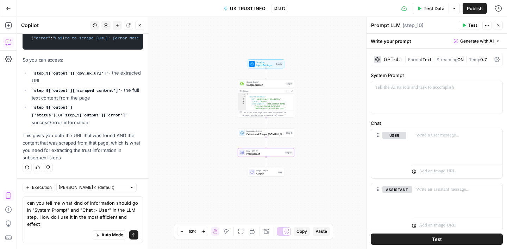
scroll to position [2817, 0]
type textarea "can you tell me what kind of information should go in "System Prompt" and "Chat…"
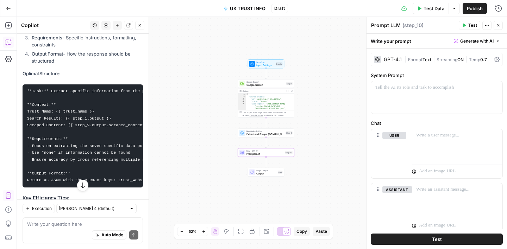
scroll to position [3219, 0]
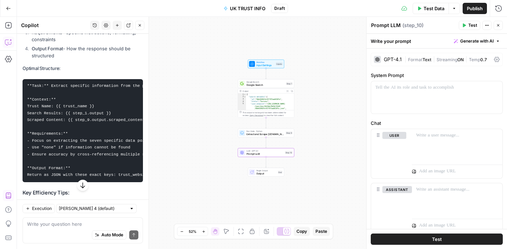
click at [141, 25] on icon "button" at bounding box center [140, 25] width 4 height 4
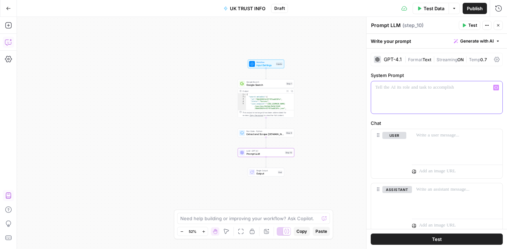
click at [397, 88] on p at bounding box center [436, 87] width 123 height 7
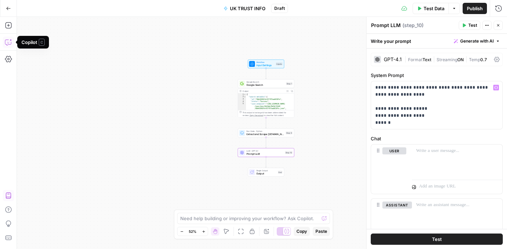
click at [7, 44] on icon "button" at bounding box center [8, 42] width 7 height 7
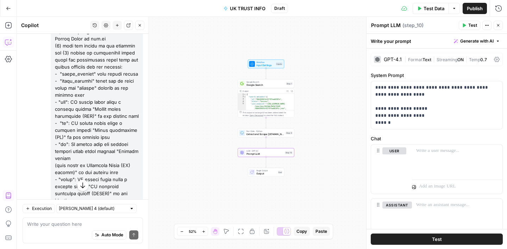
scroll to position [192, 0]
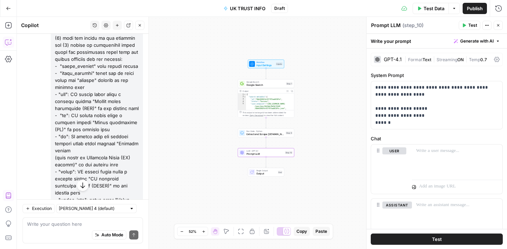
drag, startPoint x: 55, startPoint y: 65, endPoint x: 113, endPoint y: 185, distance: 133.2
click at [113, 185] on div at bounding box center [97, 56] width 92 height 314
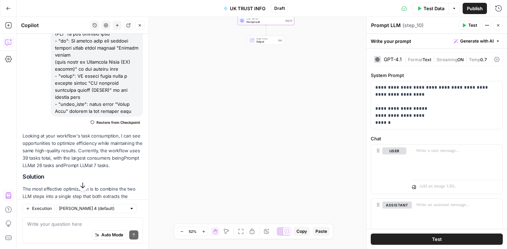
scroll to position [282, 0]
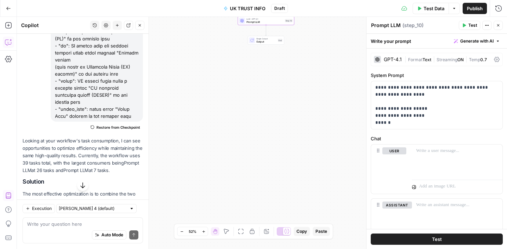
copy div "- "trust_website" from google search - "trust_address" which can be found under…"
drag, startPoint x: 392, startPoint y: 126, endPoint x: 374, endPoint y: 116, distance: 20.9
click at [374, 116] on div "**********" at bounding box center [436, 105] width 131 height 48
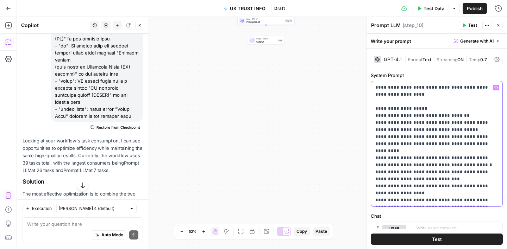
scroll to position [34, 0]
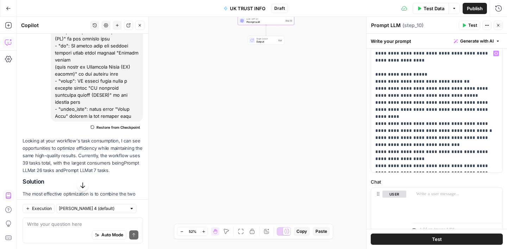
drag, startPoint x: 112, startPoint y: 95, endPoint x: 133, endPoint y: 115, distance: 28.9
copy div "craped page - "group_type": found under "Group Type" section on the scraped page"
click at [481, 166] on p "**********" at bounding box center [436, 110] width 123 height 120
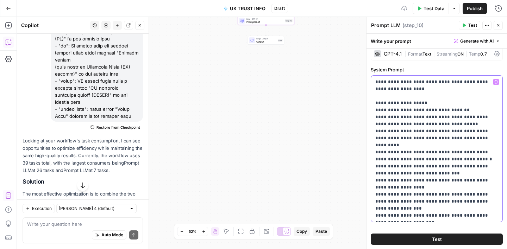
scroll to position [5, 0]
click at [414, 105] on p "**********" at bounding box center [436, 149] width 123 height 141
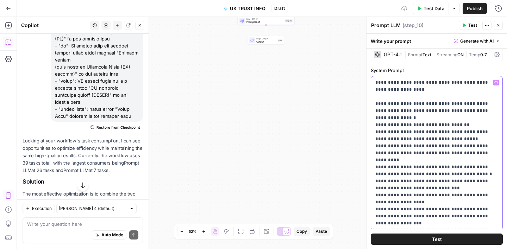
click at [486, 112] on p "**********" at bounding box center [436, 153] width 123 height 148
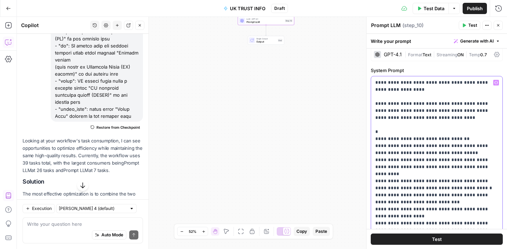
click at [490, 111] on p "**********" at bounding box center [436, 163] width 123 height 169
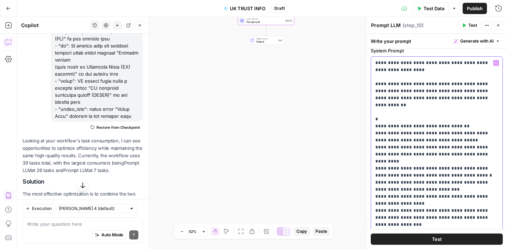
scroll to position [1, 0]
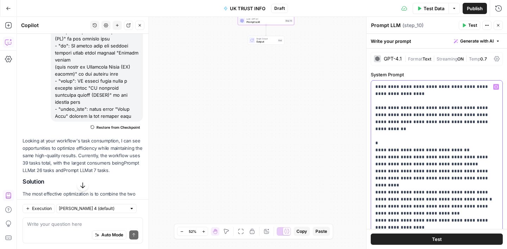
drag, startPoint x: 419, startPoint y: 113, endPoint x: 375, endPoint y: 141, distance: 52.5
click at [375, 141] on div "**********" at bounding box center [436, 168] width 131 height 175
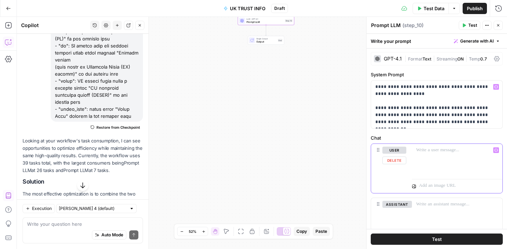
click at [434, 152] on p at bounding box center [457, 150] width 82 height 7
paste div
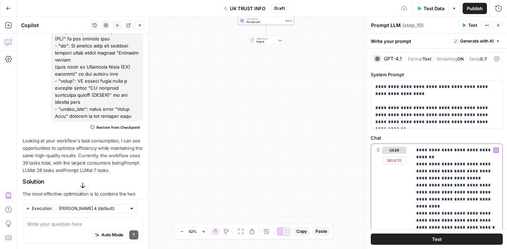
scroll to position [0, 0]
click at [416, 151] on p "**********" at bounding box center [457, 222] width 82 height 148
click at [417, 152] on p "**********" at bounding box center [457, 225] width 82 height 155
click at [497, 152] on icon "button" at bounding box center [496, 151] width 4 height 3
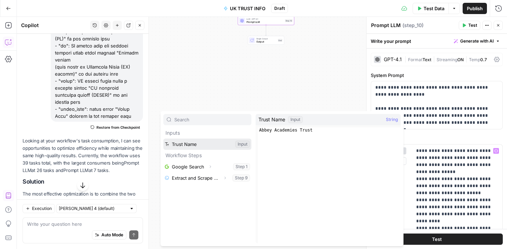
click at [195, 142] on button "Select variable Trust Name" at bounding box center [207, 144] width 88 height 11
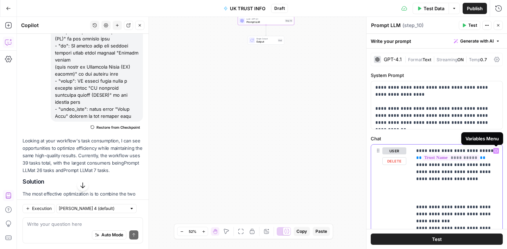
click at [498, 152] on button "Variables Menu" at bounding box center [496, 151] width 6 height 6
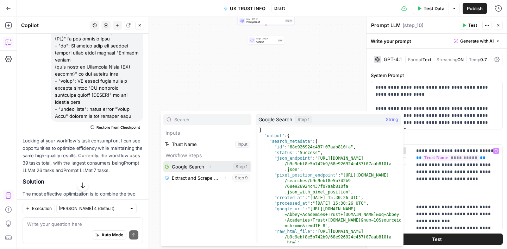
click at [201, 165] on button "Select variable Google Search" at bounding box center [207, 166] width 88 height 11
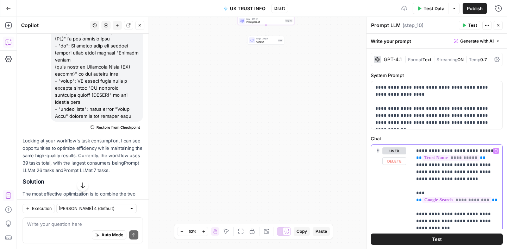
drag, startPoint x: 424, startPoint y: 213, endPoint x: 416, endPoint y: 187, distance: 26.8
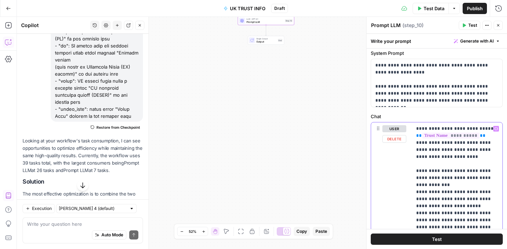
scroll to position [46, 0]
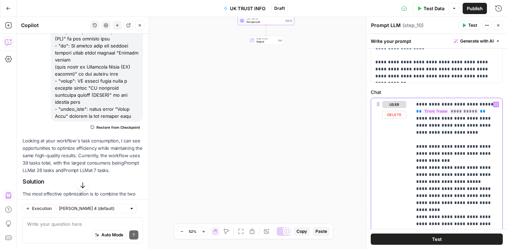
click at [493, 147] on p "**********" at bounding box center [457, 199] width 82 height 197
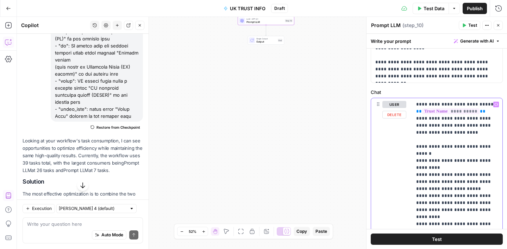
drag, startPoint x: 442, startPoint y: 161, endPoint x: 459, endPoint y: 155, distance: 18.3
click at [459, 155] on p "**********" at bounding box center [457, 203] width 82 height 204
click at [419, 162] on p "**********" at bounding box center [457, 199] width 82 height 197
drag, startPoint x: 466, startPoint y: 175, endPoint x: 431, endPoint y: 177, distance: 35.3
click at [431, 178] on p "**********" at bounding box center [457, 199] width 82 height 197
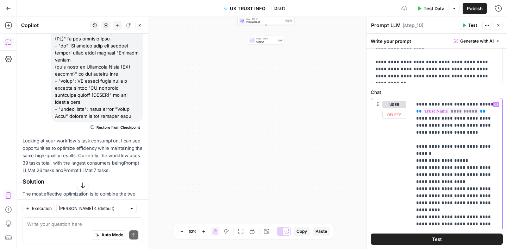
click at [438, 175] on p "**********" at bounding box center [457, 199] width 82 height 197
copy p "****"
click at [418, 181] on p "**********" at bounding box center [457, 199] width 82 height 197
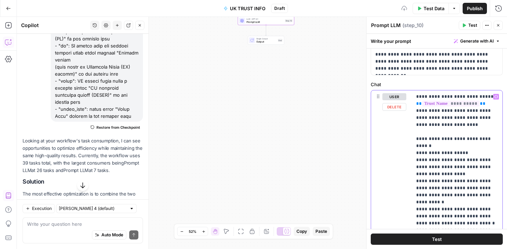
scroll to position [56, 0]
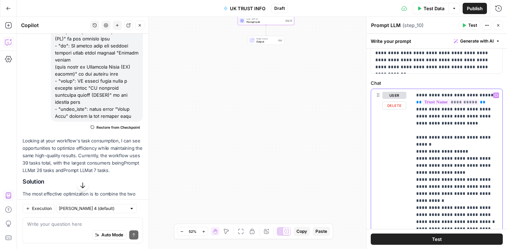
drag, startPoint x: 496, startPoint y: 188, endPoint x: 466, endPoint y: 189, distance: 29.3
click at [466, 189] on p "**********" at bounding box center [457, 190] width 82 height 197
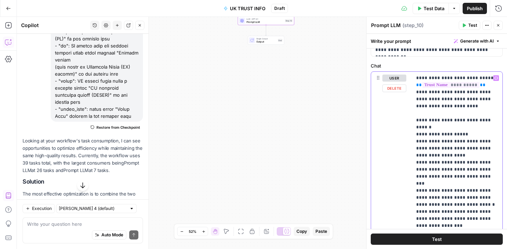
scroll to position [74, 0]
click at [418, 175] on p "**********" at bounding box center [457, 172] width 82 height 197
drag, startPoint x: 462, startPoint y: 188, endPoint x: 432, endPoint y: 188, distance: 30.3
click at [431, 188] on p "**********" at bounding box center [457, 172] width 82 height 197
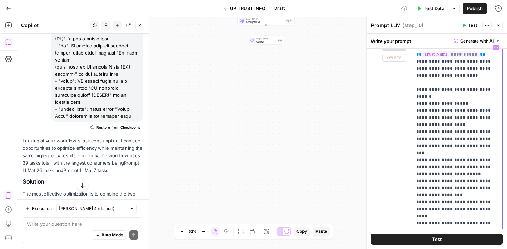
scroll to position [104, 0]
click at [419, 168] on p "**********" at bounding box center [457, 141] width 82 height 197
drag, startPoint x: 495, startPoint y: 195, endPoint x: 464, endPoint y: 195, distance: 31.3
click at [464, 195] on p "**********" at bounding box center [457, 141] width 82 height 197
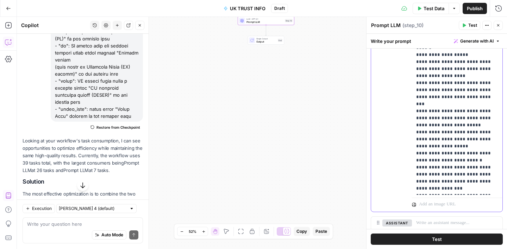
click at [419, 155] on p "**********" at bounding box center [457, 93] width 82 height 197
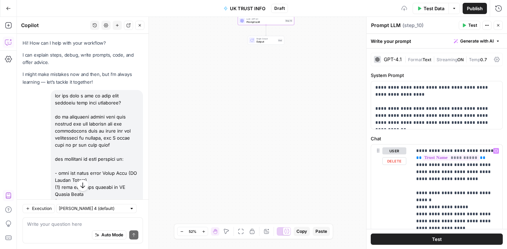
scroll to position [282, 0]
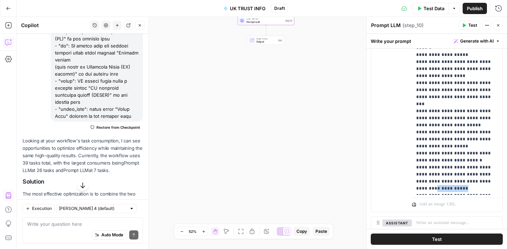
drag, startPoint x: 446, startPoint y: 176, endPoint x: 414, endPoint y: 176, distance: 32.4
click at [414, 176] on div "**********" at bounding box center [457, 93] width 90 height 203
click at [418, 181] on p "**********" at bounding box center [457, 93] width 82 height 197
click at [489, 188] on p "**********" at bounding box center [457, 97] width 82 height 204
click at [489, 189] on p "**********" at bounding box center [457, 97] width 82 height 204
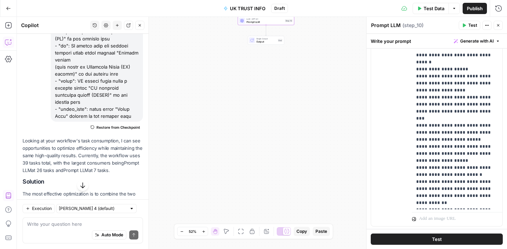
scroll to position [164, 0]
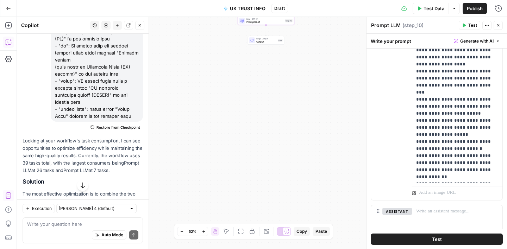
click at [494, 176] on p "**********" at bounding box center [457, 81] width 82 height 197
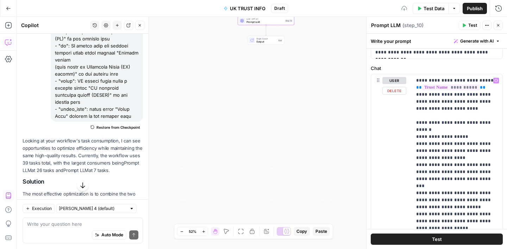
scroll to position [56, 0]
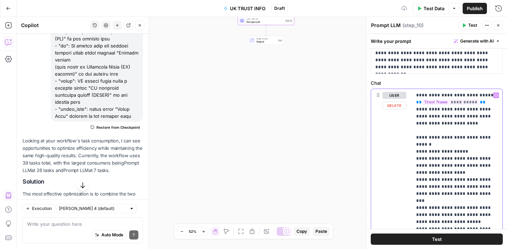
click at [495, 96] on icon "button" at bounding box center [496, 96] width 4 height 4
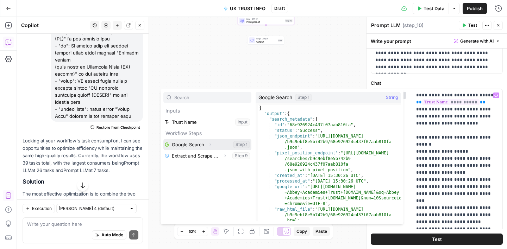
click at [212, 144] on button "Expand" at bounding box center [210, 144] width 9 height 9
click at [183, 146] on button "Select variable Google Search" at bounding box center [207, 144] width 88 height 11
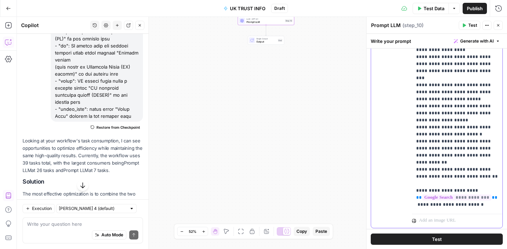
scroll to position [69, 0]
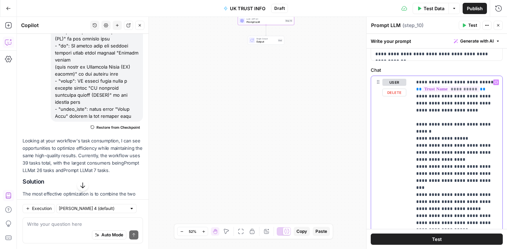
click at [498, 83] on button "Variables Menu" at bounding box center [496, 83] width 6 height 6
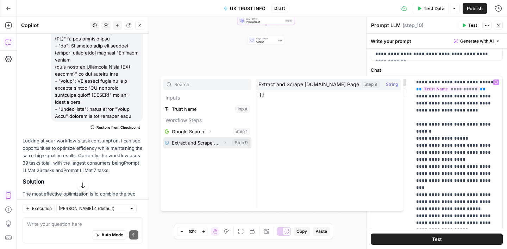
click at [206, 144] on button "Select variable Extract and Scrape Gov.uk Page" at bounding box center [207, 142] width 88 height 11
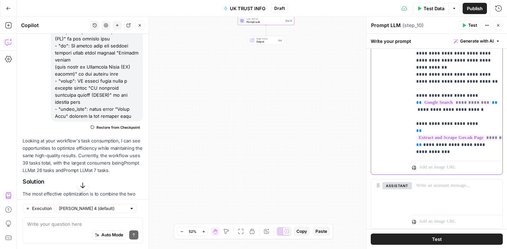
scroll to position [0, 0]
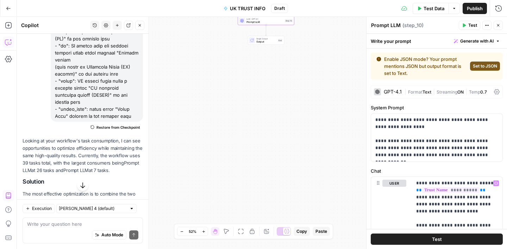
click at [482, 69] on span "Set to JSON" at bounding box center [485, 66] width 24 height 6
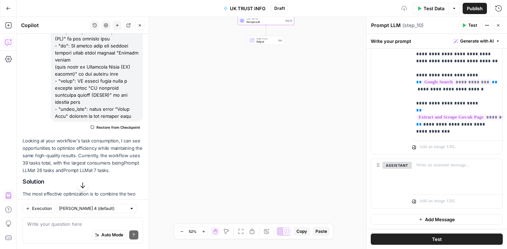
scroll to position [7, 0]
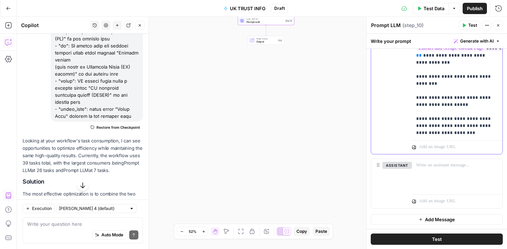
scroll to position [76, 0]
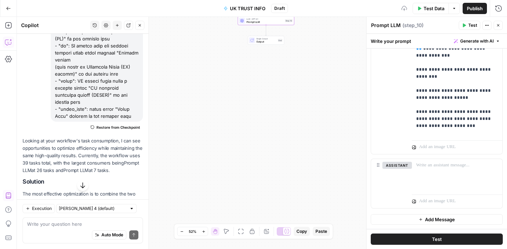
click at [429, 9] on span "Test Data" at bounding box center [434, 8] width 21 height 7
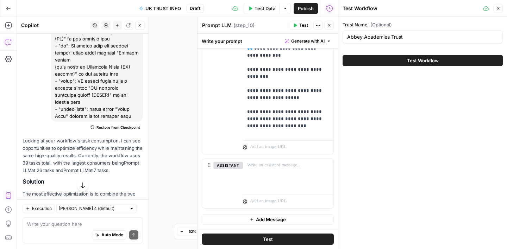
click at [398, 61] on button "Test Workflow" at bounding box center [423, 60] width 160 height 11
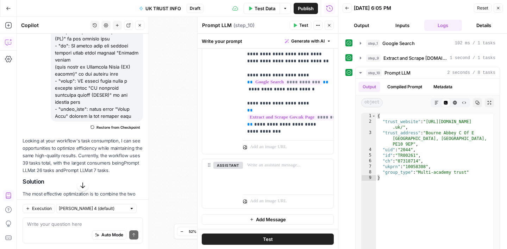
click at [331, 26] on icon "button" at bounding box center [329, 25] width 4 height 4
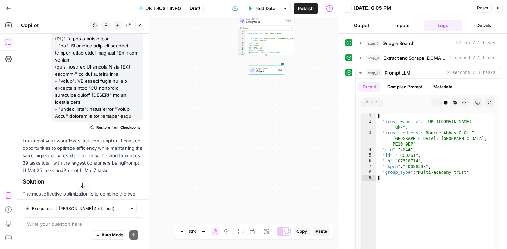
click at [499, 8] on icon "button" at bounding box center [498, 8] width 4 height 4
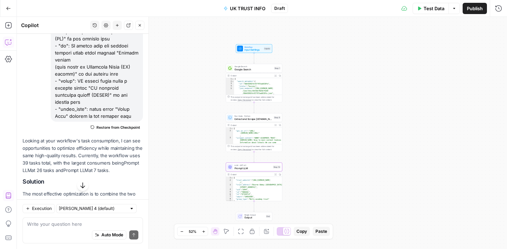
drag, startPoint x: 353, startPoint y: 47, endPoint x: 341, endPoint y: 194, distance: 146.9
click at [341, 194] on div "Workflow Input Settings Inputs Google Search Google Search Step 1 Output Expand…" at bounding box center [262, 133] width 490 height 232
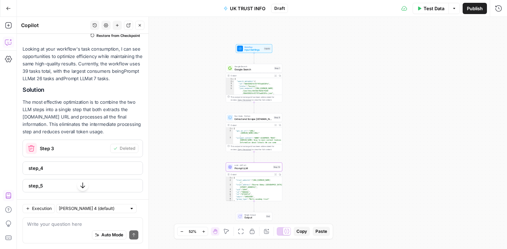
scroll to position [496, 0]
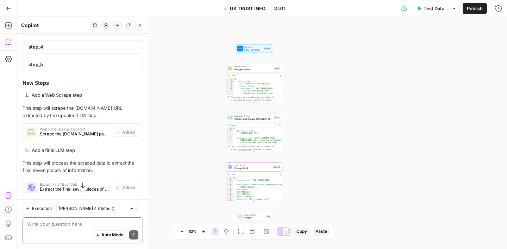
click at [53, 227] on textarea at bounding box center [82, 224] width 111 height 7
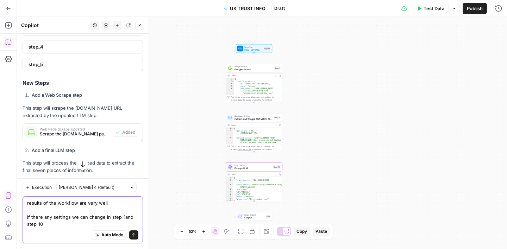
click at [123, 219] on textarea "results of the workflow are very well if there any settings we can change in st…" at bounding box center [82, 214] width 111 height 28
click at [58, 226] on textarea "results of the workflow are very well if there any settings we can change in st…" at bounding box center [82, 214] width 111 height 28
type textarea "results of the workflow are very well if there any settings we can change in st…"
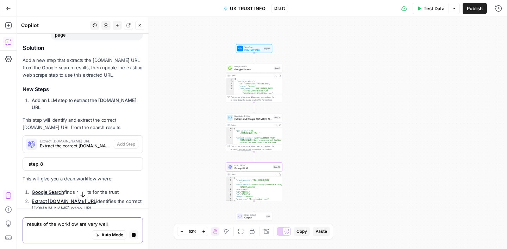
scroll to position [2165, 0]
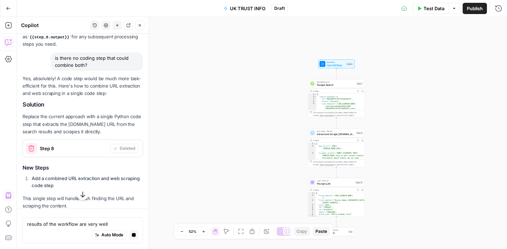
click at [84, 191] on button "button" at bounding box center [82, 194] width 11 height 11
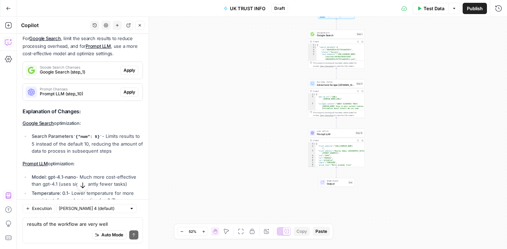
scroll to position [3581, 0]
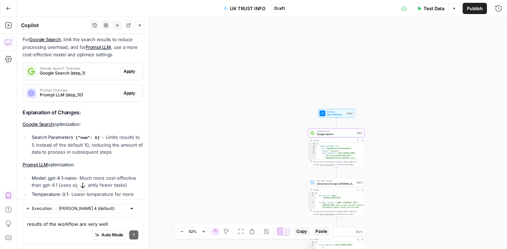
click at [127, 75] on span "Apply" at bounding box center [130, 71] width 12 height 6
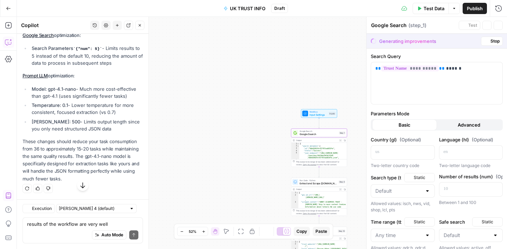
scroll to position [3468, 0]
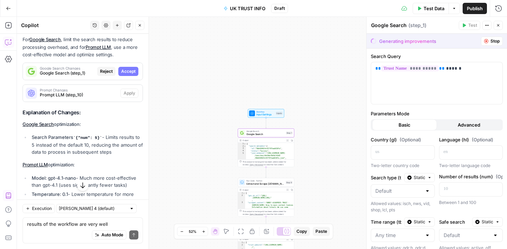
click at [127, 75] on span "Accept" at bounding box center [128, 71] width 14 height 6
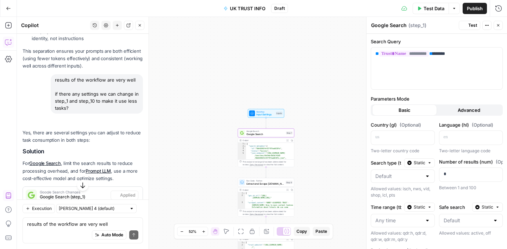
scroll to position [3581, 0]
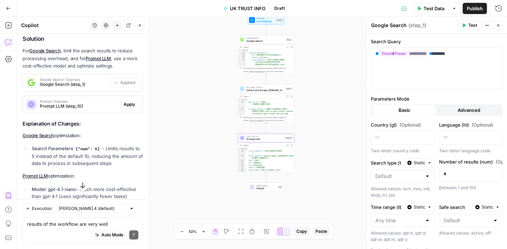
click at [131, 108] on span "Apply" at bounding box center [130, 104] width 12 height 6
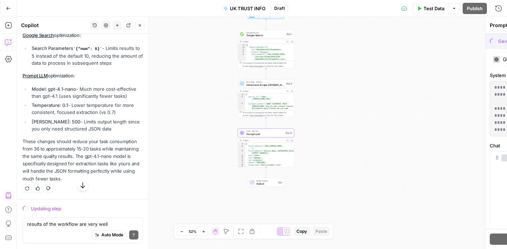
scroll to position [3468, 0]
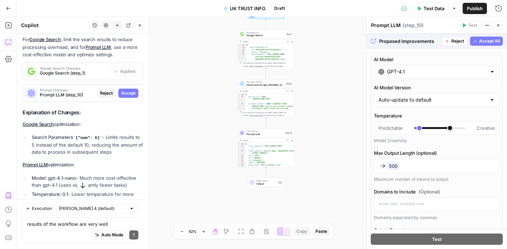
click at [499, 42] on span "Accept All" at bounding box center [489, 41] width 21 height 6
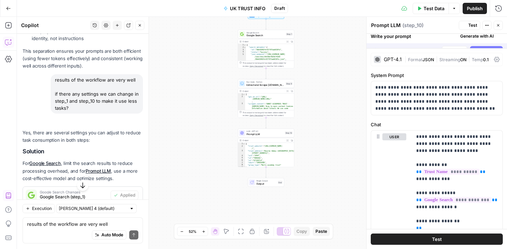
scroll to position [3581, 0]
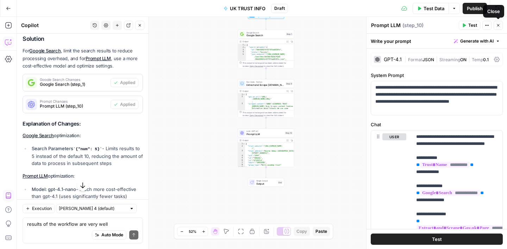
click at [500, 27] on button "Close" at bounding box center [498, 25] width 9 height 9
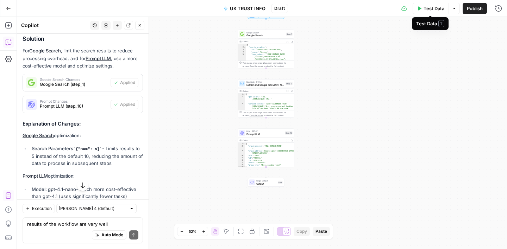
click at [426, 7] on span "Test Data" at bounding box center [434, 8] width 21 height 7
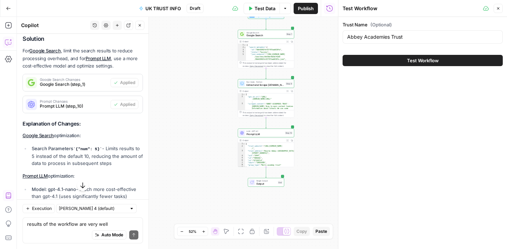
click at [431, 63] on span "Test Workflow" at bounding box center [423, 60] width 32 height 7
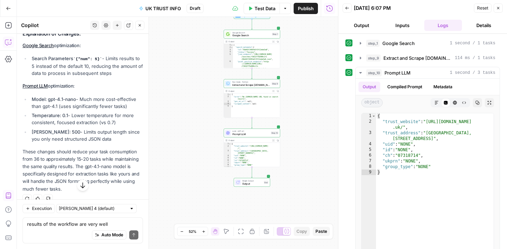
scroll to position [3729, 0]
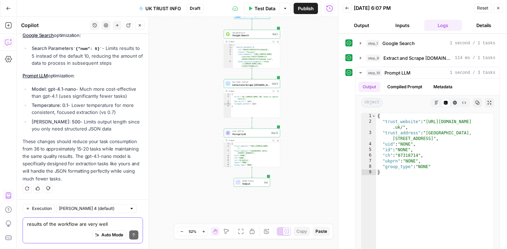
click at [73, 222] on textarea "results of the workflow are very well if there any settings we can change in st…" at bounding box center [82, 224] width 111 height 7
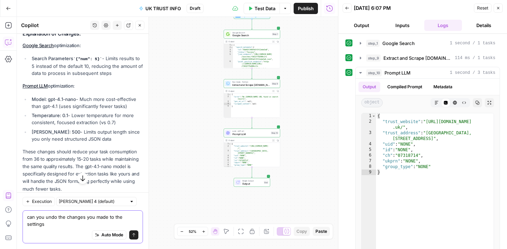
scroll to position [3672, 0]
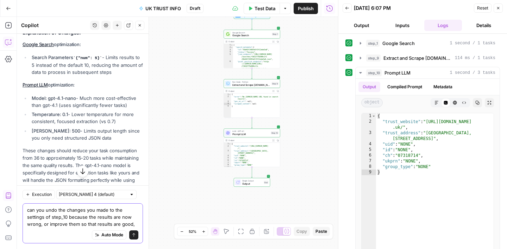
type textarea "can you undo the changes you made to the settings of step_10 because the result…"
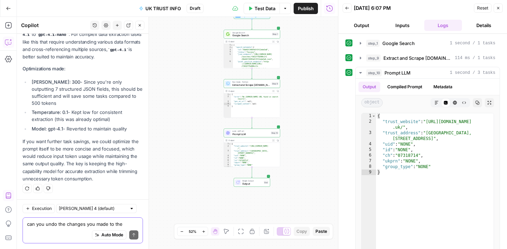
scroll to position [3936, 0]
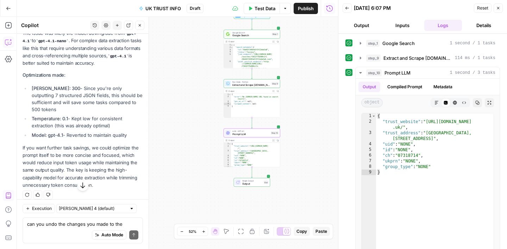
click at [133, 19] on span "Apply" at bounding box center [130, 16] width 12 height 6
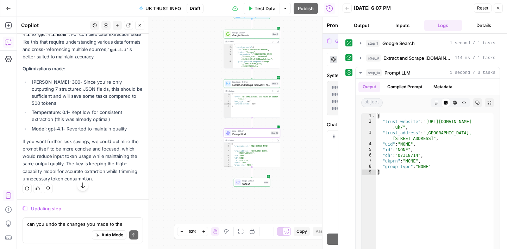
scroll to position [3812, 0]
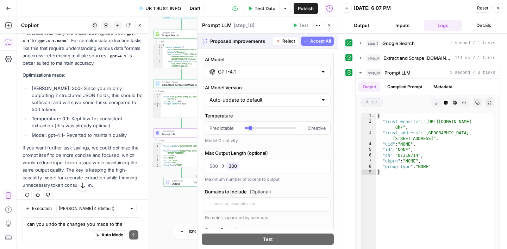
click at [320, 38] on span "Accept All" at bounding box center [320, 41] width 21 height 6
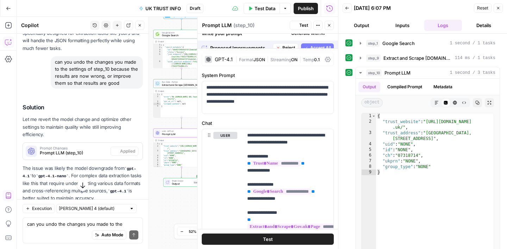
scroll to position [3947, 0]
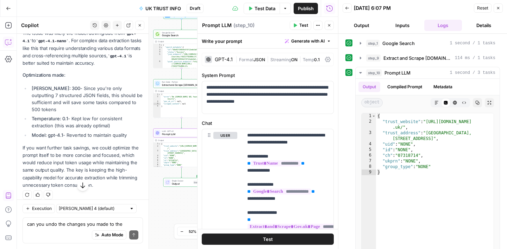
click at [268, 7] on span "Test Data" at bounding box center [265, 8] width 21 height 7
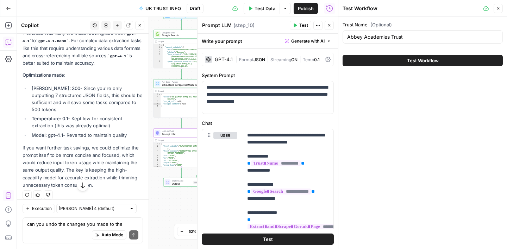
click at [395, 59] on button "Test Workflow" at bounding box center [423, 60] width 160 height 11
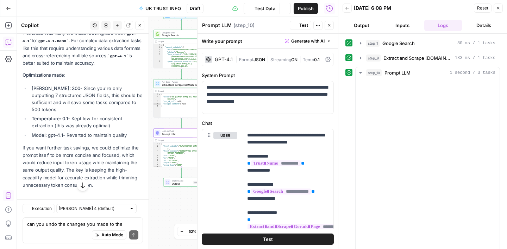
scroll to position [3947, 0]
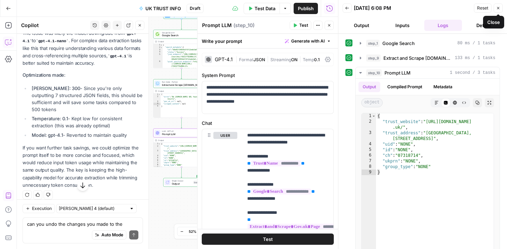
click at [497, 11] on button "Close" at bounding box center [498, 8] width 9 height 9
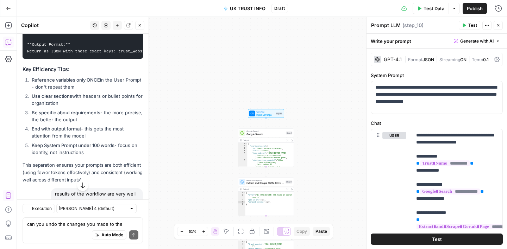
scroll to position [3467, 0]
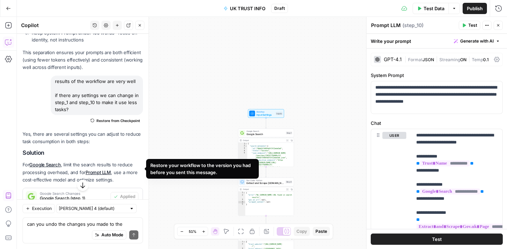
click at [111, 124] on span "Restore from Checkpoint" at bounding box center [118, 121] width 44 height 6
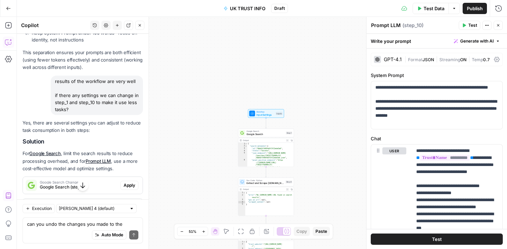
click at [432, 7] on span "Test Data" at bounding box center [434, 8] width 21 height 7
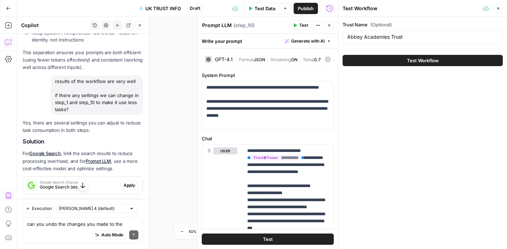
click at [434, 64] on span "Test Workflow" at bounding box center [423, 60] width 32 height 7
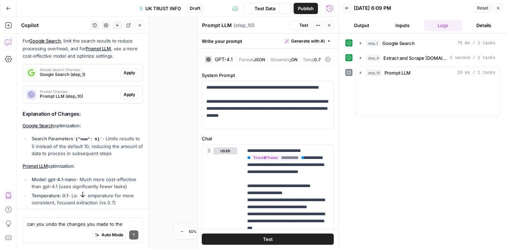
scroll to position [3467, 0]
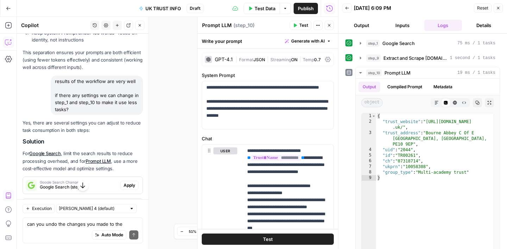
click at [257, 12] on button "Test Data" at bounding box center [262, 8] width 36 height 11
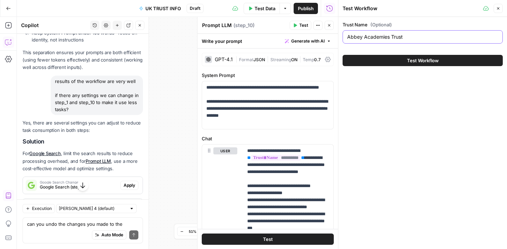
click at [382, 37] on input "Abbey Academies Trust" at bounding box center [422, 36] width 151 height 7
paste input "cademy Transformation"
type input "Academy Transformation Trust"
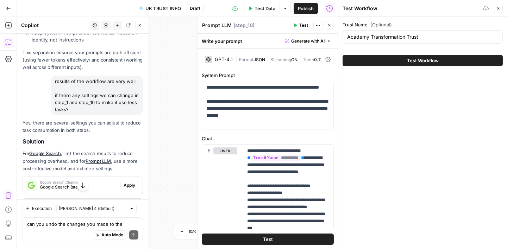
click at [396, 57] on button "Test Workflow" at bounding box center [423, 60] width 160 height 11
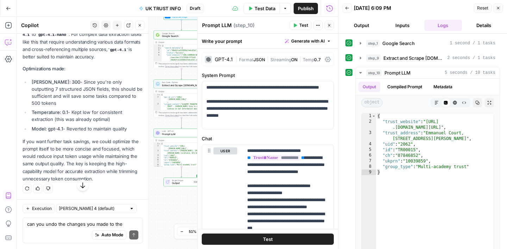
scroll to position [3982, 0]
click at [53, 222] on textarea "can you undo the changes you made to the settings of step_10 because the result…" at bounding box center [82, 224] width 111 height 7
type textarea "c"
click at [142, 26] on button "Close" at bounding box center [139, 25] width 9 height 9
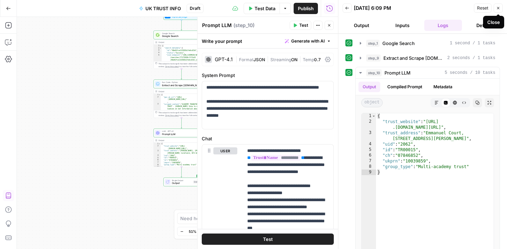
click at [497, 11] on button "Close" at bounding box center [498, 8] width 9 height 9
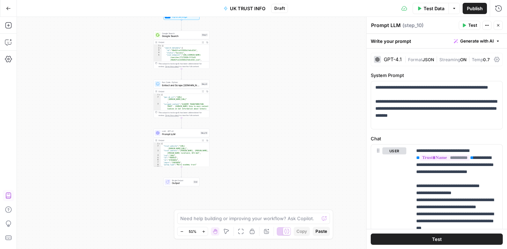
click at [467, 8] on span "Publish" at bounding box center [475, 8] width 16 height 7
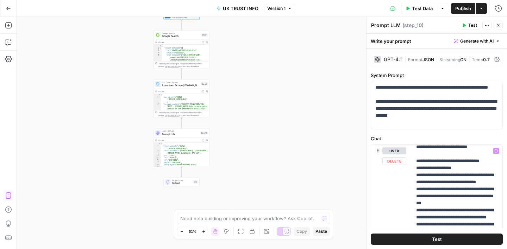
scroll to position [26, 0]
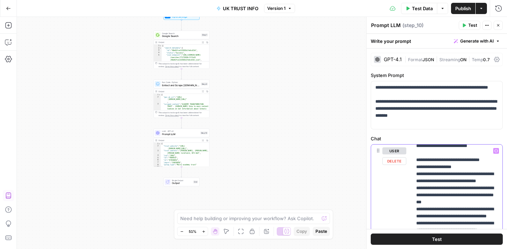
click at [184, 86] on span "Extract and Scrape [DOMAIN_NAME] Page" at bounding box center [181, 85] width 38 height 4
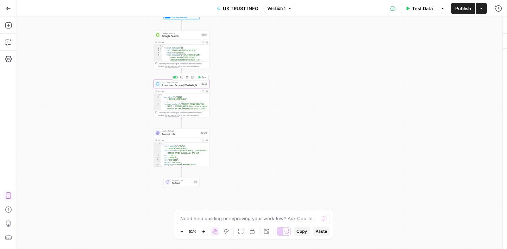
type textarea "Extract and Scrape [DOMAIN_NAME] Page"
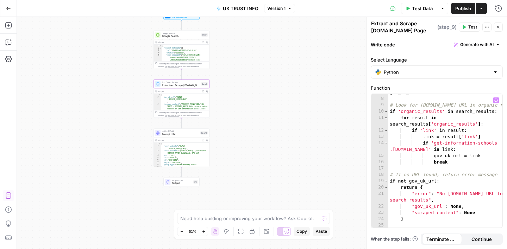
scroll to position [44, 0]
type textarea "**********"
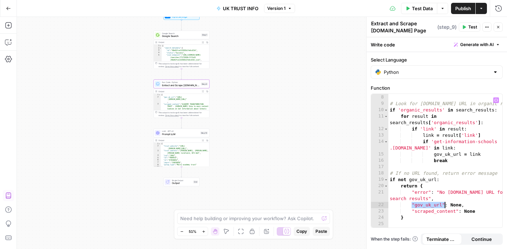
drag, startPoint x: 412, startPoint y: 204, endPoint x: 444, endPoint y: 206, distance: 31.4
click at [444, 206] on div "gov_uk_url = None # Look for gov.uk URL in organic results if 'organic_results'…" at bounding box center [445, 161] width 114 height 146
click at [179, 133] on span "Prompt LLM" at bounding box center [180, 134] width 37 height 4
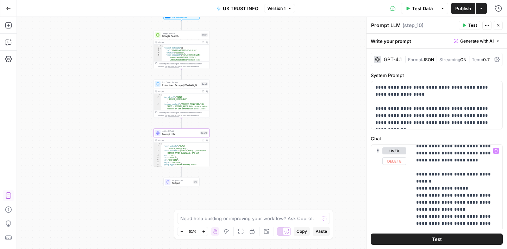
scroll to position [19, 0]
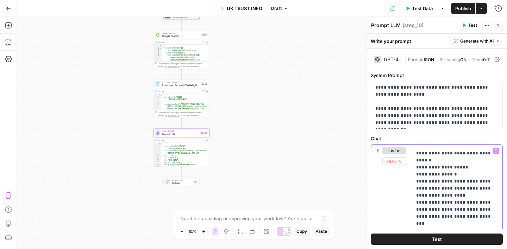
scroll to position [22, 0]
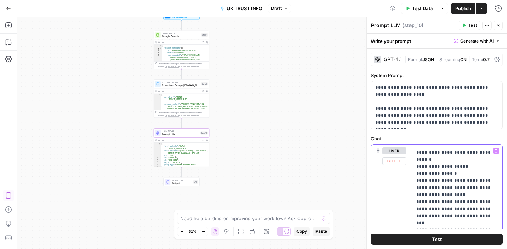
scroll to position [41, 0]
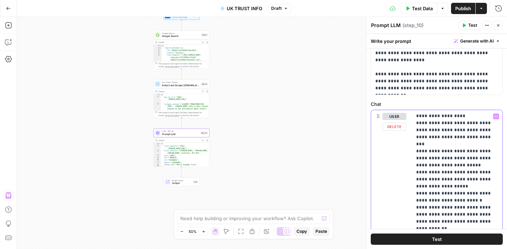
scroll to position [36, 0]
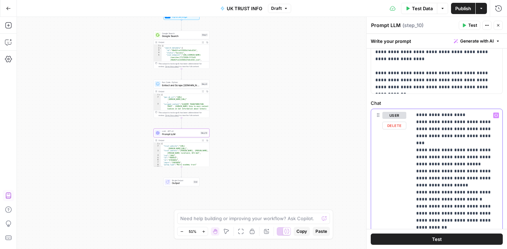
click at [420, 194] on p "**********" at bounding box center [457, 210] width 82 height 366
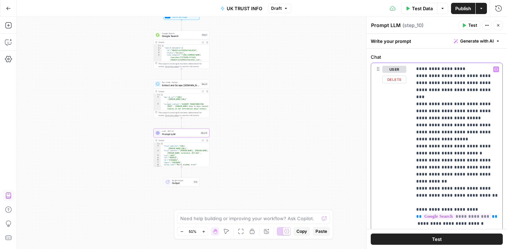
click at [420, 175] on p "**********" at bounding box center [457, 164] width 82 height 366
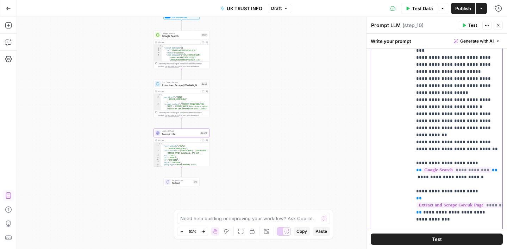
scroll to position [129, 0]
click at [421, 205] on p "**********" at bounding box center [457, 117] width 82 height 366
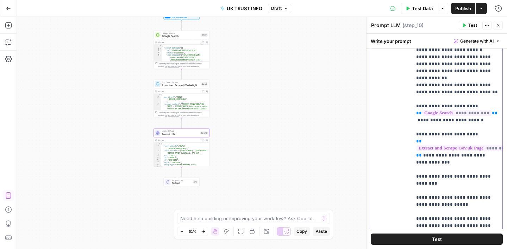
scroll to position [205, 0]
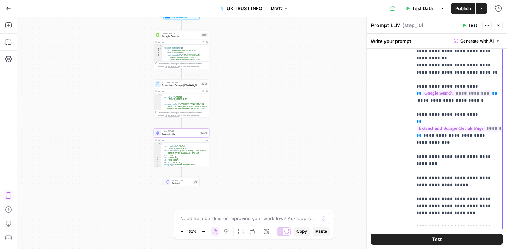
click at [470, 164] on p "**********" at bounding box center [457, 41] width 82 height 366
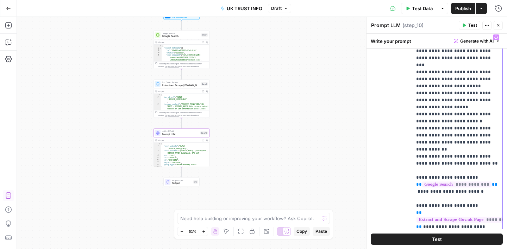
scroll to position [0, 0]
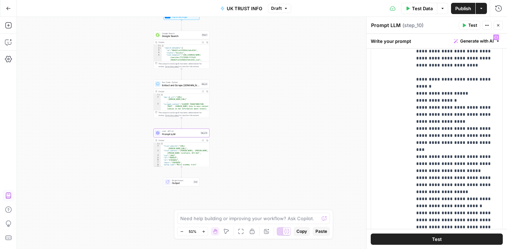
click at [418, 10] on span "Test Data" at bounding box center [422, 8] width 21 height 7
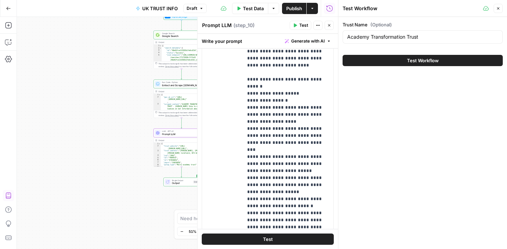
click at [414, 58] on span "Test Workflow" at bounding box center [423, 60] width 32 height 7
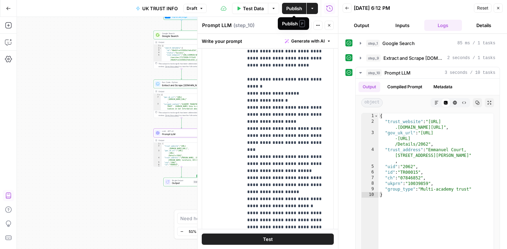
click at [293, 8] on span "Publish" at bounding box center [294, 8] width 16 height 7
click at [7, 45] on icon "button" at bounding box center [8, 43] width 6 height 6
click at [11, 43] on icon "button" at bounding box center [8, 43] width 6 height 6
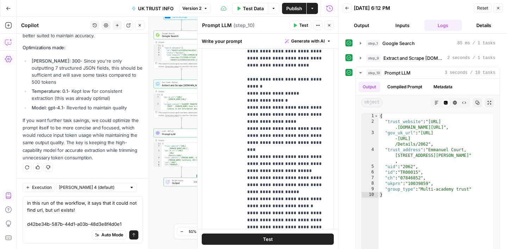
scroll to position [4022, 0]
click at [27, 219] on textarea "in this run of the workflow, it says that it could not find url, but url exists…" at bounding box center [82, 214] width 111 height 28
click at [137, 218] on textarea "in this run of the workflow, it says that it could not find url, but url exists…" at bounding box center [82, 214] width 111 height 28
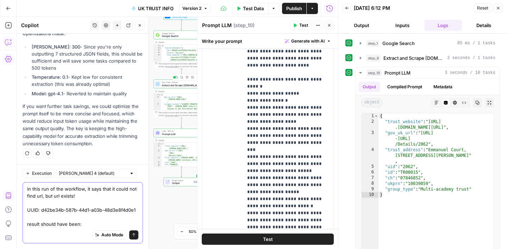
paste textarea "https://find-and-update.company-information.service.gov.uk/company/09679560"
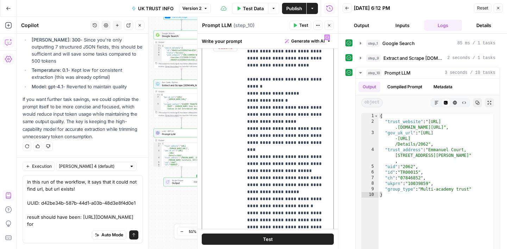
drag, startPoint x: 281, startPoint y: 93, endPoint x: 256, endPoint y: 93, distance: 25.0
click at [256, 93] on p "**********" at bounding box center [288, 217] width 82 height 366
copy p "**********"
click at [82, 205] on textarea "in this run of the workflow, it says that it could not find url, but url exists…" at bounding box center [82, 202] width 111 height 49
click at [129, 218] on textarea "in this run of the workflow, it says that it could not find url, but url exists…" at bounding box center [82, 202] width 111 height 49
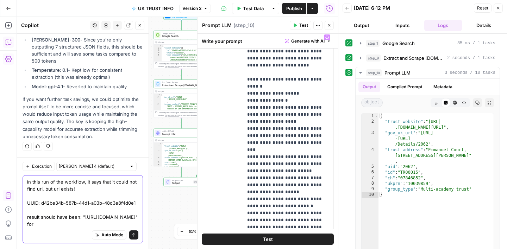
scroll to position [4057, 0]
click at [91, 218] on textarea "in this run of the workflow, it says that it could not find url, but url exists…" at bounding box center [82, 202] width 111 height 49
paste textarea ""gov_uk_url""
click at [330, 23] on icon "button" at bounding box center [329, 25] width 4 height 4
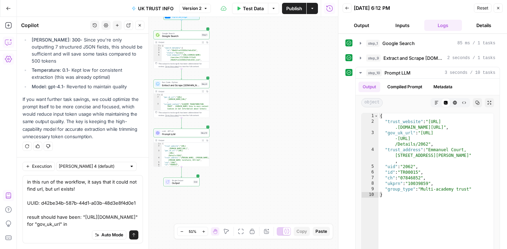
click at [499, 11] on button "Close" at bounding box center [498, 8] width 9 height 9
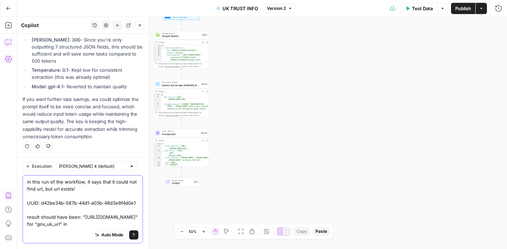
click at [89, 218] on textarea "in this run of the workflow, it says that it could not find url, but url exists…" at bounding box center [82, 202] width 111 height 49
type textarea "in this run of the workflow, it says that it could not find url, but url exists…"
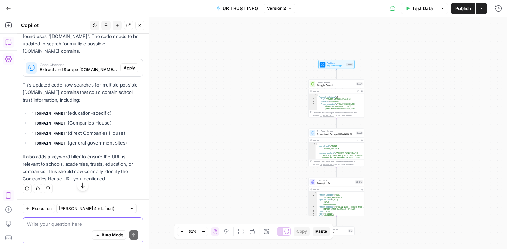
scroll to position [4259, 0]
click at [126, 71] on span "Apply" at bounding box center [130, 68] width 12 height 6
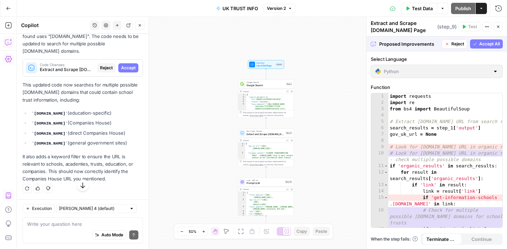
click at [487, 47] on button "Accept All" at bounding box center [486, 43] width 33 height 9
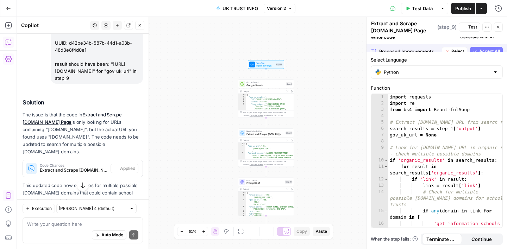
scroll to position [4270, 0]
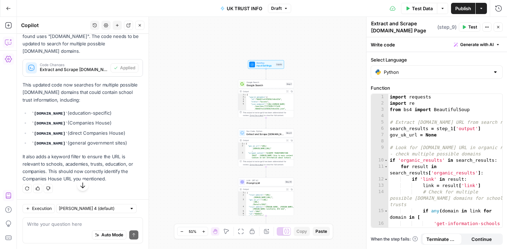
click at [497, 25] on icon "button" at bounding box center [498, 27] width 4 height 4
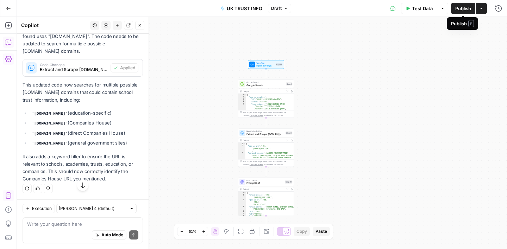
click at [460, 10] on span "Publish" at bounding box center [463, 8] width 16 height 7
click at [141, 25] on icon "button" at bounding box center [140, 25] width 4 height 4
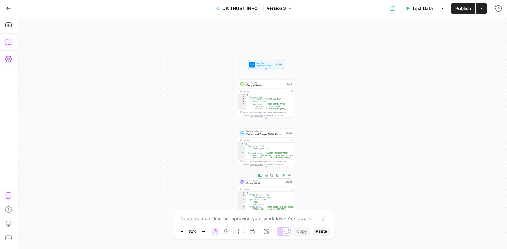
click at [271, 184] on span "Prompt LLM" at bounding box center [264, 184] width 37 height 4
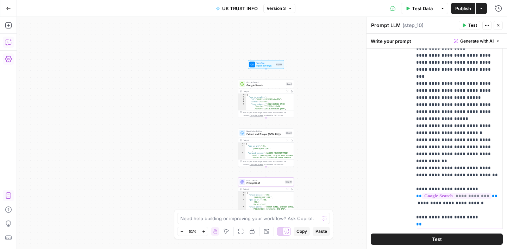
scroll to position [47, 0]
click at [474, 175] on p "**********" at bounding box center [457, 143] width 82 height 366
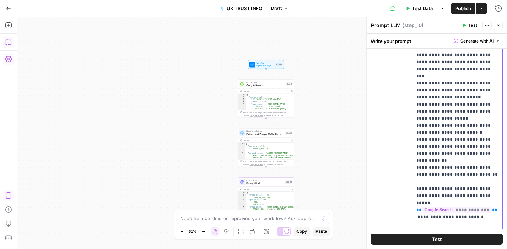
click at [477, 196] on p "**********" at bounding box center [457, 146] width 82 height 373
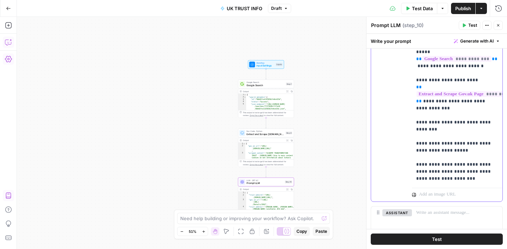
scroll to position [260, 0]
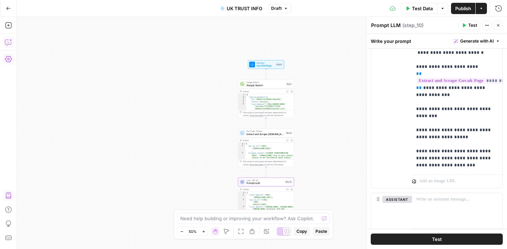
click at [458, 10] on span "Publish" at bounding box center [463, 8] width 16 height 7
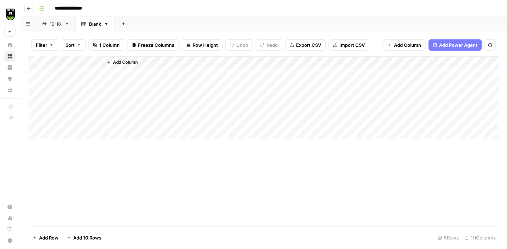
click at [67, 134] on div "Add Column" at bounding box center [264, 97] width 470 height 83
click at [68, 148] on div "Add Column" at bounding box center [264, 103] width 470 height 95
click at [69, 157] on div "Add Column" at bounding box center [264, 109] width 470 height 107
click at [82, 75] on div "Add Column" at bounding box center [264, 115] width 470 height 119
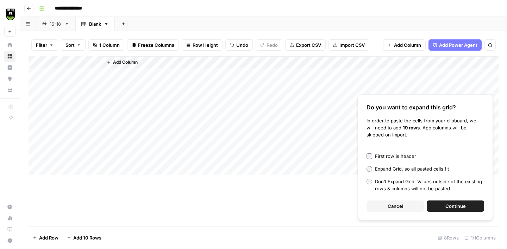
click at [449, 206] on span "Continue" at bounding box center [455, 206] width 20 height 7
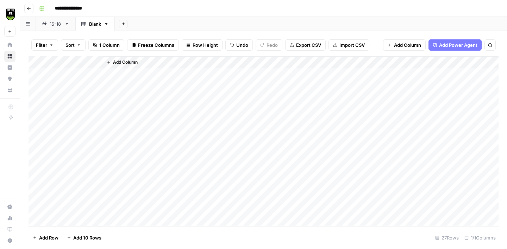
click at [123, 64] on span "Add Column" at bounding box center [125, 62] width 25 height 6
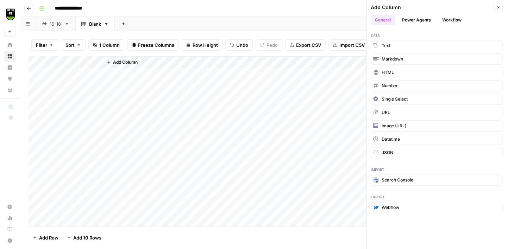
click at [451, 20] on button "Workflow" at bounding box center [452, 20] width 28 height 11
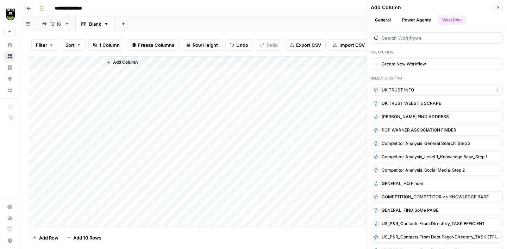
click at [412, 88] on span "UK TRUST INFO" at bounding box center [398, 90] width 32 height 6
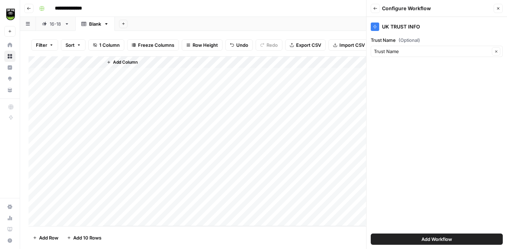
click at [436, 235] on button "Add Workflow" at bounding box center [437, 239] width 132 height 11
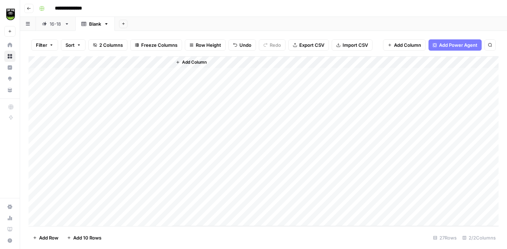
click at [166, 63] on div "Add Column" at bounding box center [264, 141] width 470 height 170
click at [181, 75] on span "All Rows" at bounding box center [190, 78] width 44 height 7
click at [316, 46] on span "Export CSV" at bounding box center [314, 45] width 25 height 7
click at [157, 74] on div "Add Column" at bounding box center [264, 141] width 470 height 170
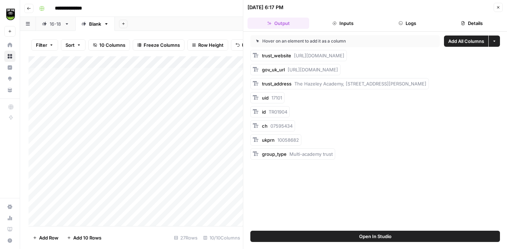
click at [463, 24] on icon "button" at bounding box center [463, 23] width 4 height 4
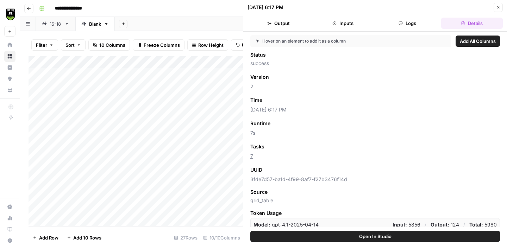
click at [278, 148] on span "Add as Column" at bounding box center [285, 147] width 31 height 6
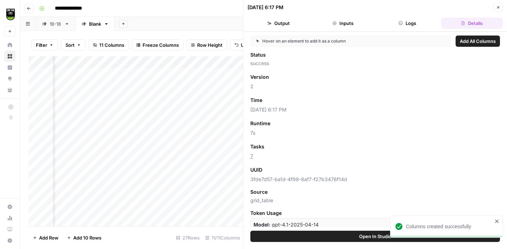
scroll to position [0, 45]
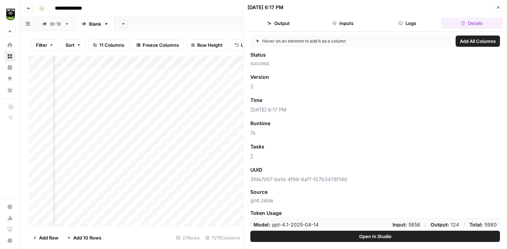
click at [501, 5] on button "Close" at bounding box center [498, 7] width 9 height 9
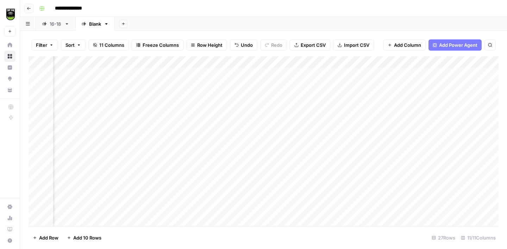
click at [313, 46] on span "Export CSV" at bounding box center [313, 45] width 25 height 7
click at [158, 149] on div "Add Column" at bounding box center [264, 141] width 470 height 170
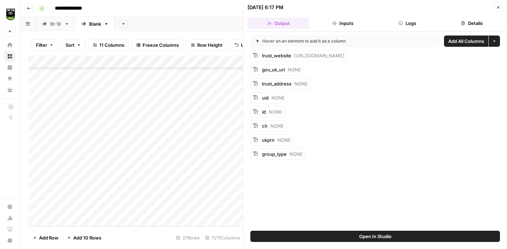
click at [411, 21] on button "Logs" at bounding box center [408, 23] width 62 height 11
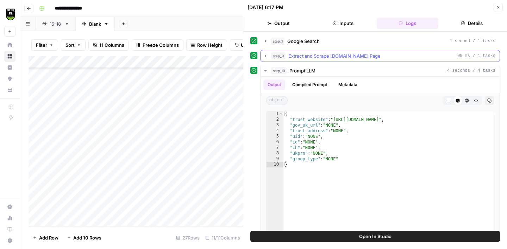
click at [321, 58] on span "Extract and Scrape [DOMAIN_NAME] Page" at bounding box center [334, 55] width 92 height 7
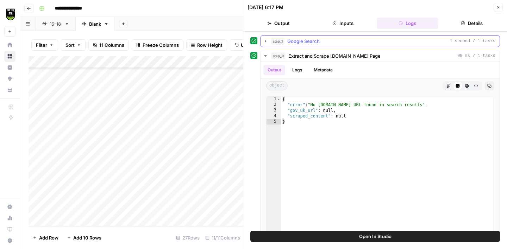
click at [322, 45] on button "step_1 Google Search 1 second / 1 tasks" at bounding box center [380, 41] width 239 height 11
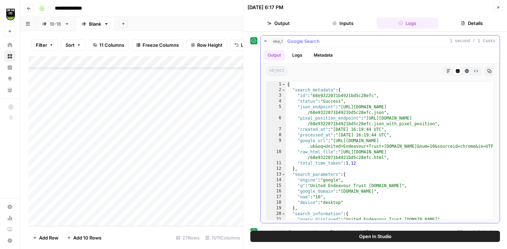
click at [266, 42] on icon "button" at bounding box center [266, 41] width 6 height 6
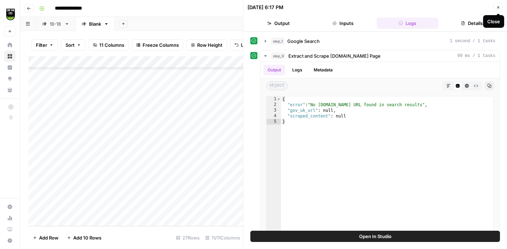
click at [471, 21] on button "Details" at bounding box center [472, 23] width 62 height 11
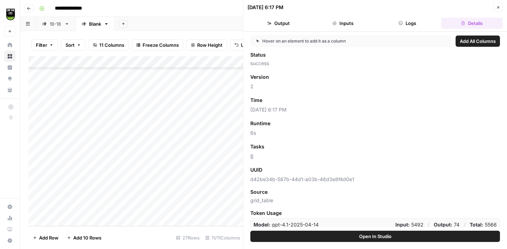
scroll to position [4, 0]
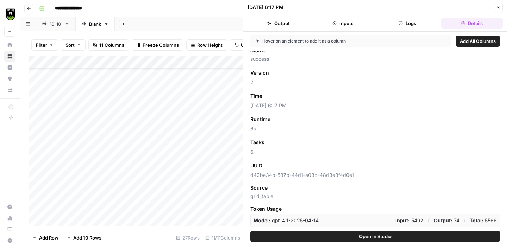
drag, startPoint x: 251, startPoint y: 175, endPoint x: 352, endPoint y: 176, distance: 101.7
click at [352, 176] on span "d42be34b-587b-44d1-a03b-48d3e8f4d0e1" at bounding box center [375, 175] width 250 height 7
copy span "d42be34b-587b-44d1-a03b-48d3e8f4d0e1"
click at [501, 8] on button "Close" at bounding box center [498, 7] width 9 height 9
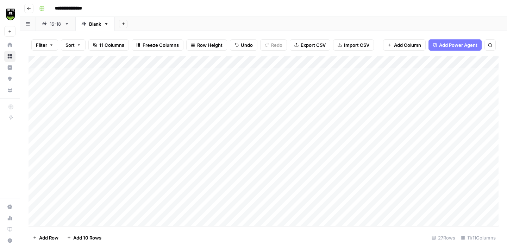
click at [167, 63] on div "Add Column" at bounding box center [264, 141] width 470 height 170
click at [177, 77] on span "All Rows" at bounding box center [190, 78] width 44 height 7
click at [157, 74] on div "Add Column" at bounding box center [264, 141] width 470 height 170
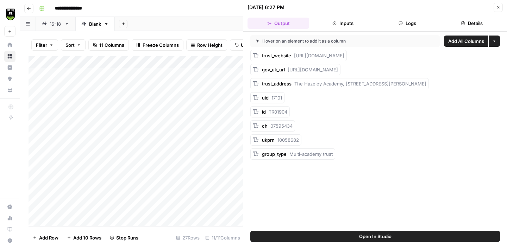
click at [471, 27] on button "Details" at bounding box center [472, 23] width 62 height 11
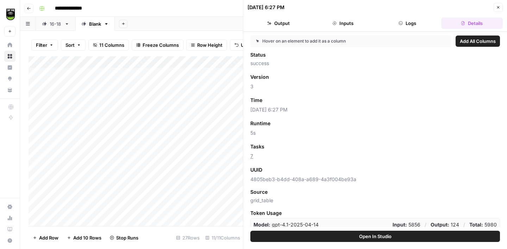
click at [500, 7] on button "Close" at bounding box center [498, 7] width 9 height 9
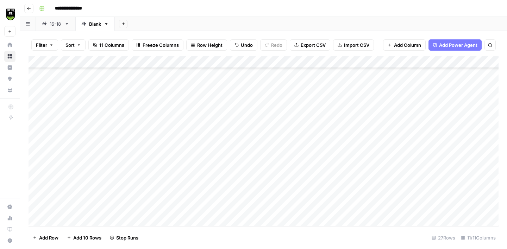
scroll to position [176, 0]
click at [165, 185] on div "Add Column" at bounding box center [264, 141] width 470 height 170
click at [165, 197] on div "Add Column" at bounding box center [264, 141] width 470 height 170
click at [165, 208] on div "Add Column" at bounding box center [264, 141] width 470 height 170
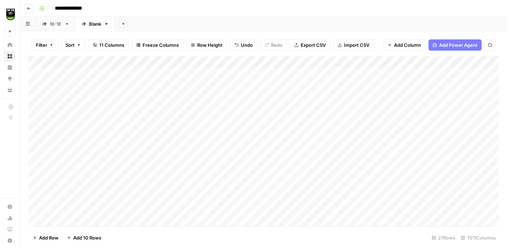
click at [167, 63] on div "Add Column" at bounding box center [264, 141] width 470 height 170
click at [180, 79] on span "All Rows" at bounding box center [190, 78] width 44 height 7
drag, startPoint x: 234, startPoint y: 59, endPoint x: 201, endPoint y: 60, distance: 33.4
click at [201, 60] on div "Add Column" at bounding box center [264, 141] width 470 height 170
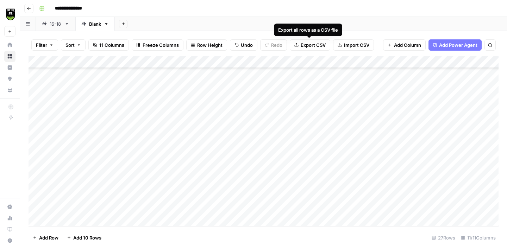
click at [315, 44] on span "Export CSV" at bounding box center [313, 45] width 25 height 7
